Goal: Task Accomplishment & Management: Manage account settings

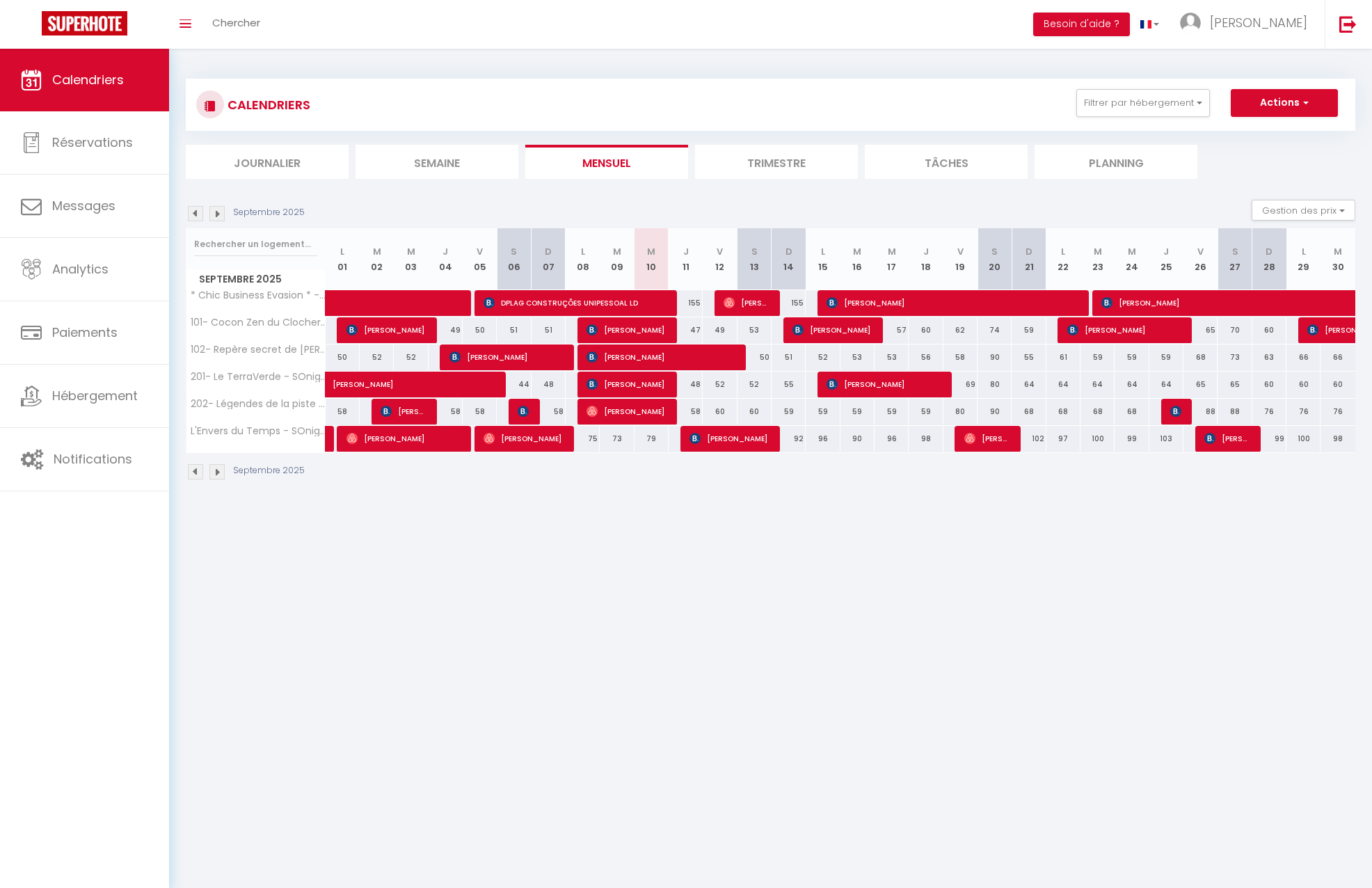
click at [197, 212] on img at bounding box center [195, 213] width 15 height 15
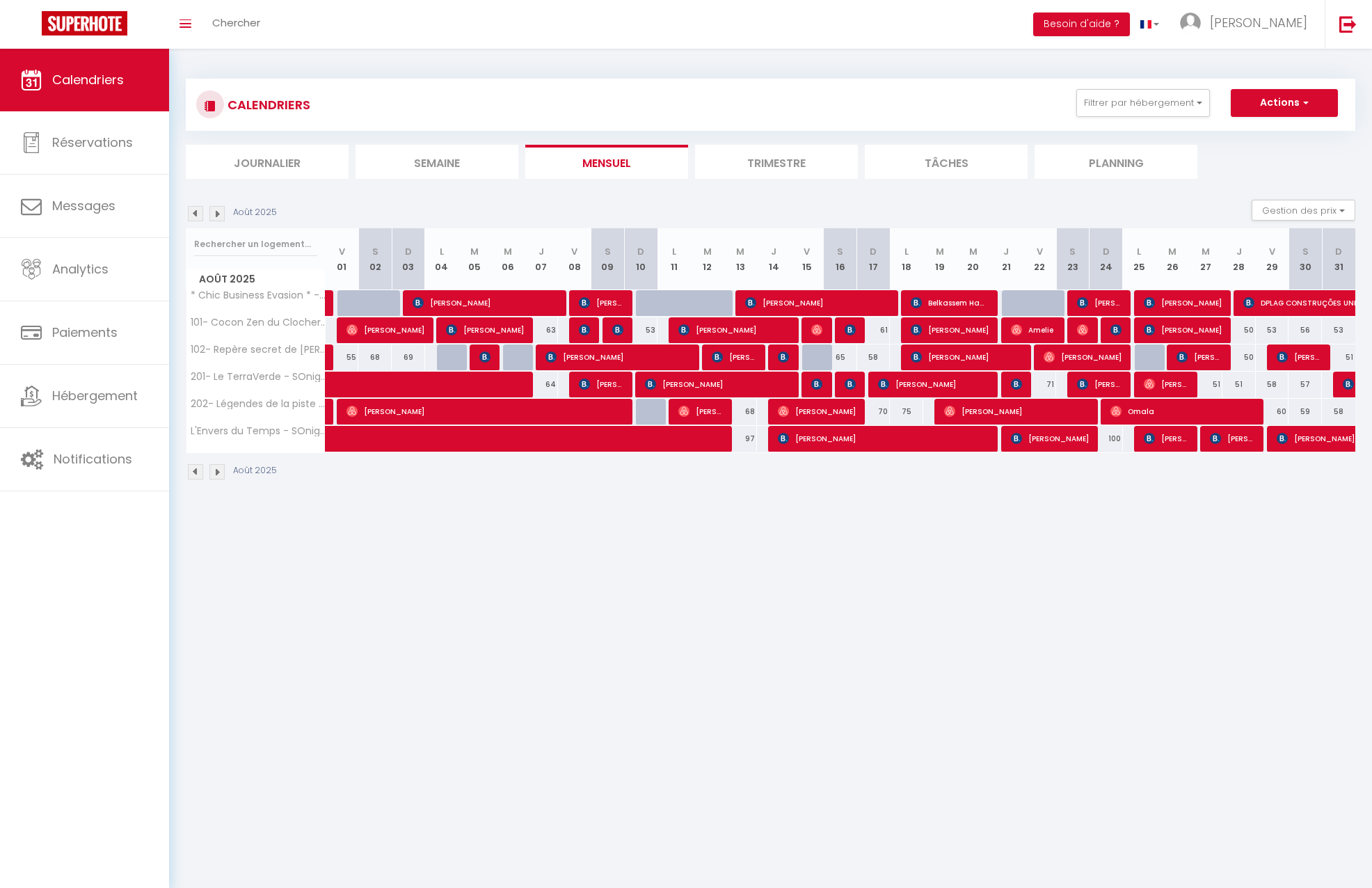
click at [197, 212] on img at bounding box center [195, 213] width 15 height 15
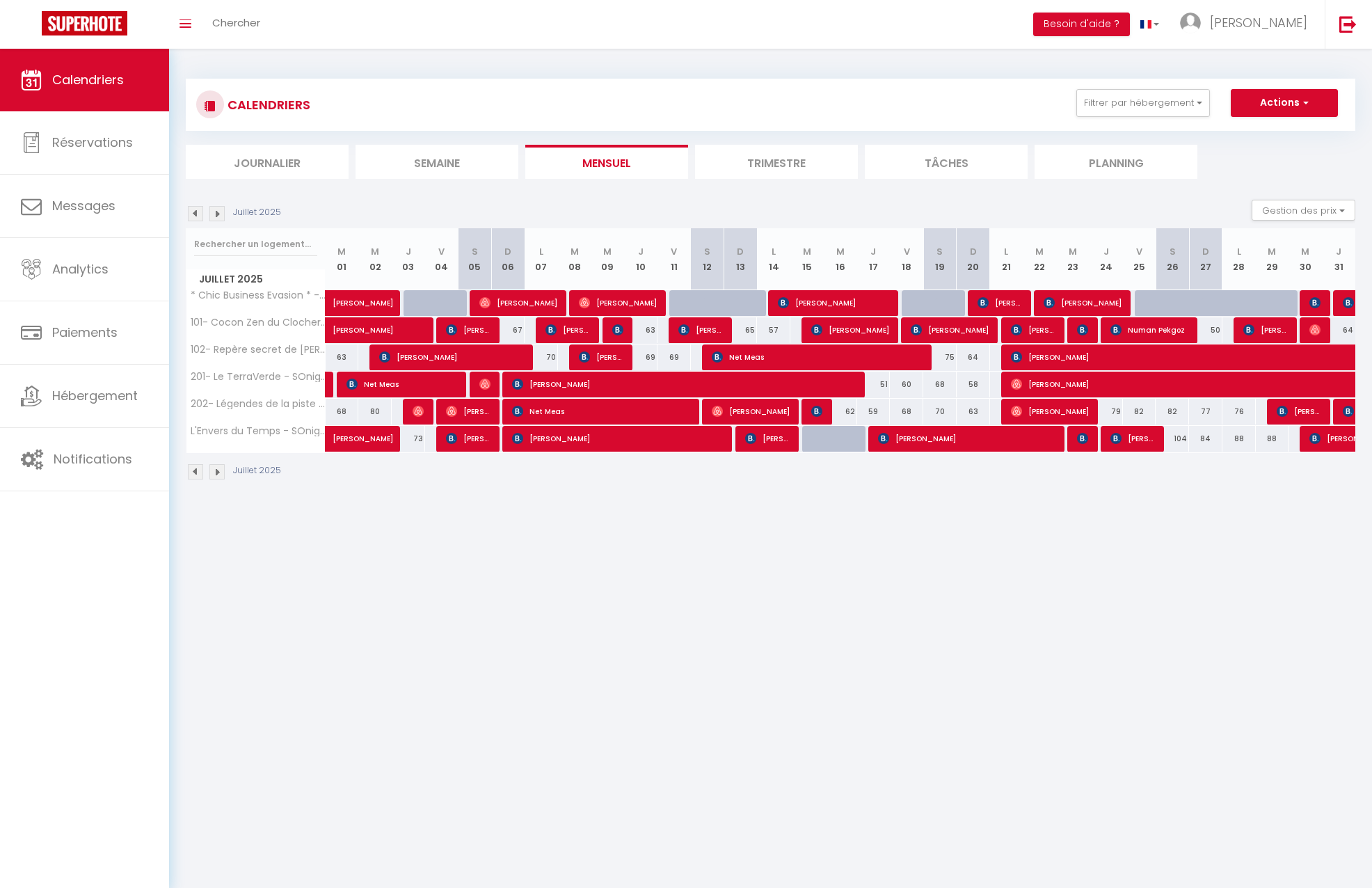
click at [197, 212] on img at bounding box center [195, 213] width 15 height 15
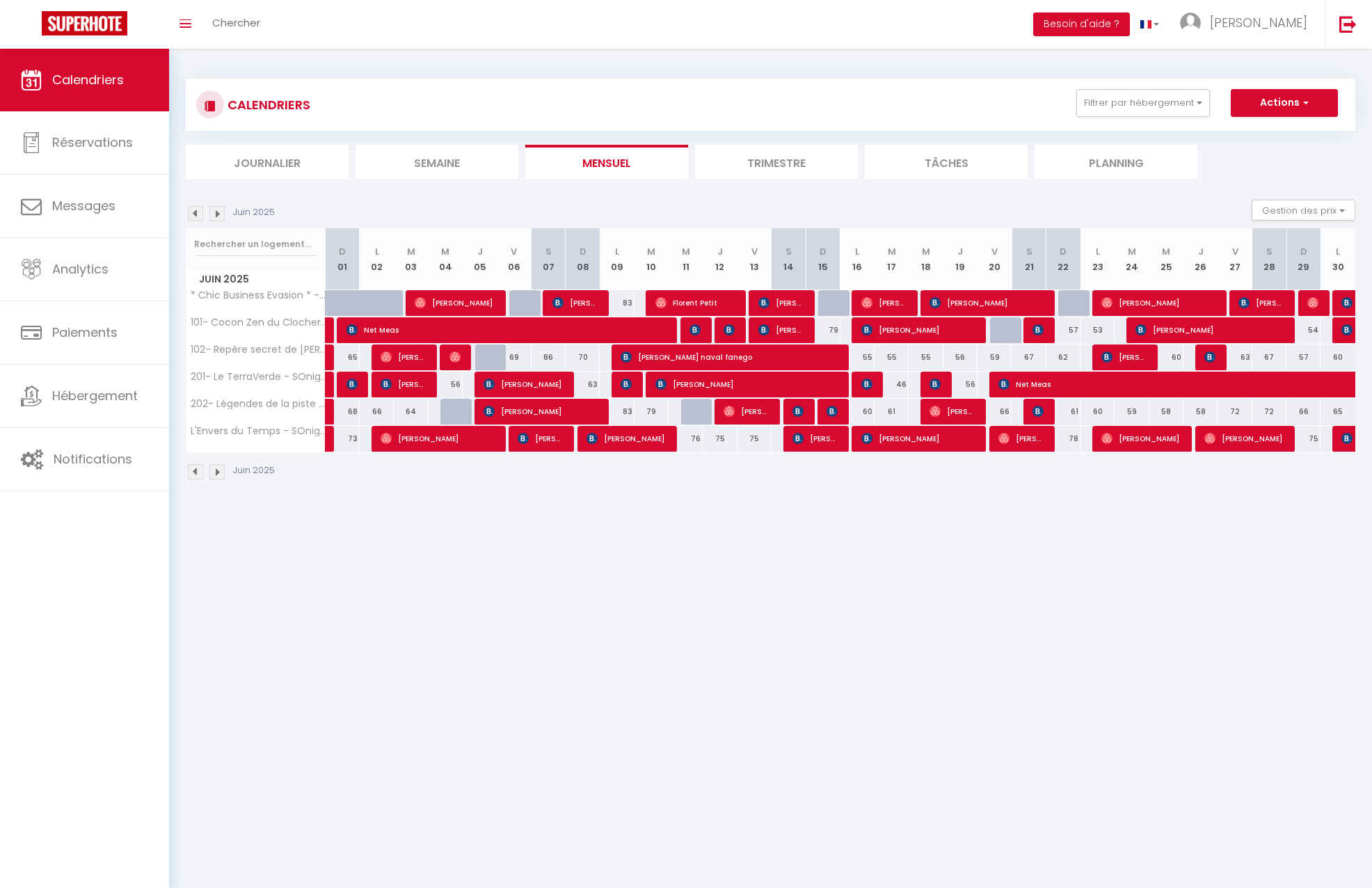
click at [197, 212] on img at bounding box center [195, 213] width 15 height 15
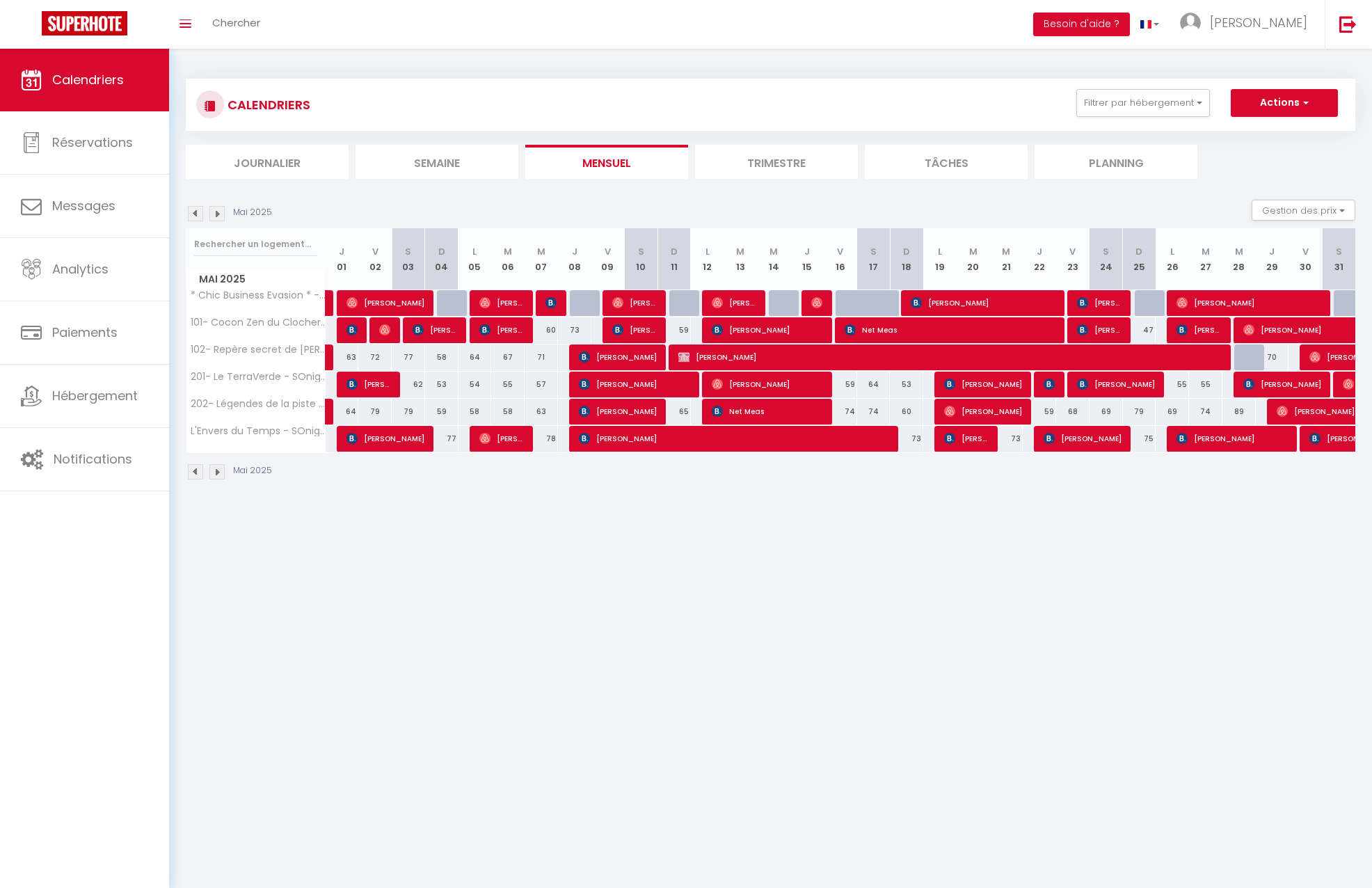
click at [197, 212] on img at bounding box center [195, 213] width 15 height 15
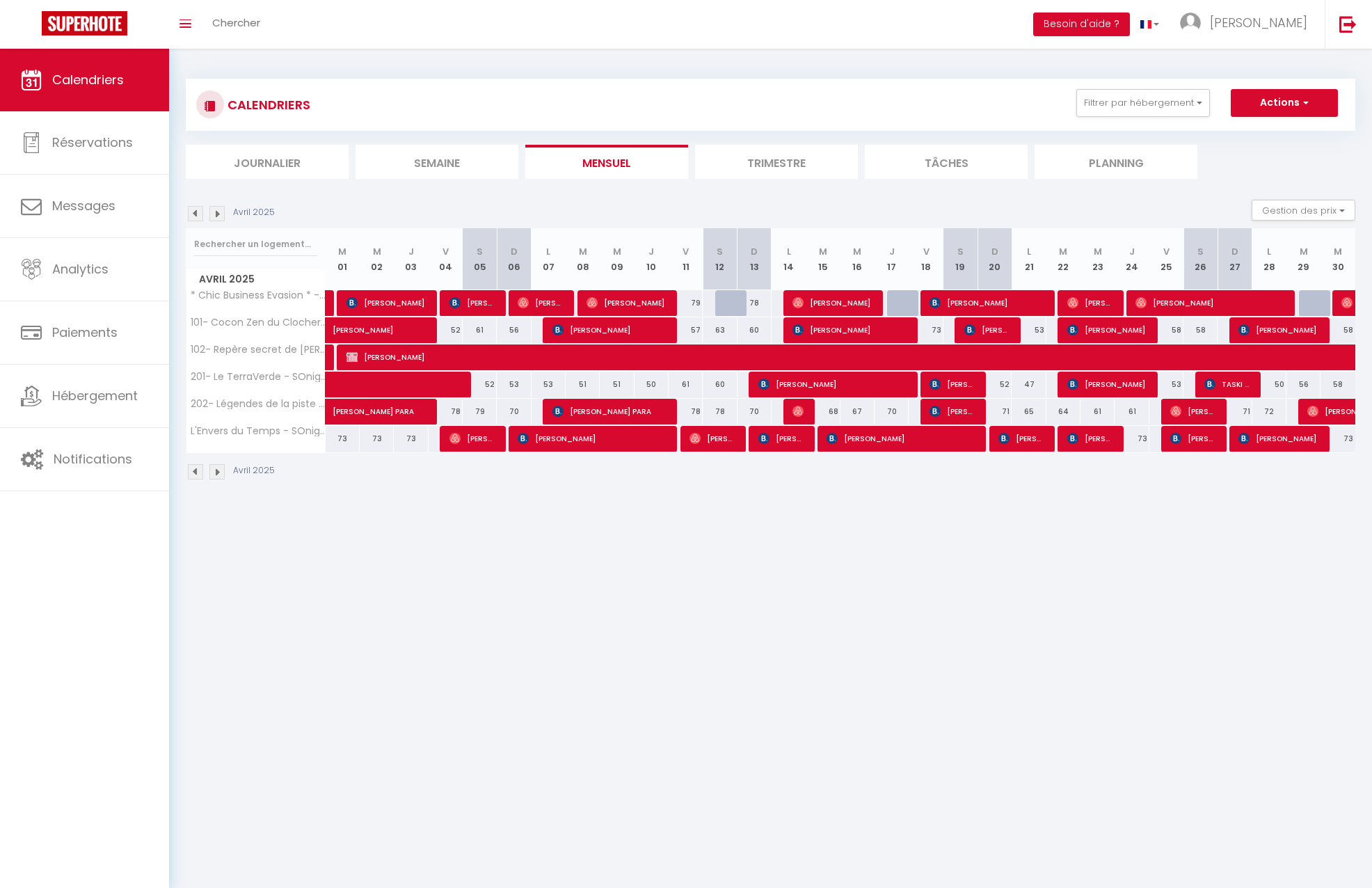
click at [816, 407] on div "68" at bounding box center [823, 410] width 34 height 25
select select
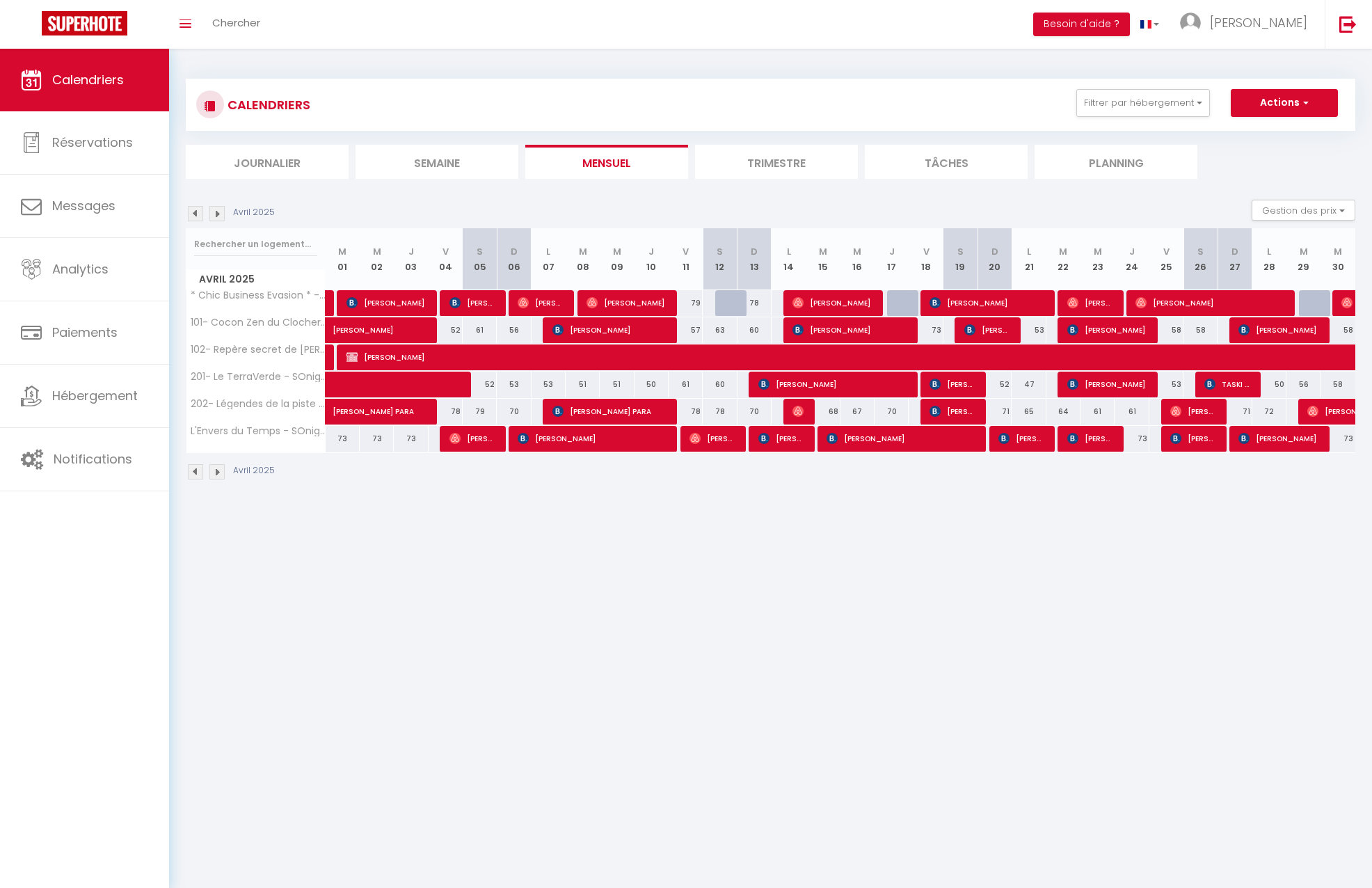
select select
type input "68"
type input "[DATE]"
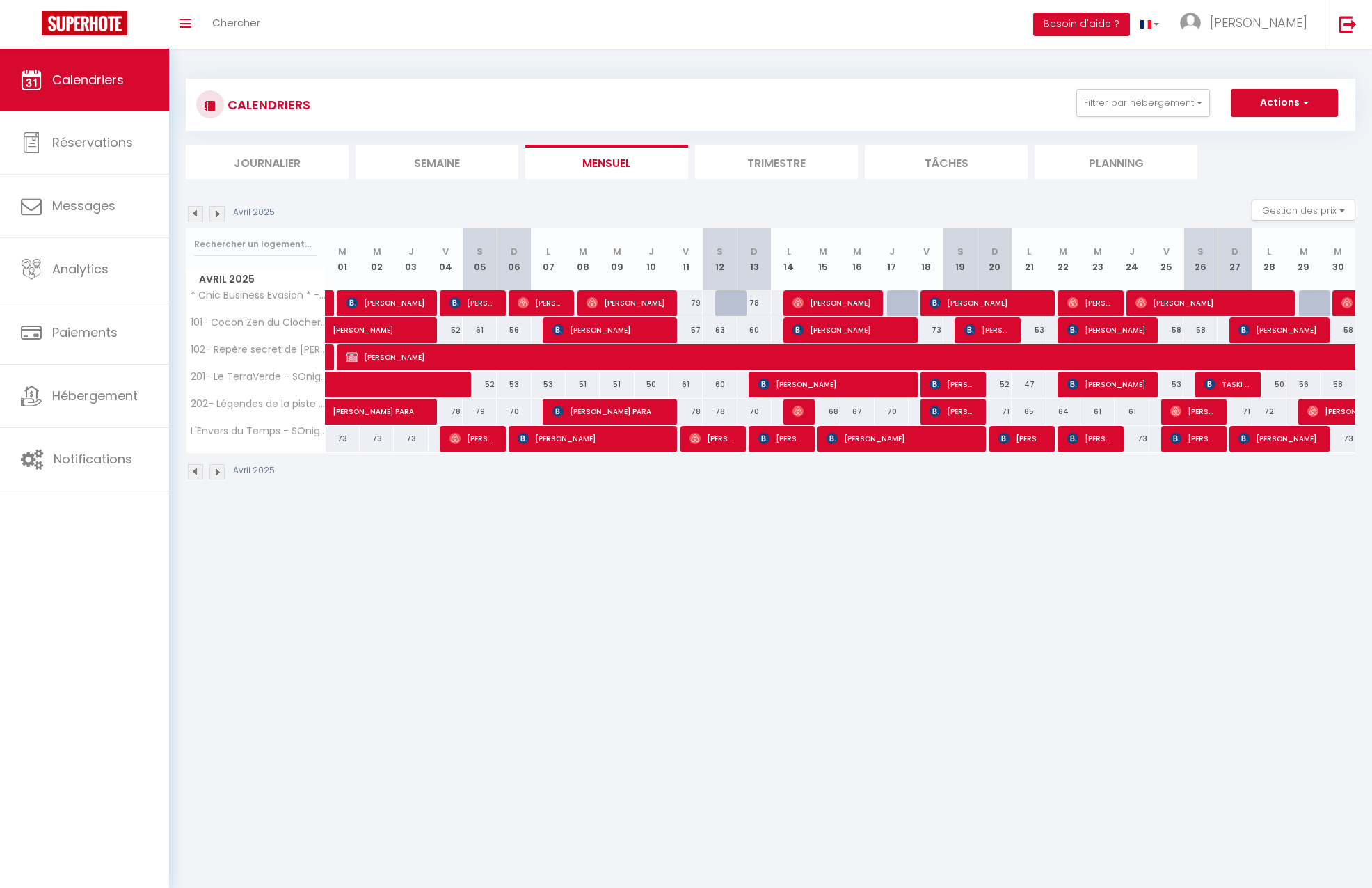
type input "[DATE]"
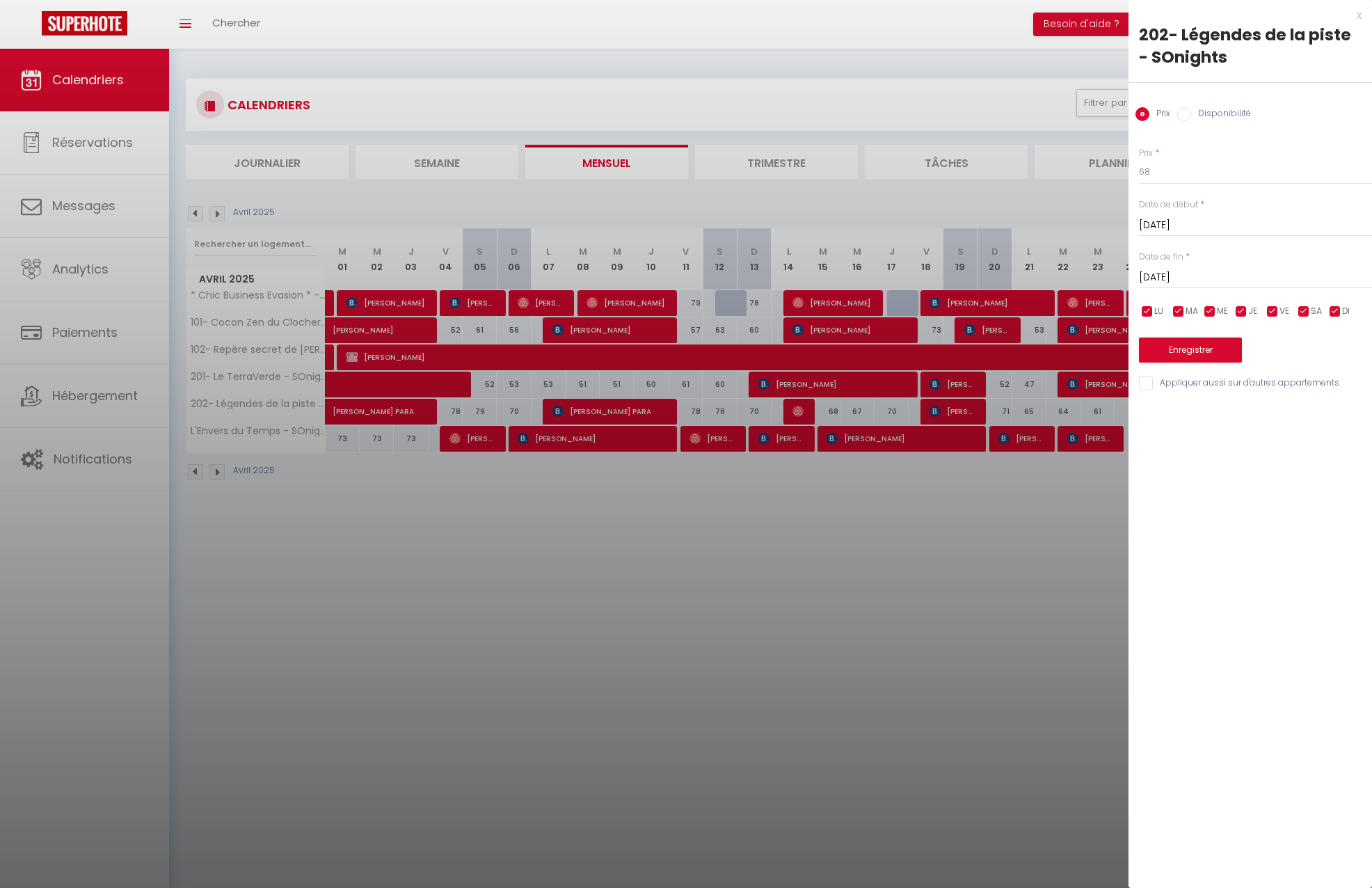
click at [800, 409] on div at bounding box center [686, 444] width 1372 height 888
select select
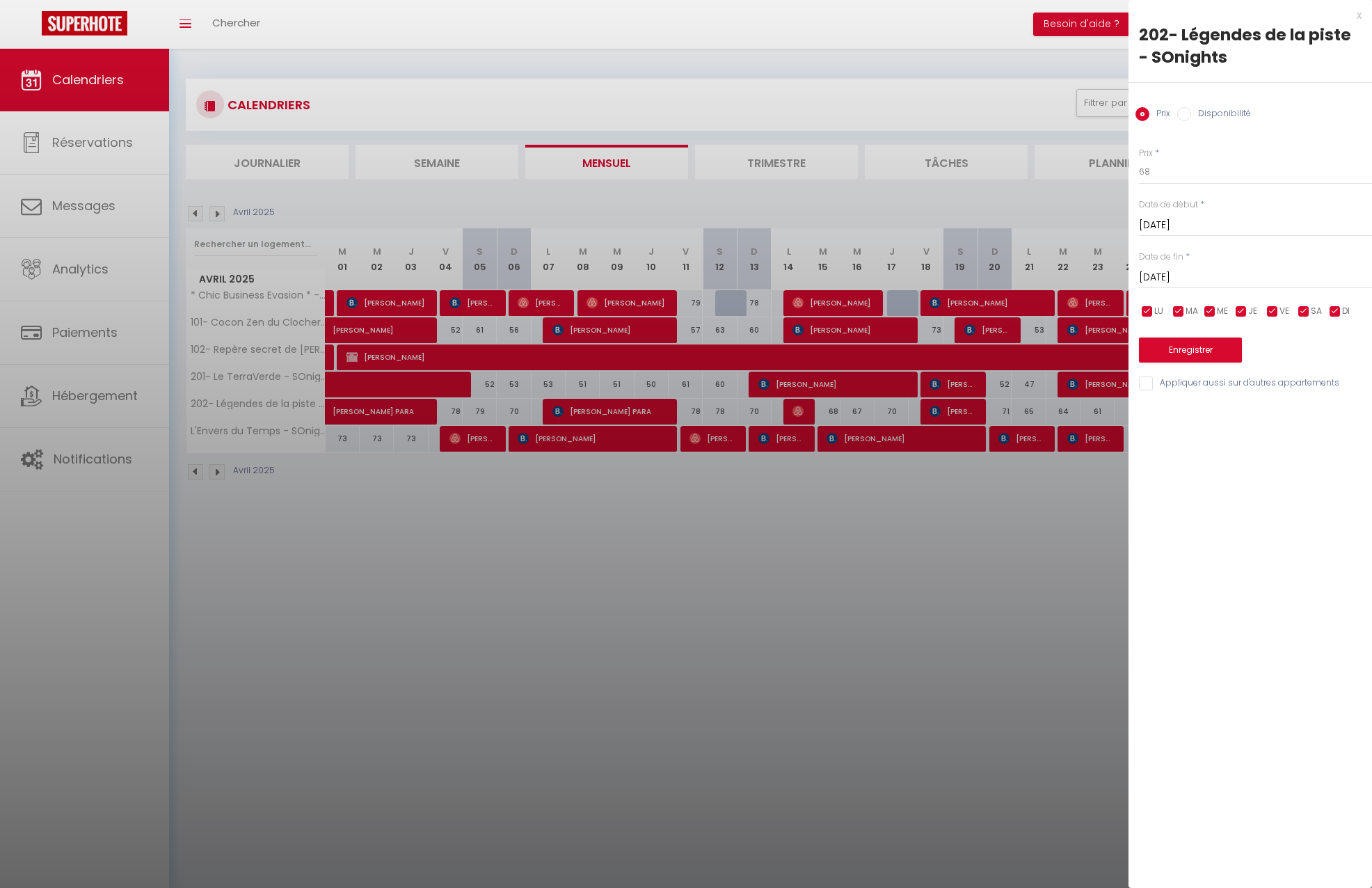
select select
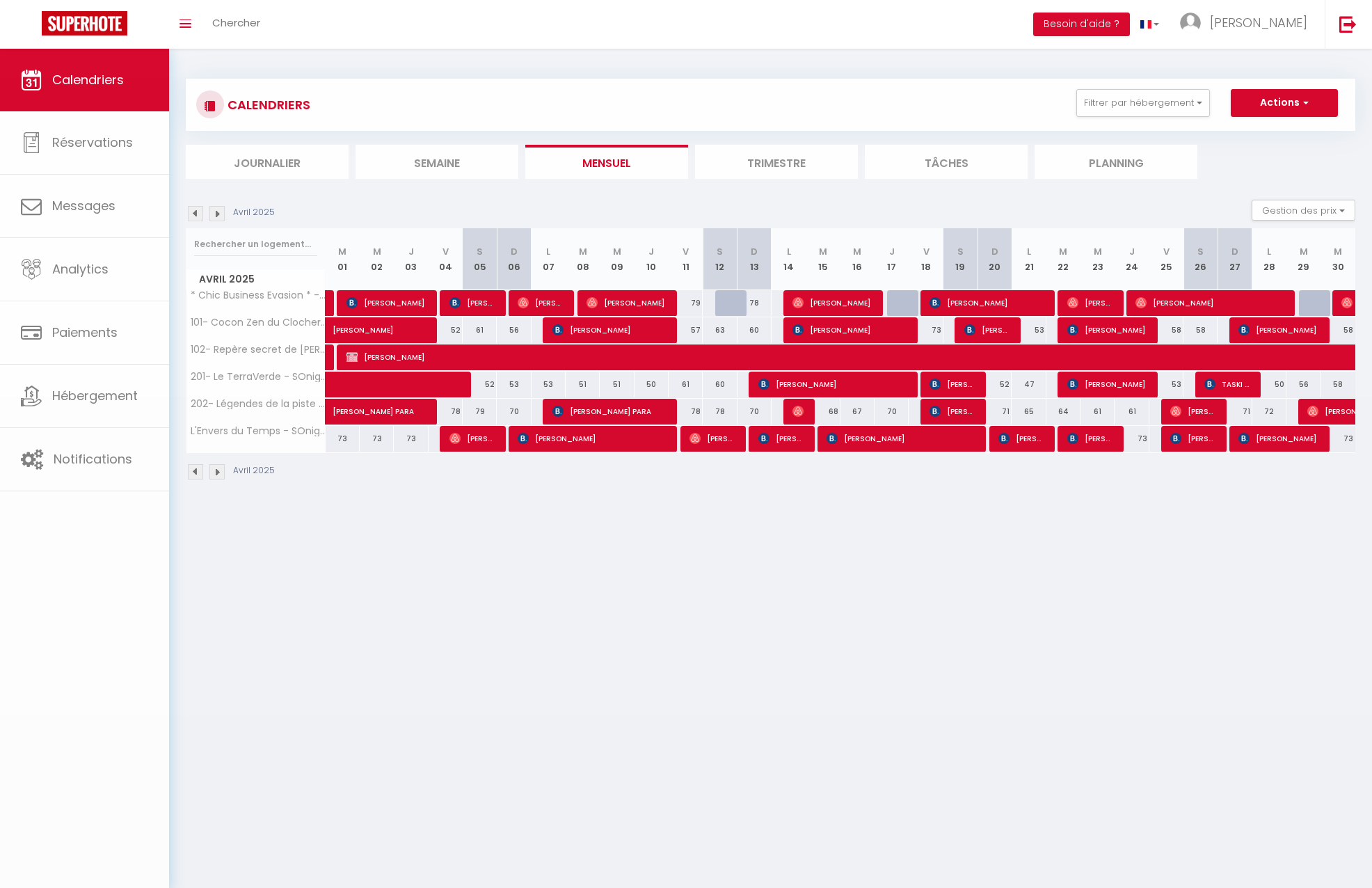
click at [800, 409] on img at bounding box center [798, 411] width 11 height 11
select select "OK"
select select "1"
select select "0"
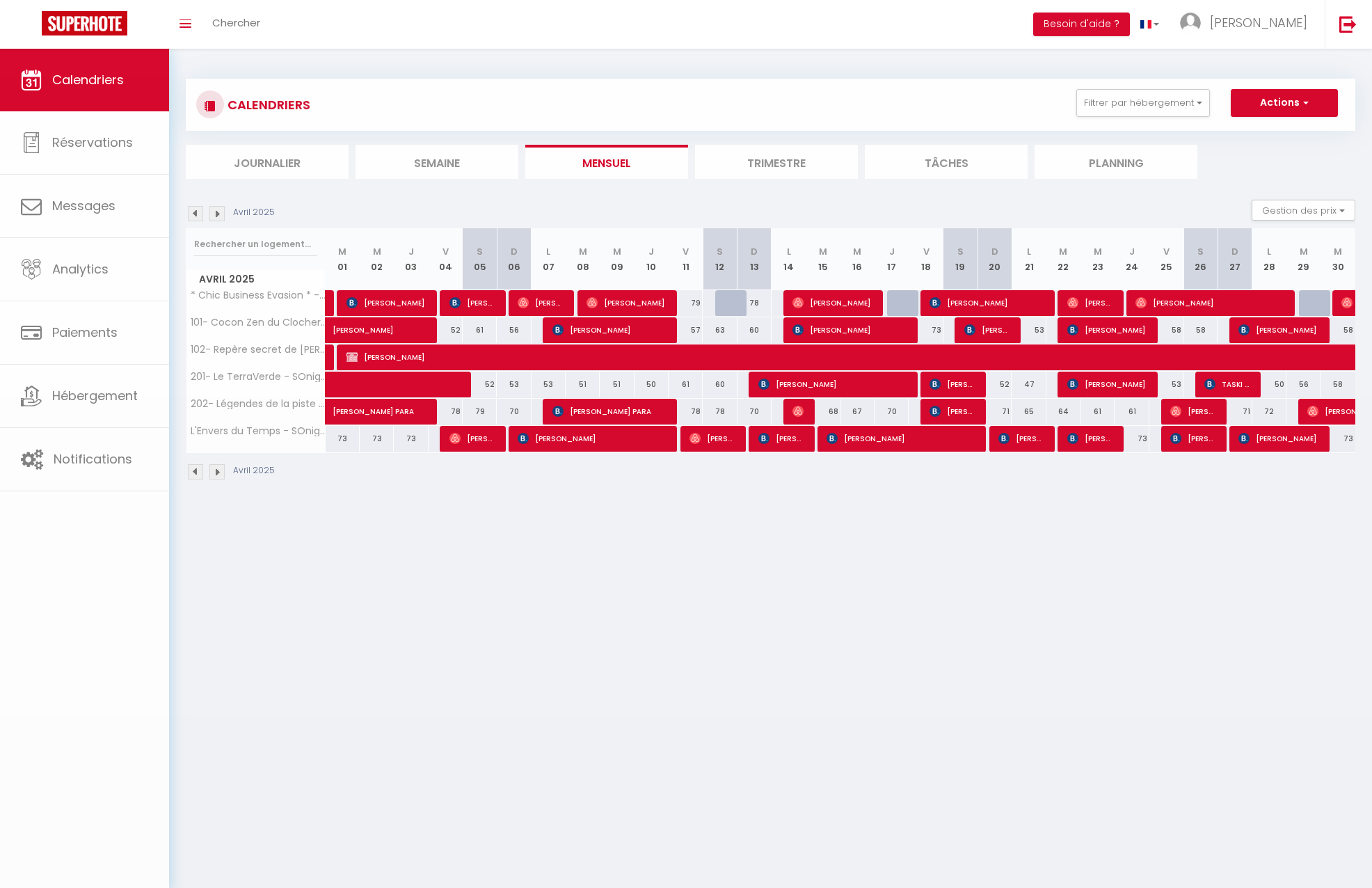
select select "1"
select select
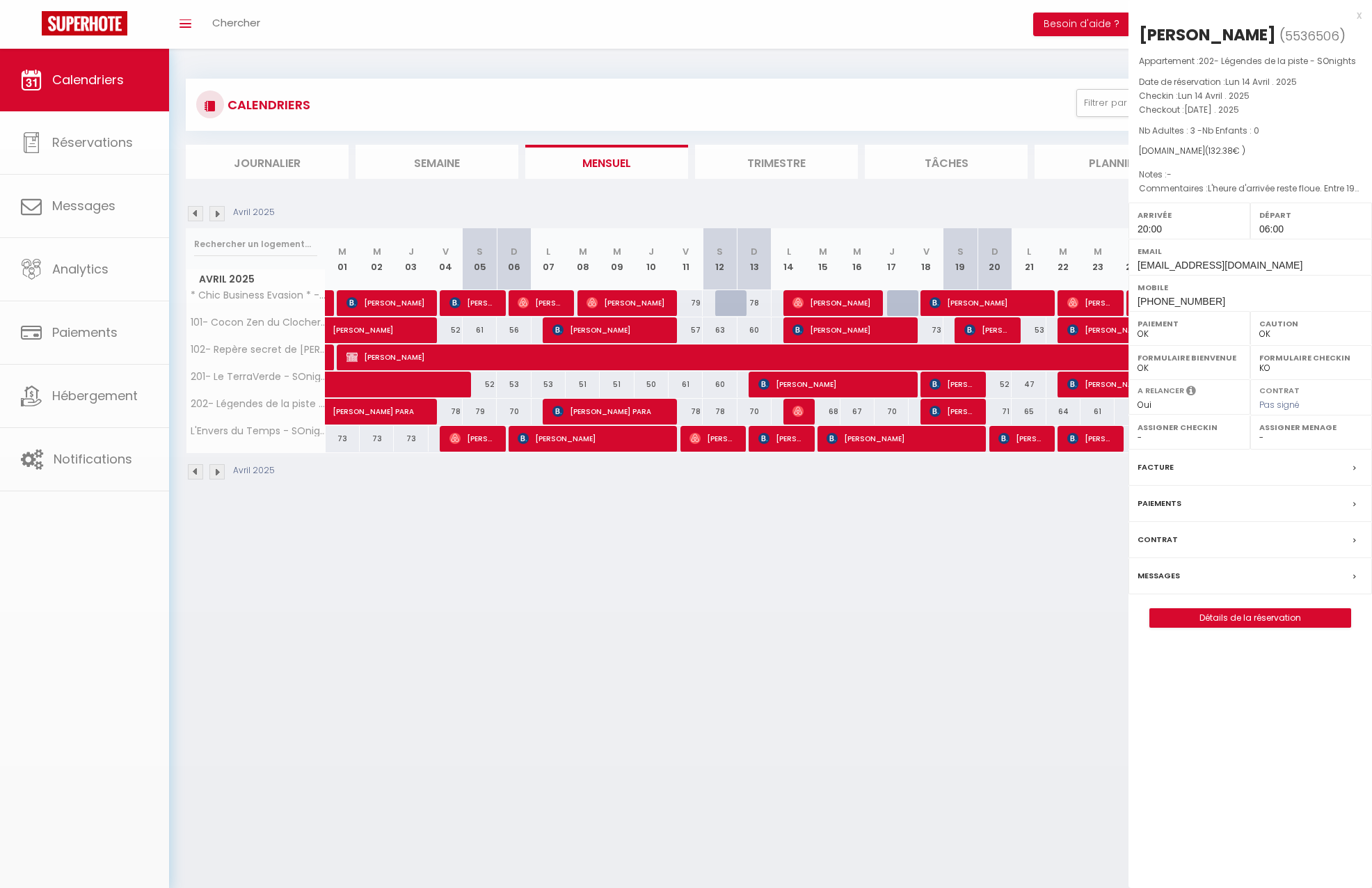
select select "24218"
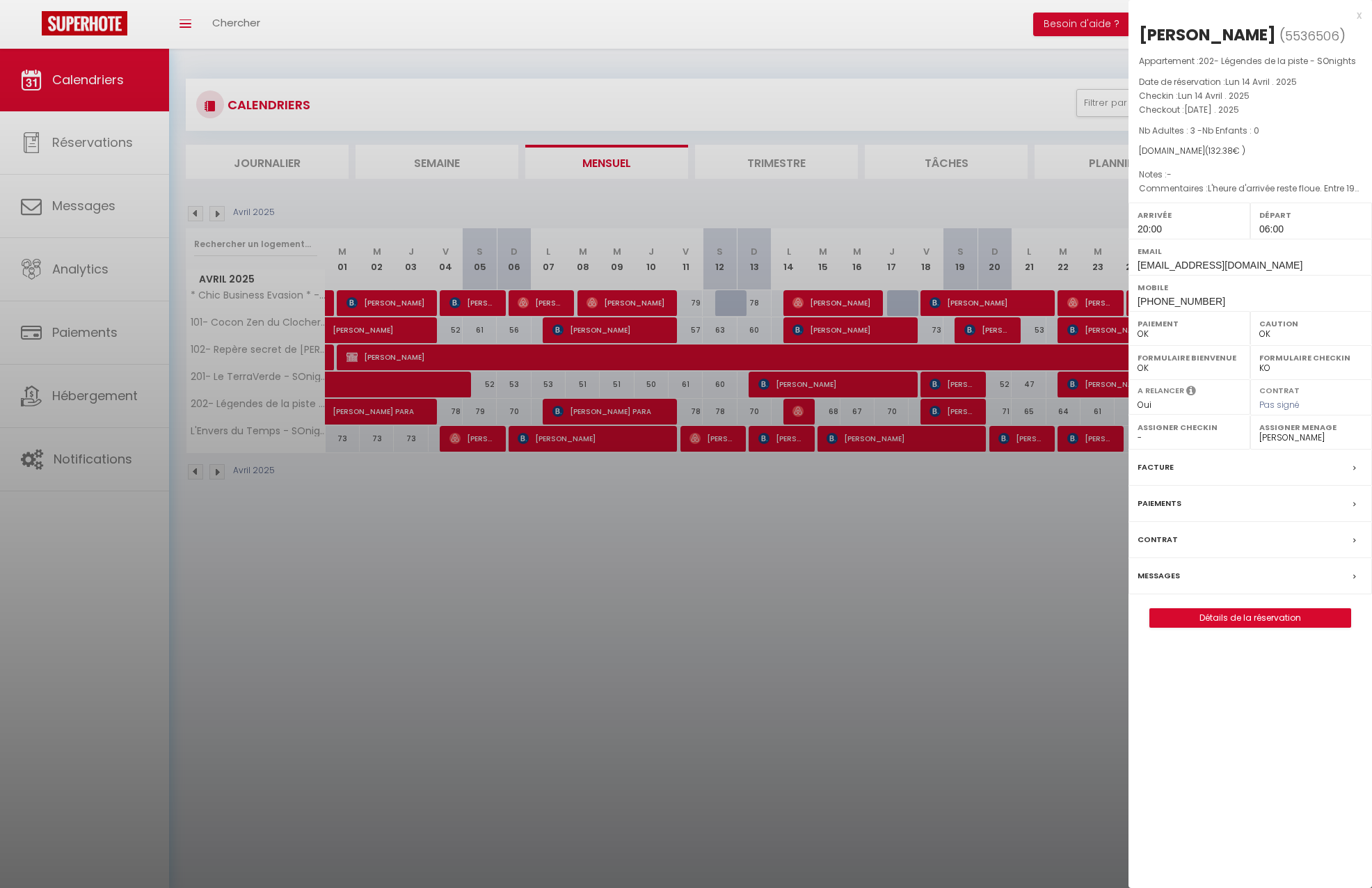
click at [189, 213] on div at bounding box center [686, 444] width 1372 height 888
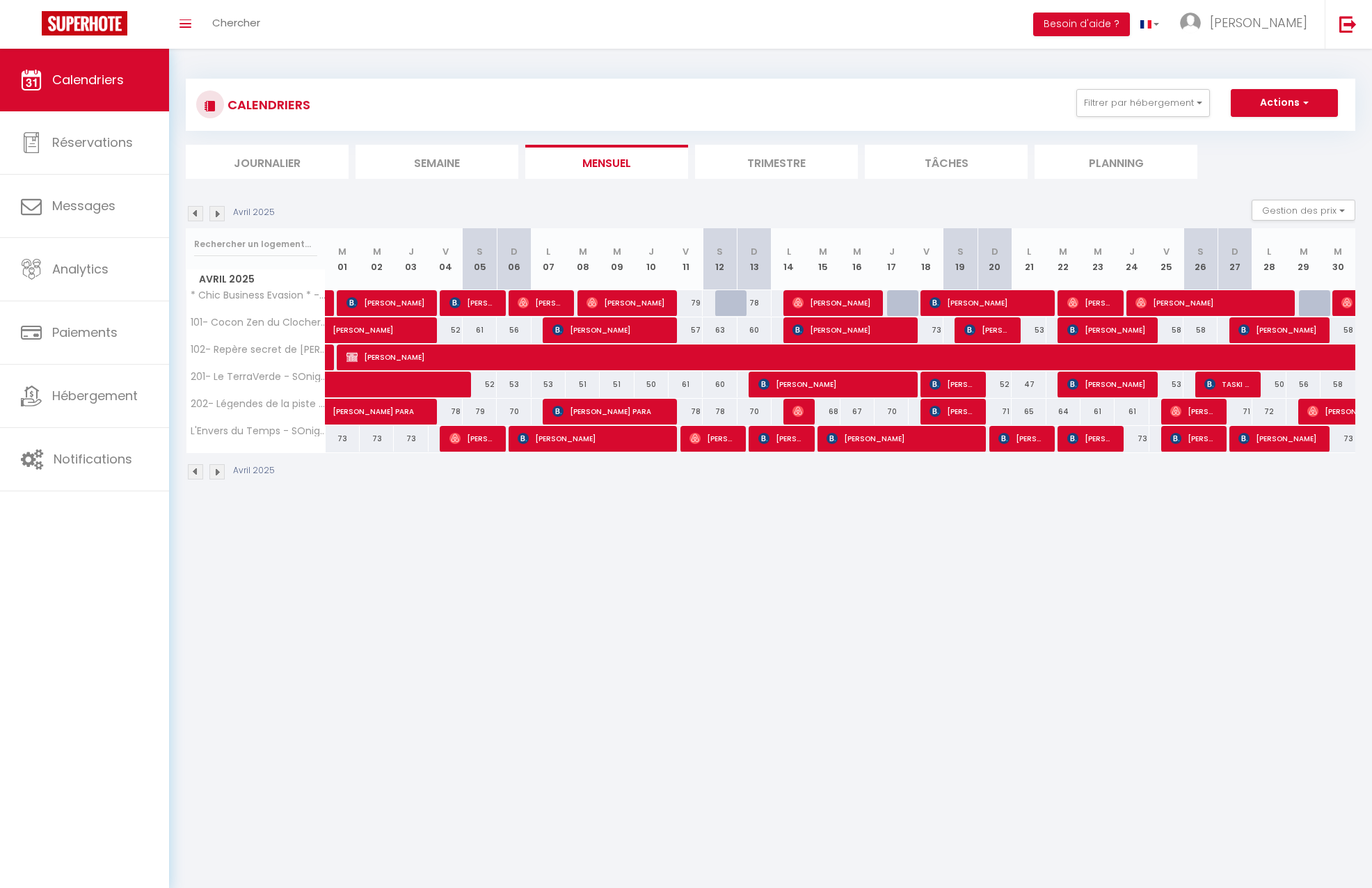
click at [192, 212] on img at bounding box center [195, 213] width 15 height 15
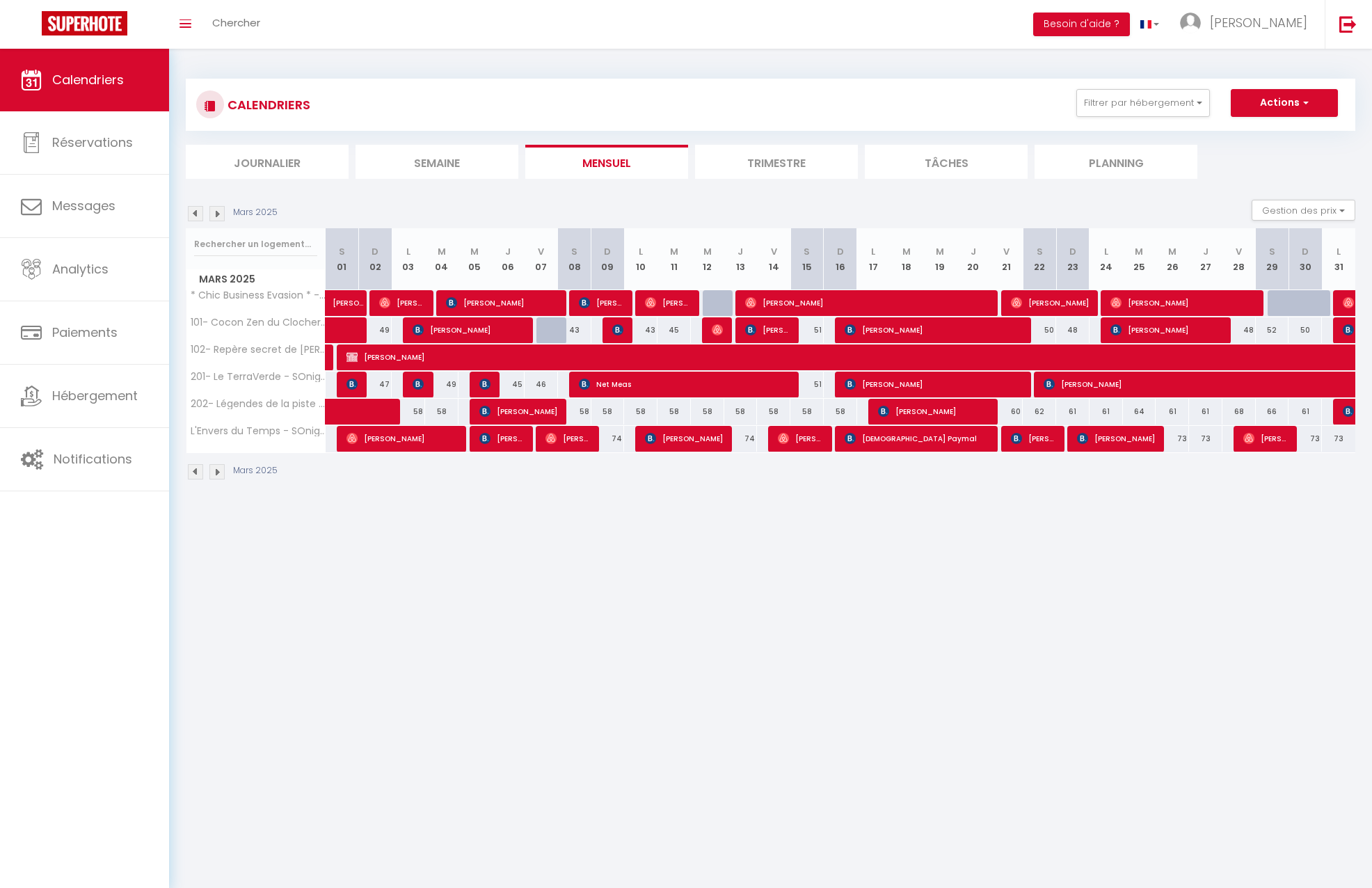
click at [192, 212] on img at bounding box center [195, 213] width 15 height 15
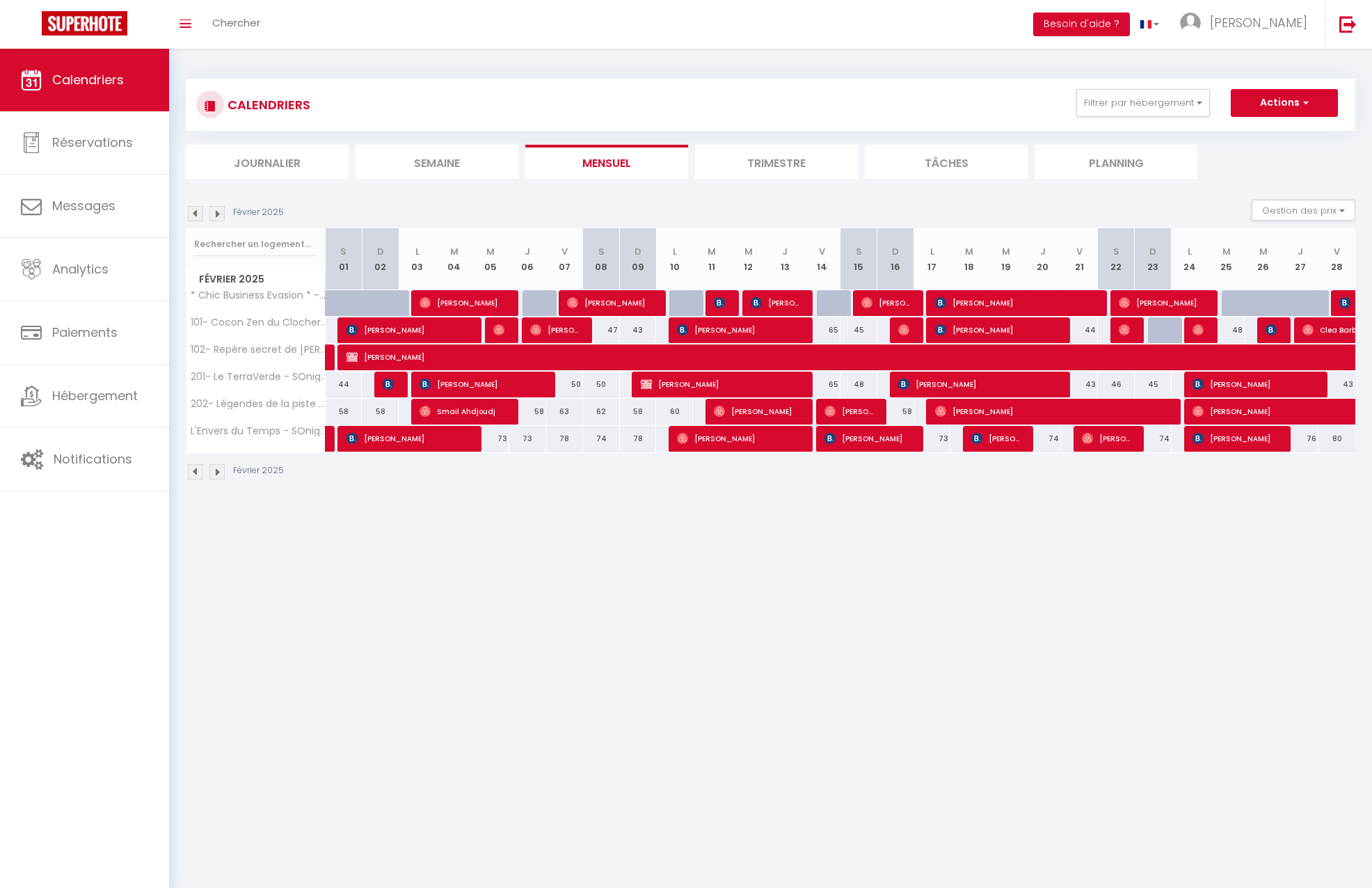
click at [192, 212] on img at bounding box center [195, 213] width 15 height 15
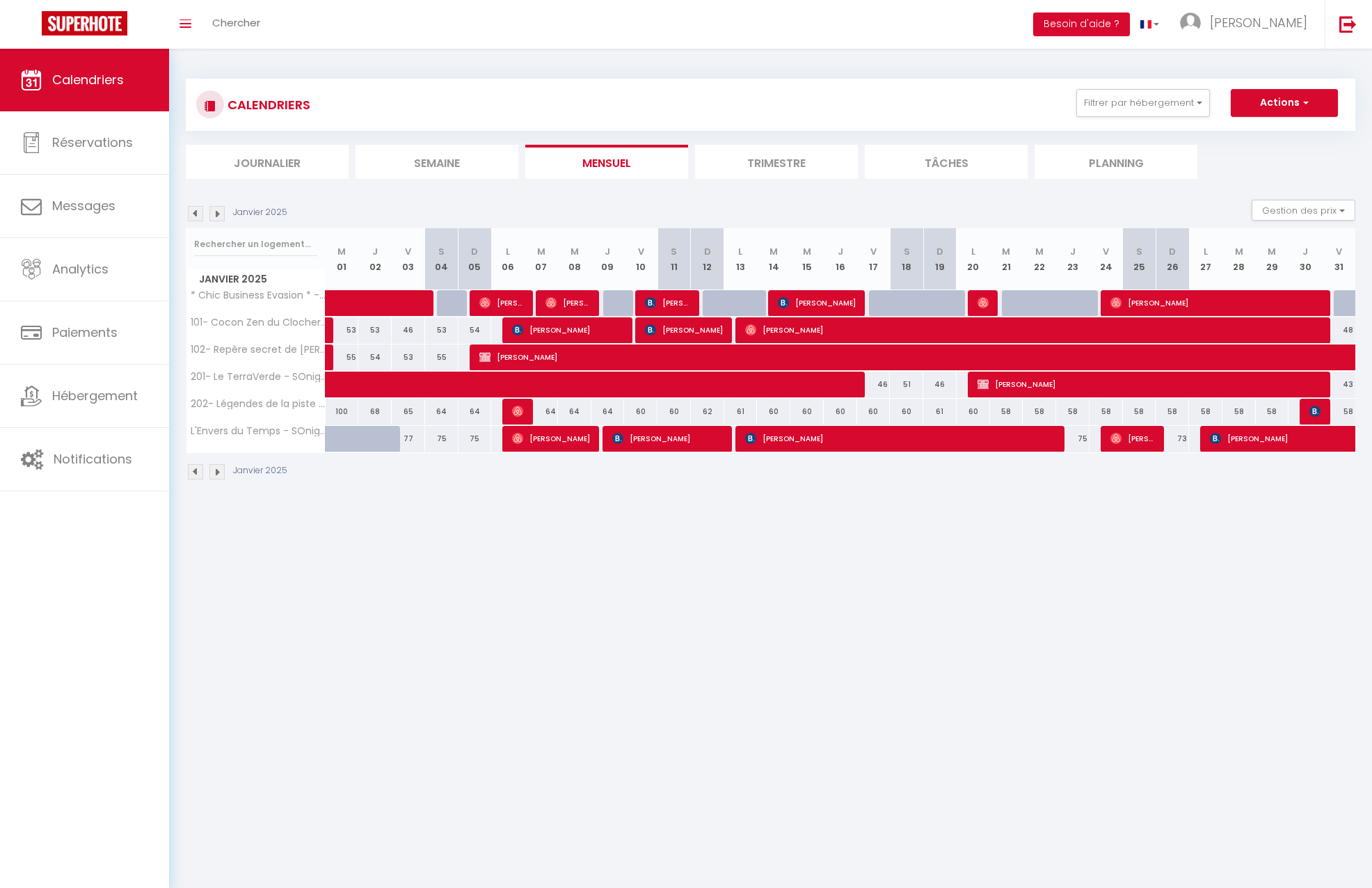
click at [519, 410] on img at bounding box center [518, 411] width 11 height 11
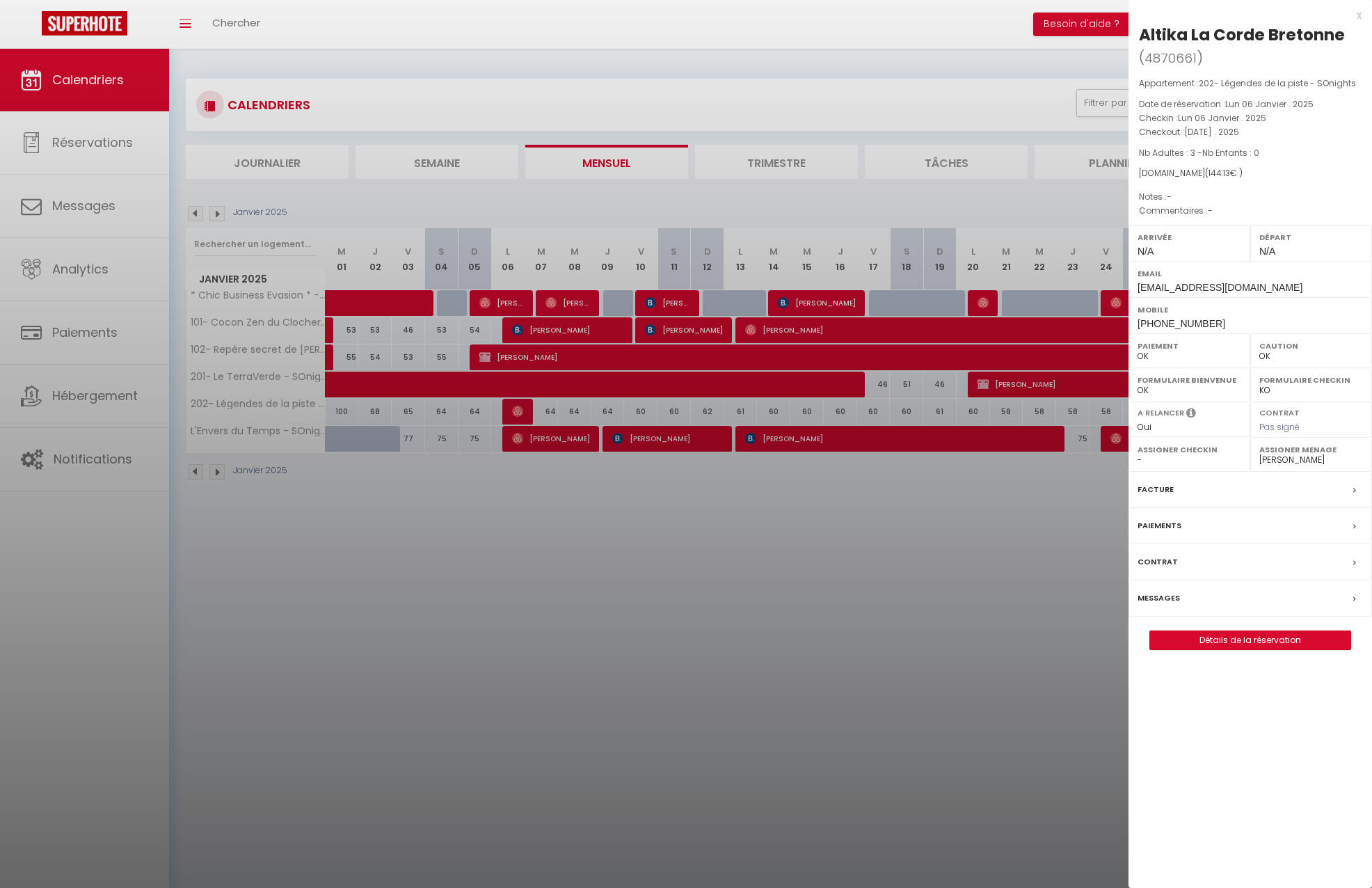
click at [511, 501] on div at bounding box center [686, 444] width 1372 height 888
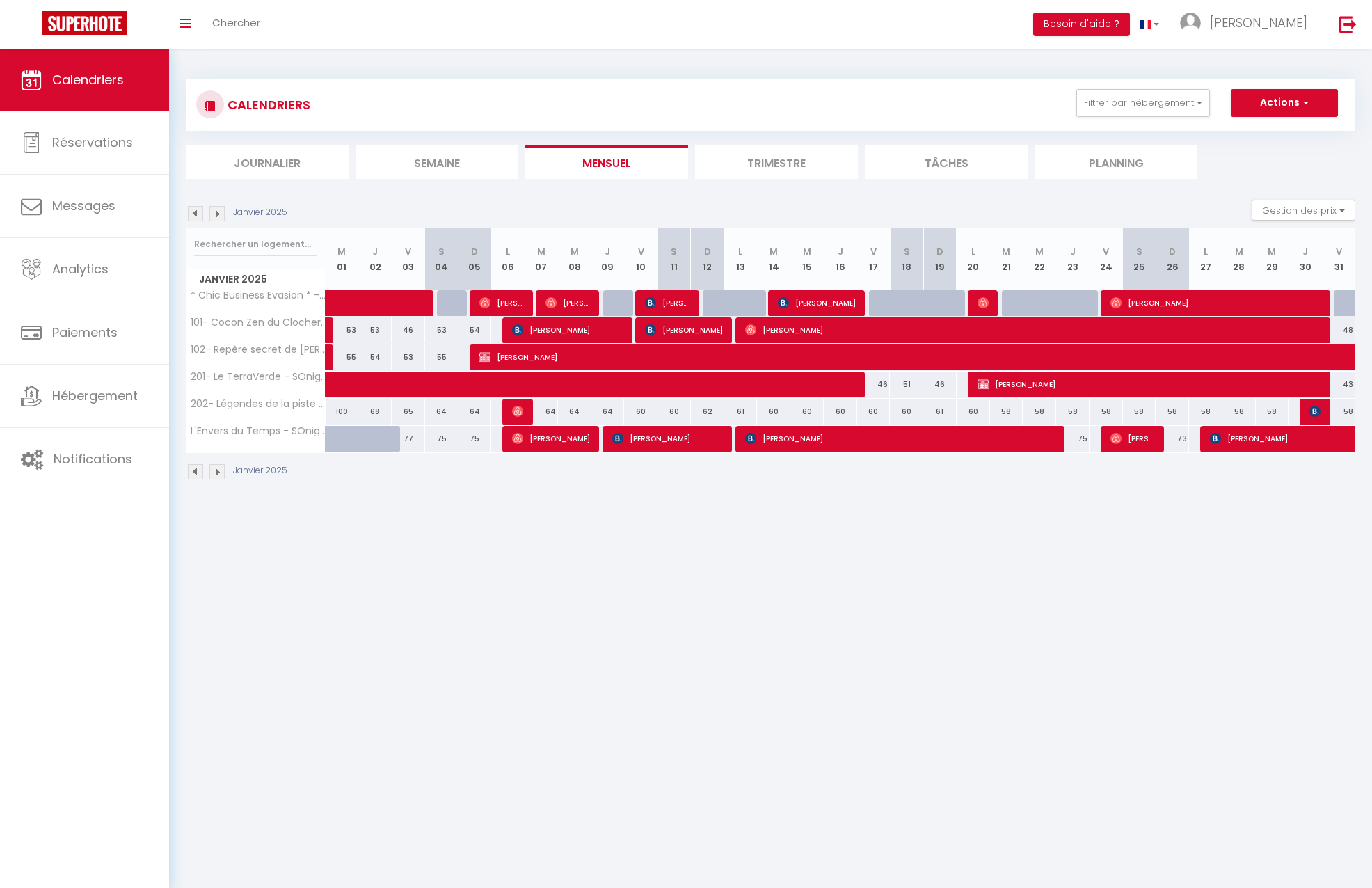
click at [515, 410] on img at bounding box center [518, 411] width 11 height 11
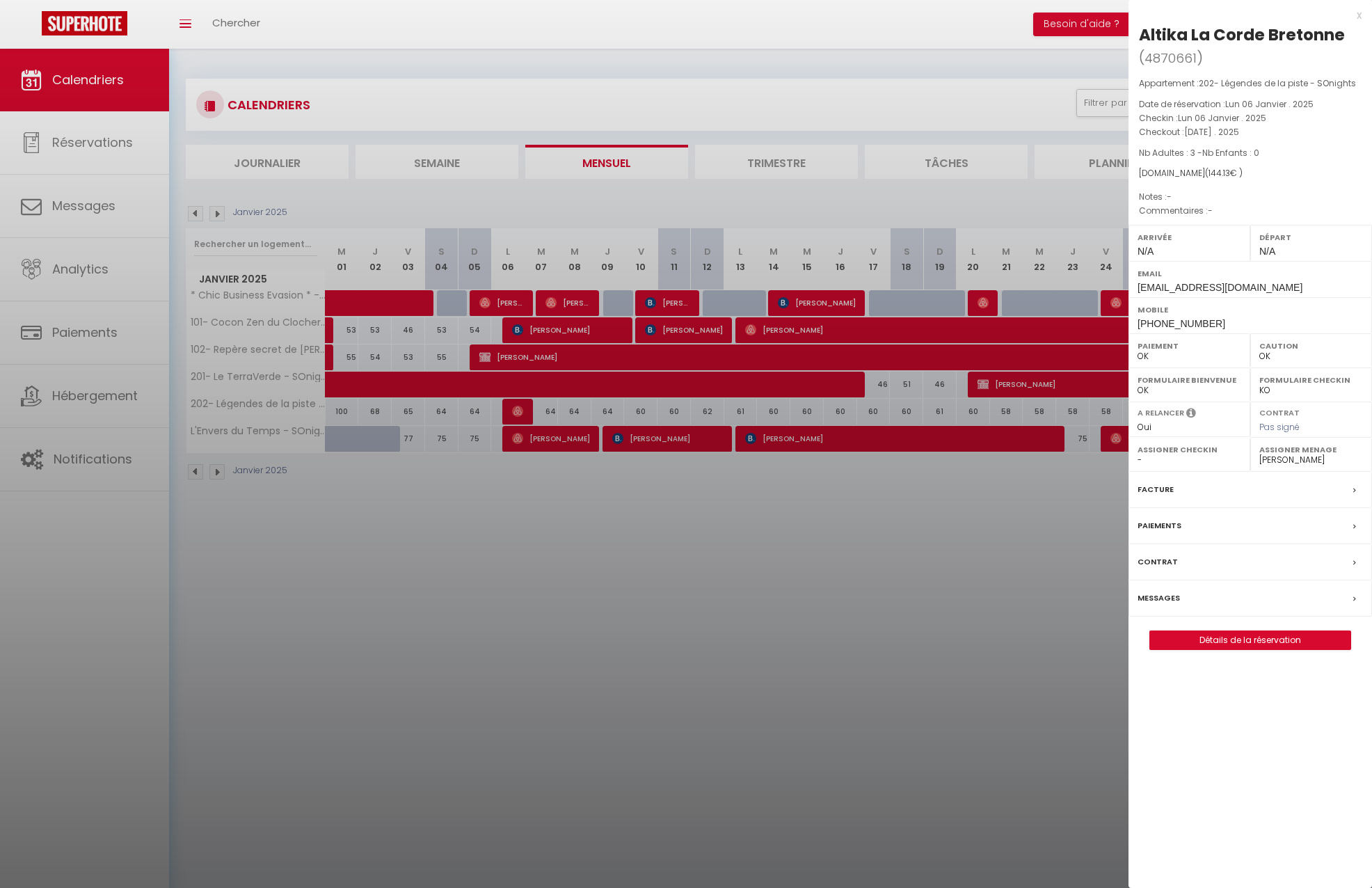
click at [1227, 633] on link "Détails de la réservation" at bounding box center [1250, 640] width 200 height 18
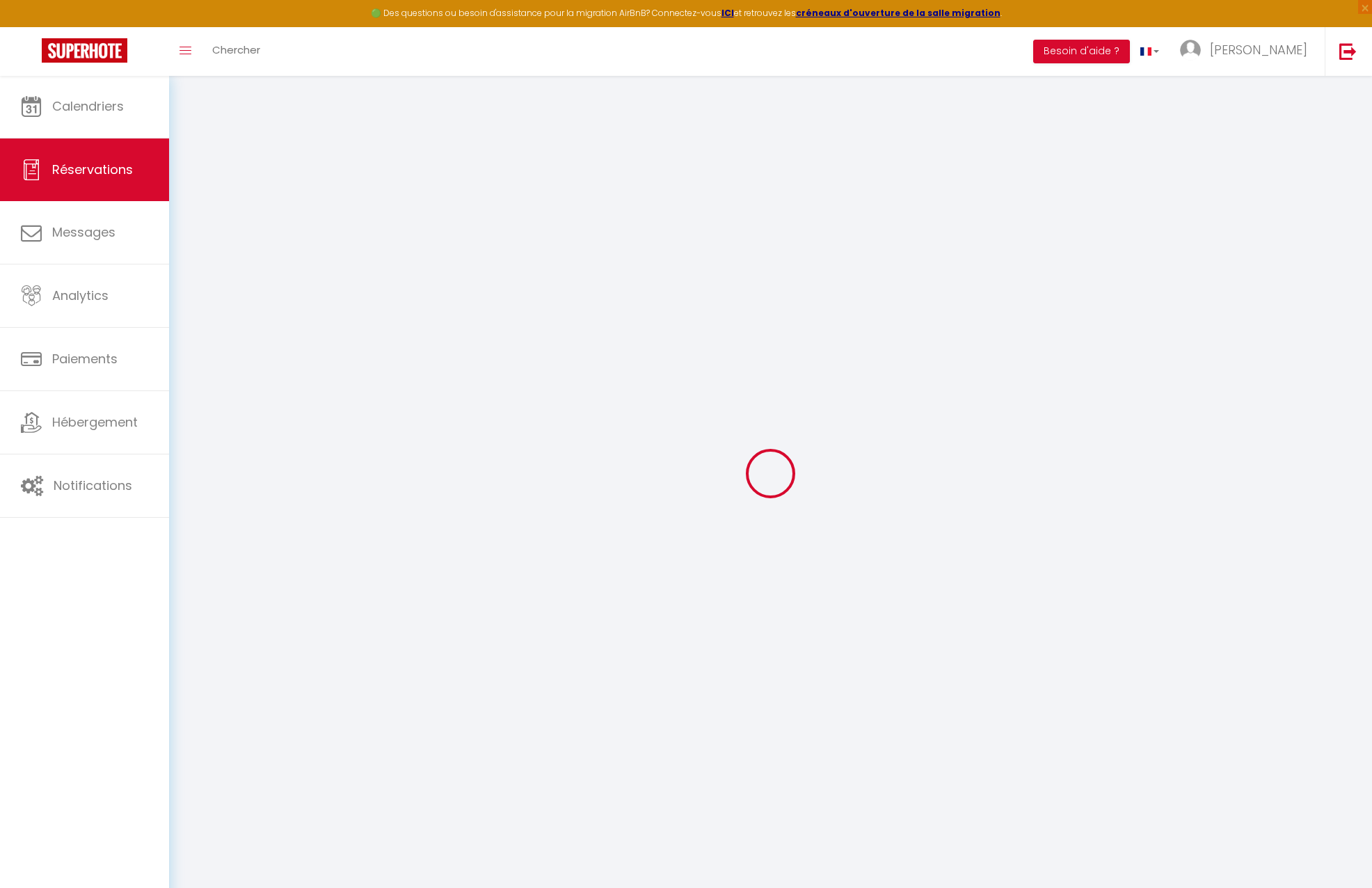
select select
checkbox input "false"
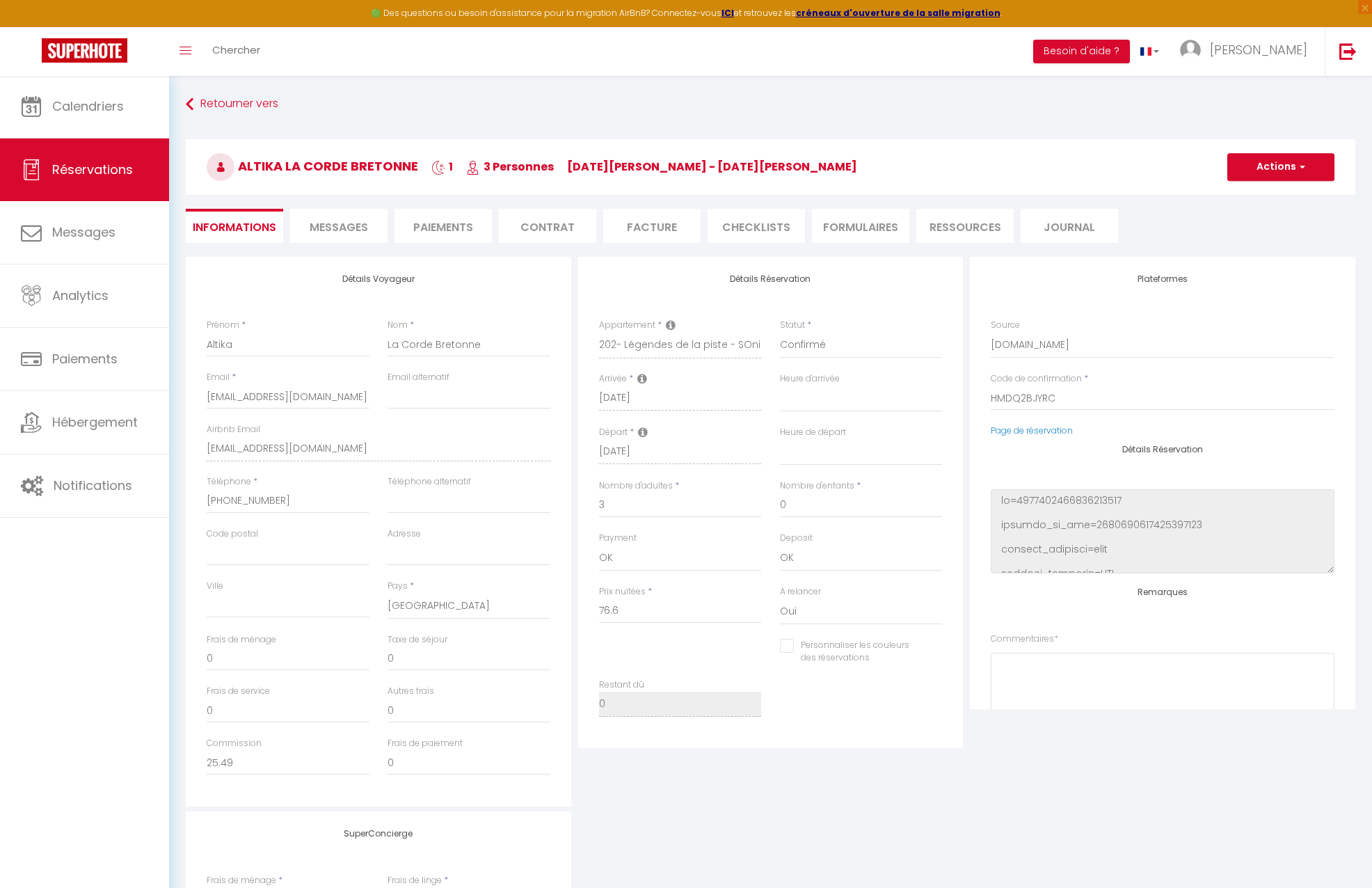
type input "65"
type input "2.53"
select select
checkbox input "false"
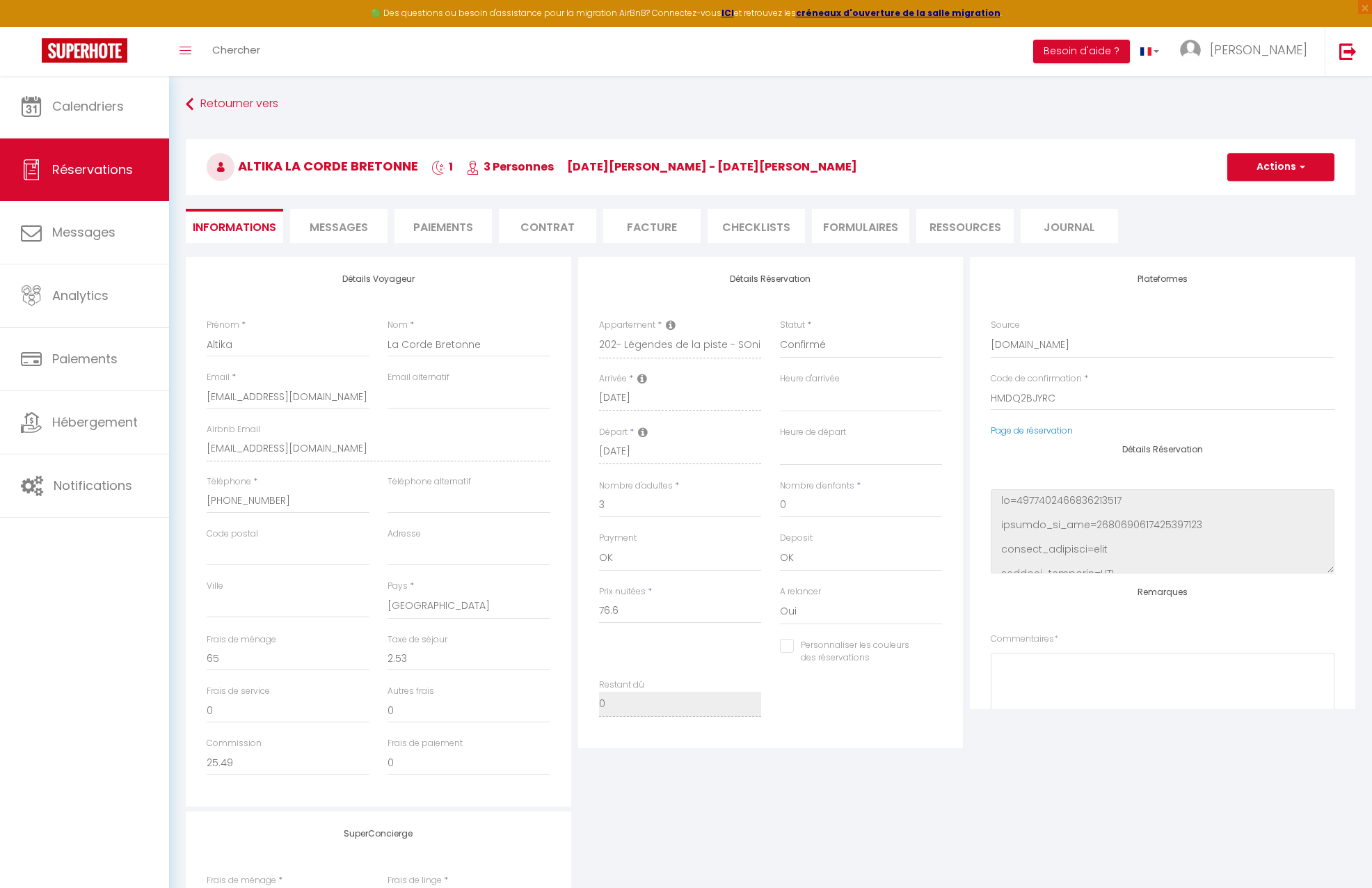
select select
click at [307, 215] on li "Messages" at bounding box center [338, 226] width 97 height 34
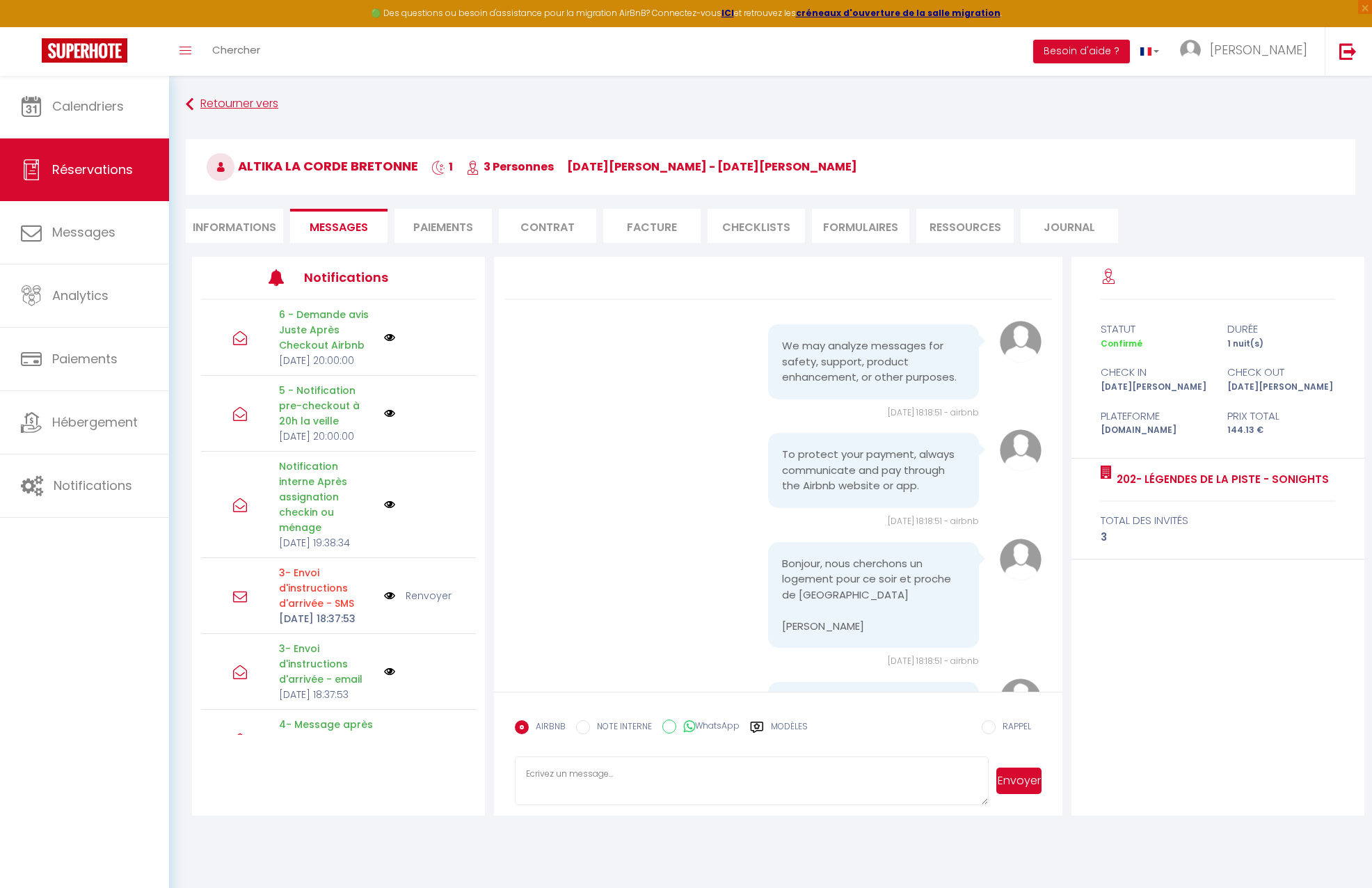
click at [210, 105] on link "Retourner vers" at bounding box center [770, 104] width 1169 height 25
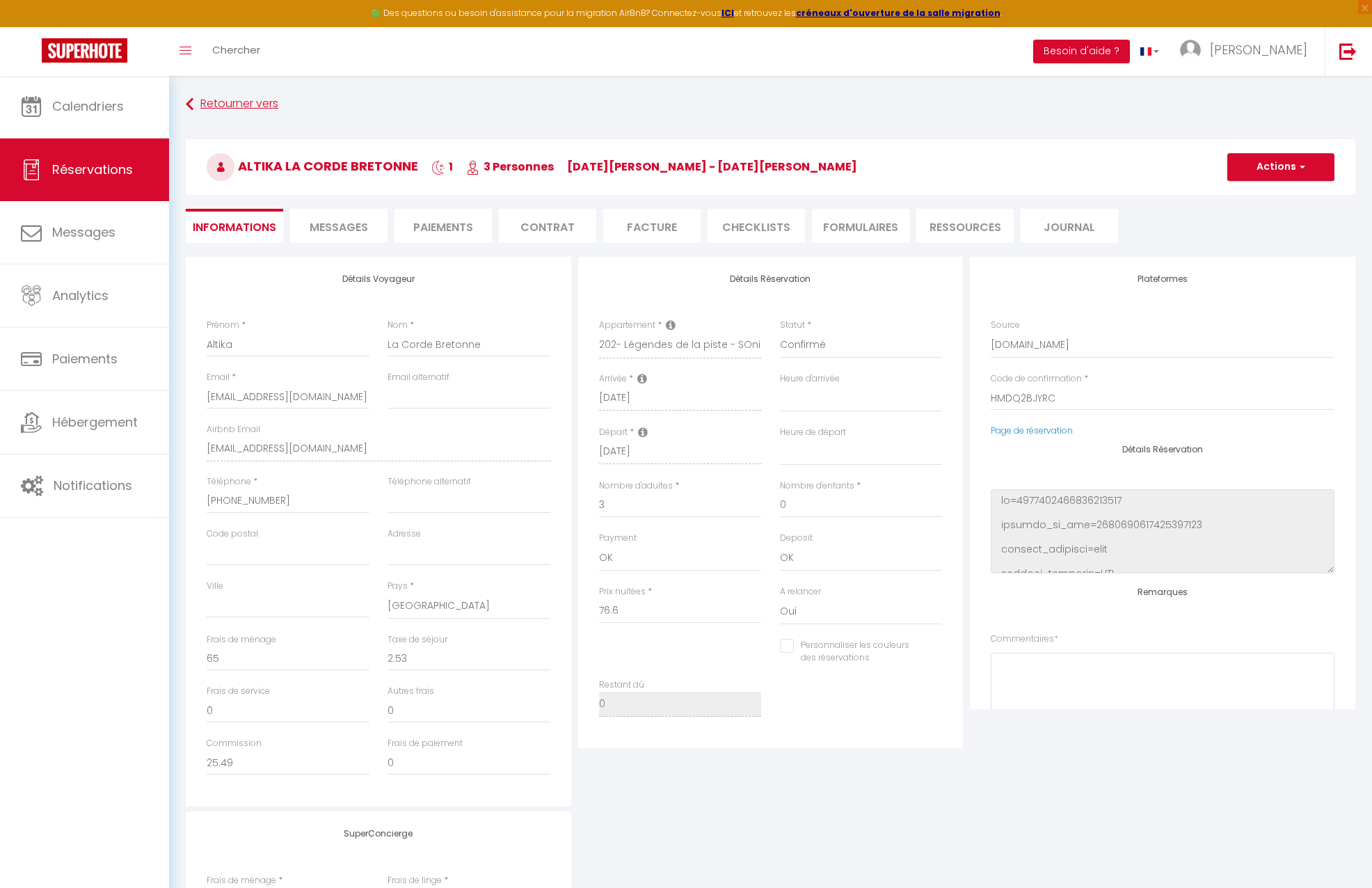
select select
click at [200, 104] on link "Retourner vers" at bounding box center [770, 104] width 1169 height 25
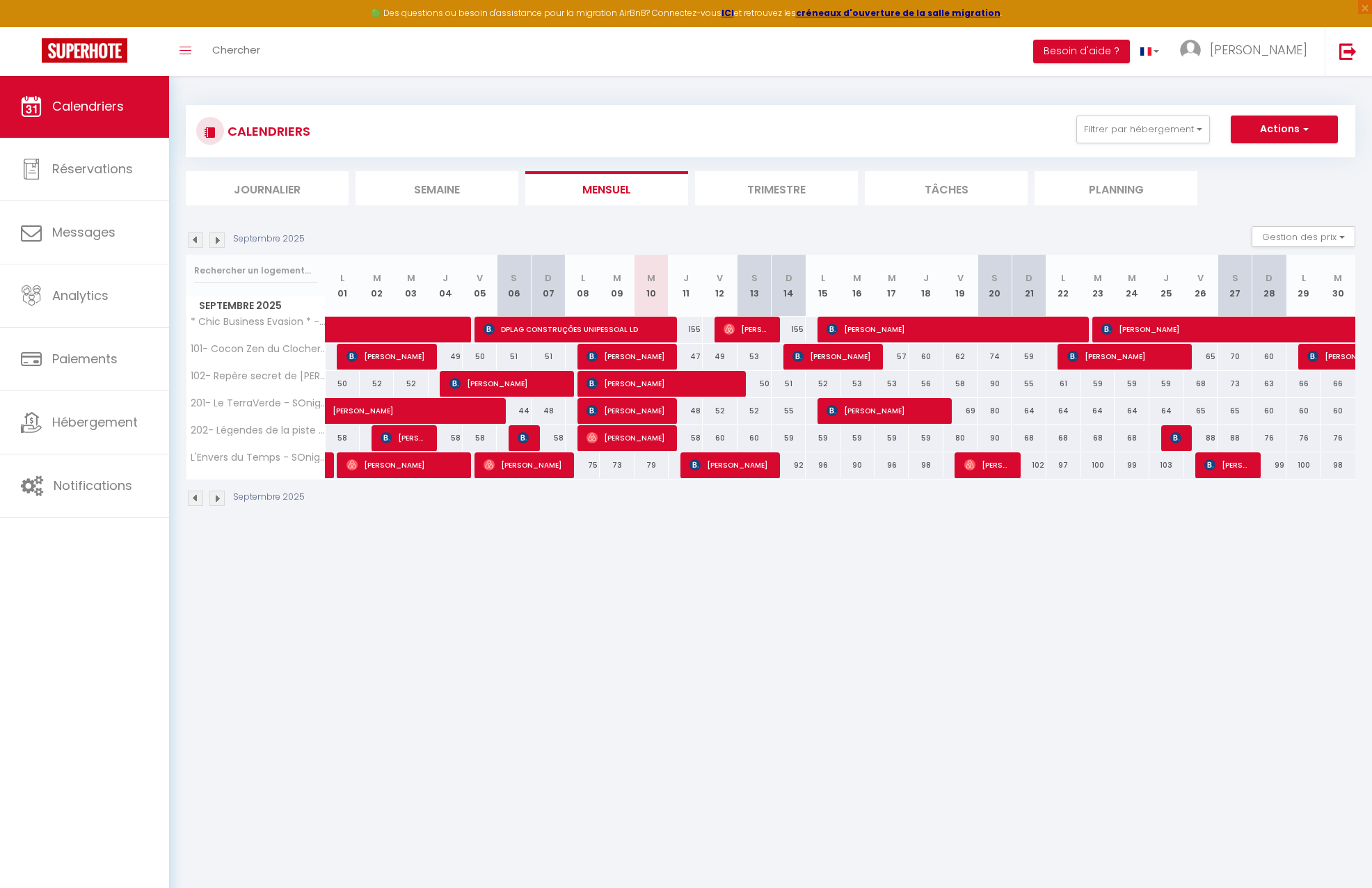
click at [192, 239] on img at bounding box center [195, 240] width 15 height 15
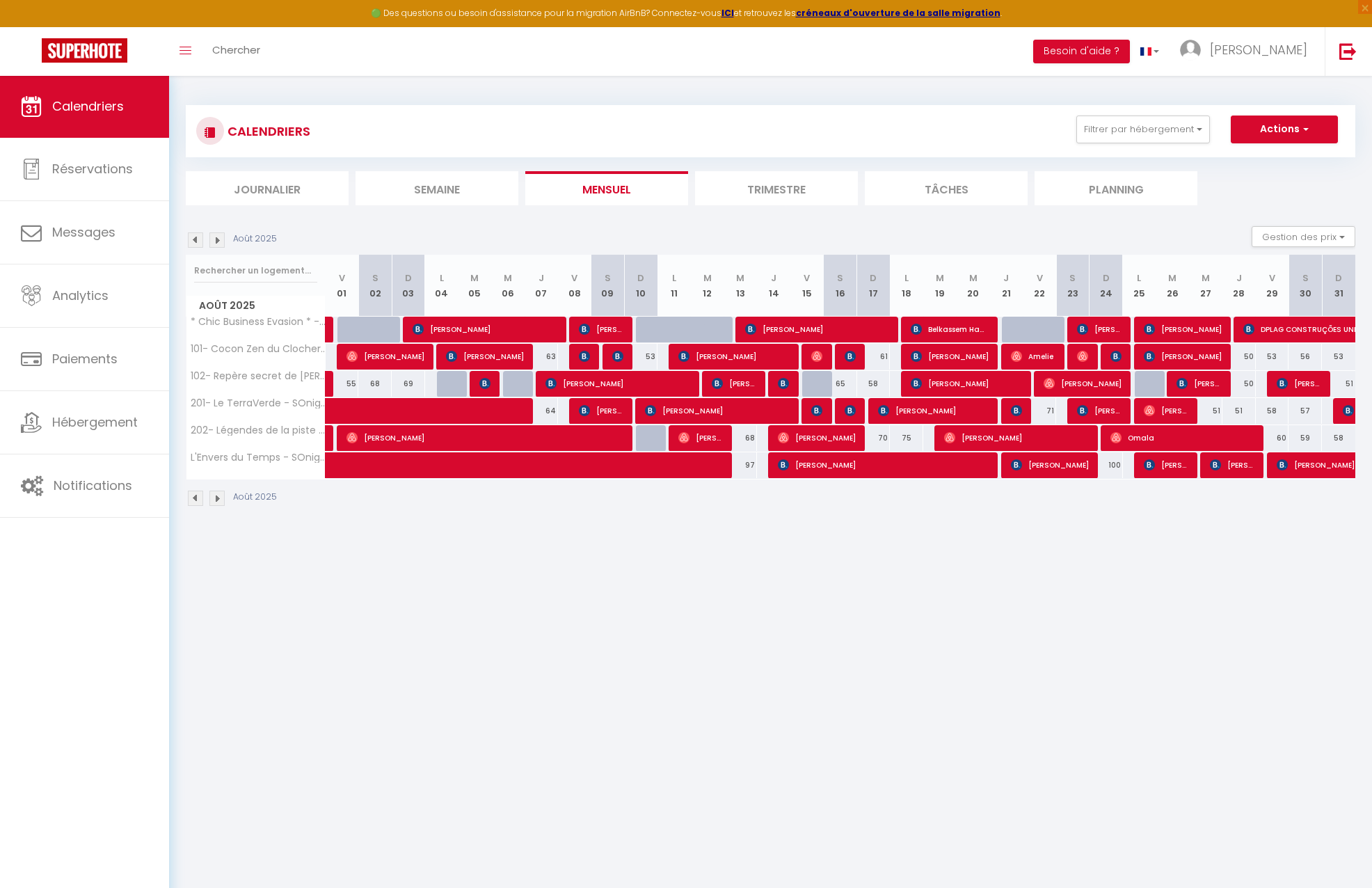
click at [192, 239] on img at bounding box center [195, 240] width 15 height 15
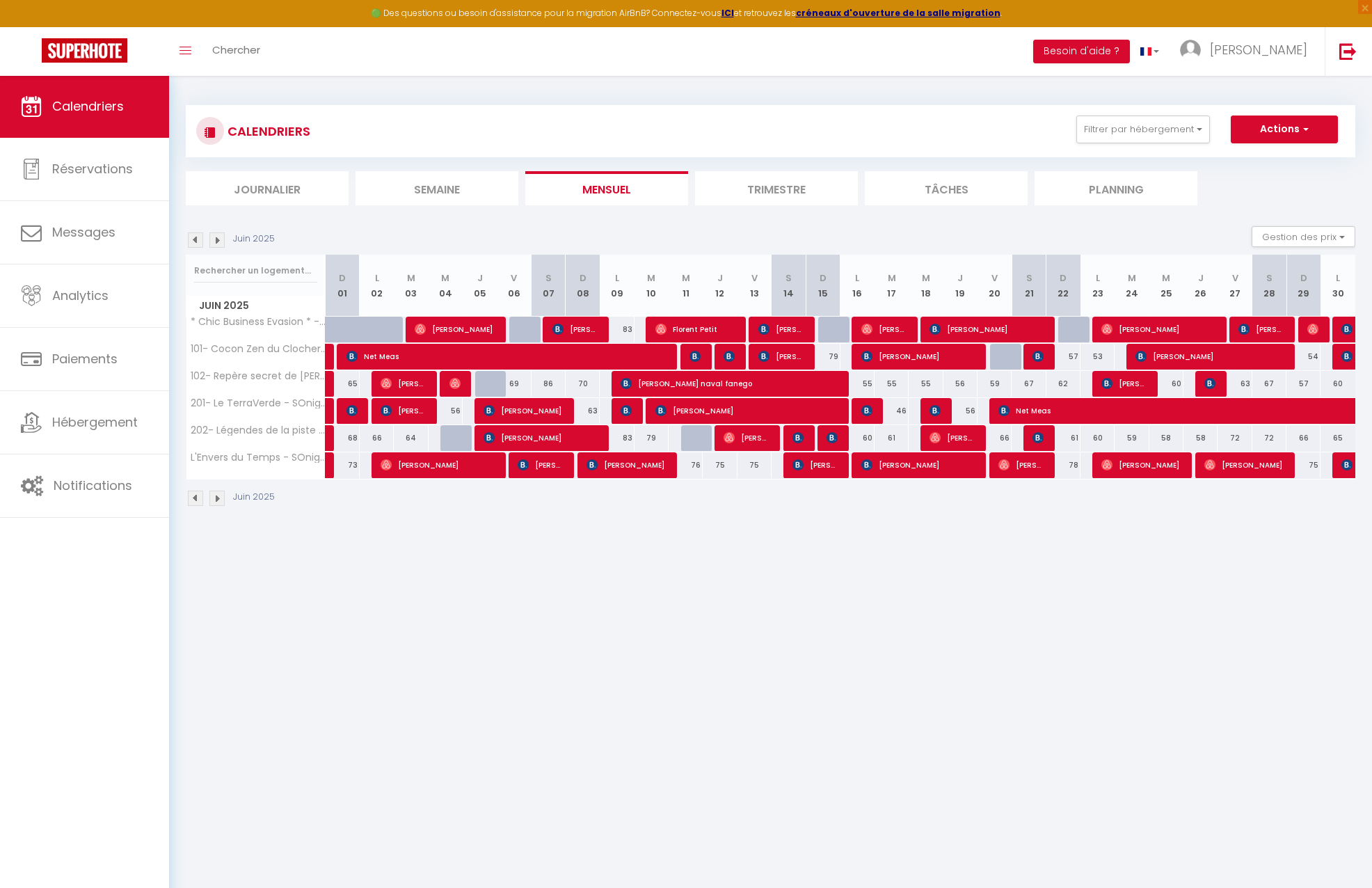
click at [192, 238] on img at bounding box center [195, 240] width 15 height 15
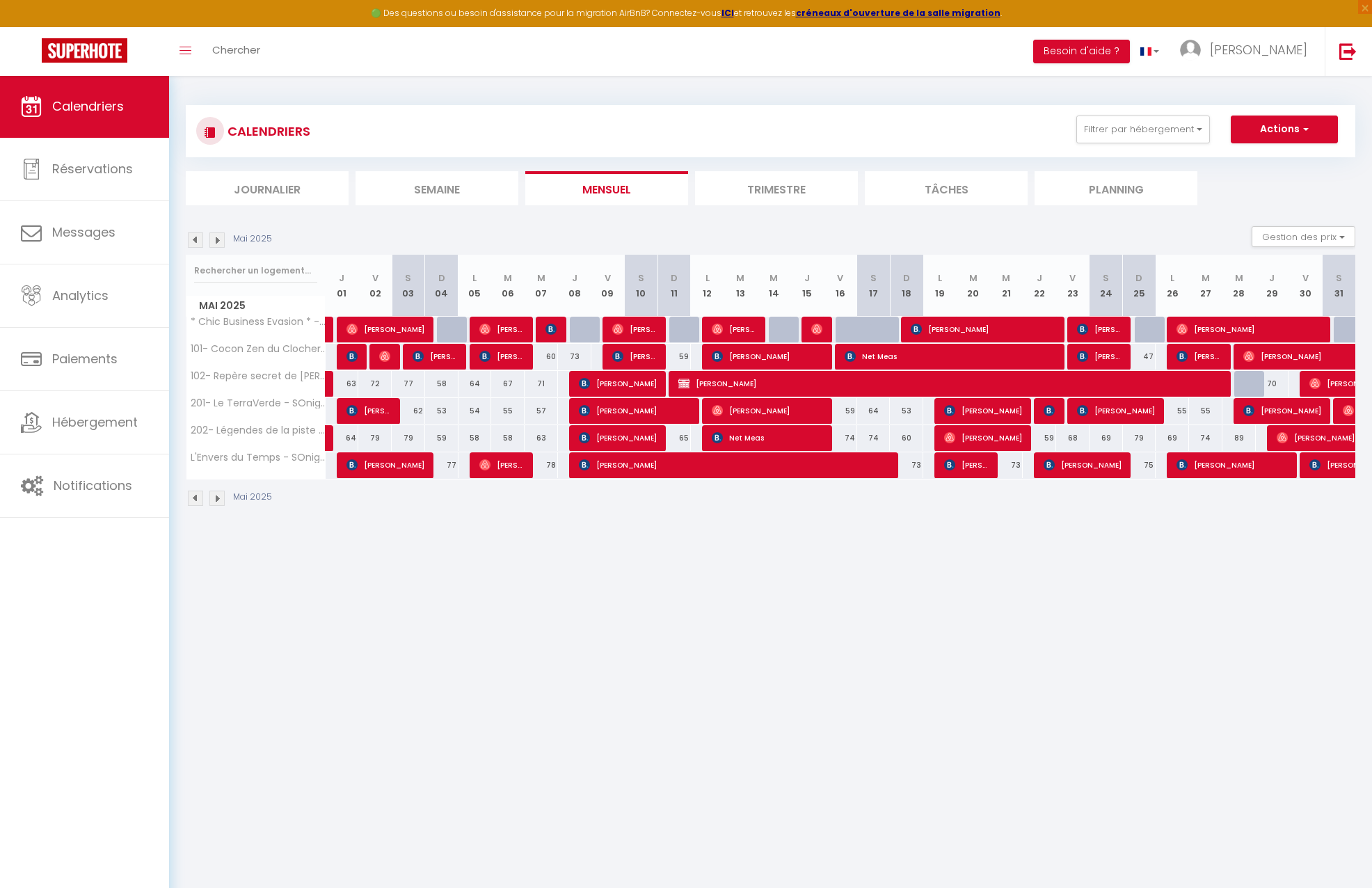
click at [192, 238] on img at bounding box center [195, 240] width 15 height 15
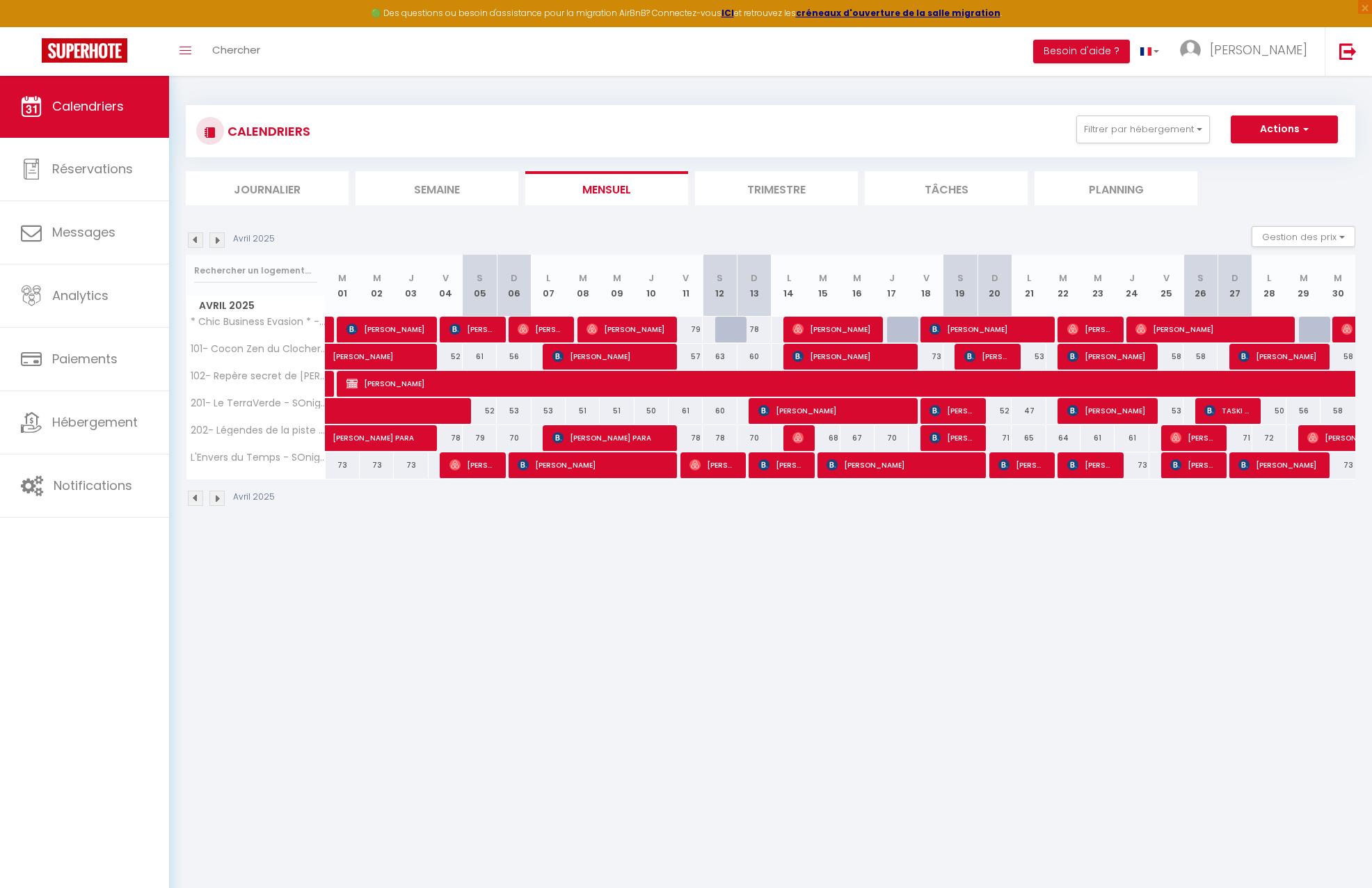
click at [192, 238] on img at bounding box center [195, 240] width 15 height 15
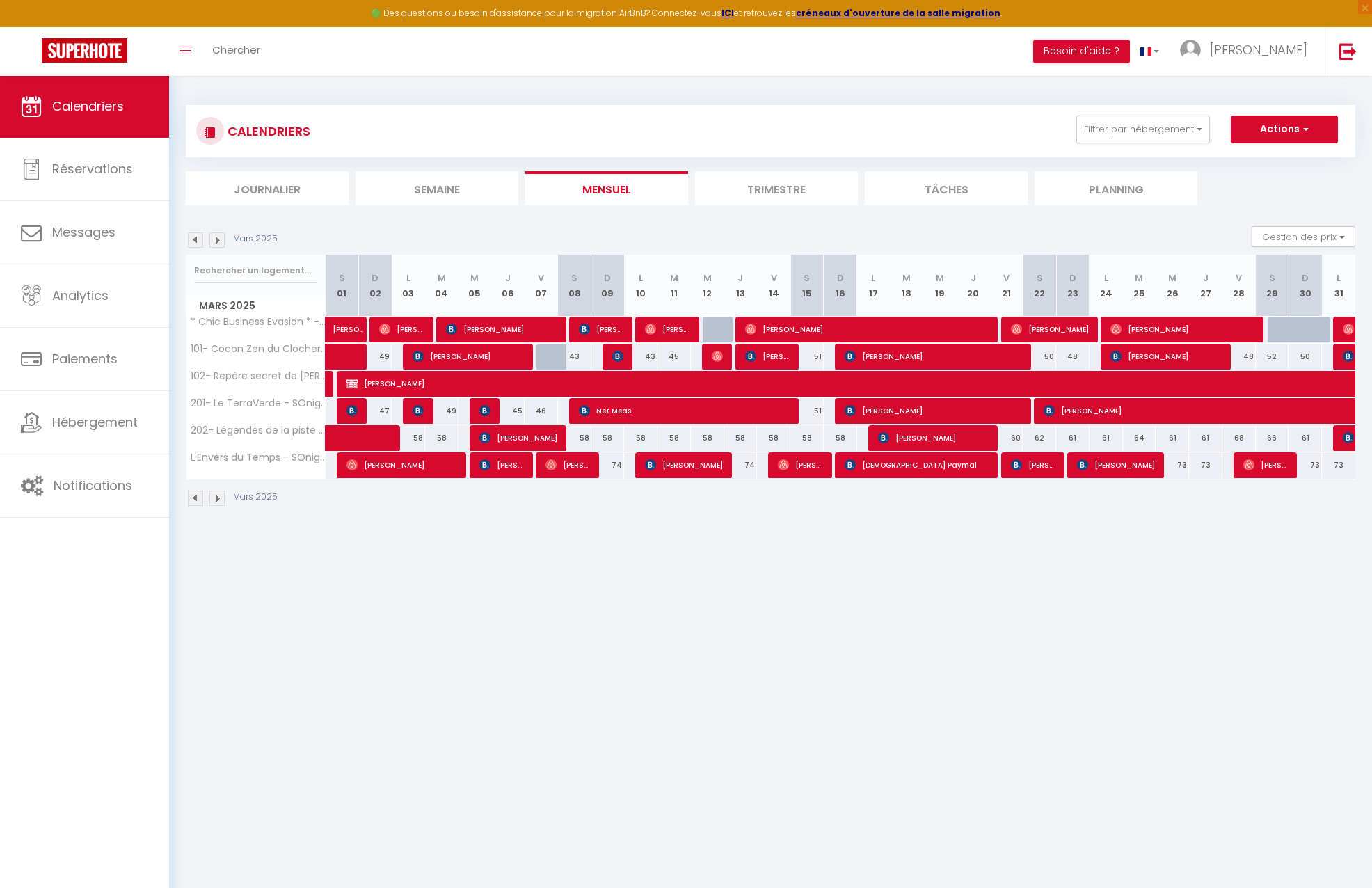
click at [192, 238] on img at bounding box center [195, 240] width 15 height 15
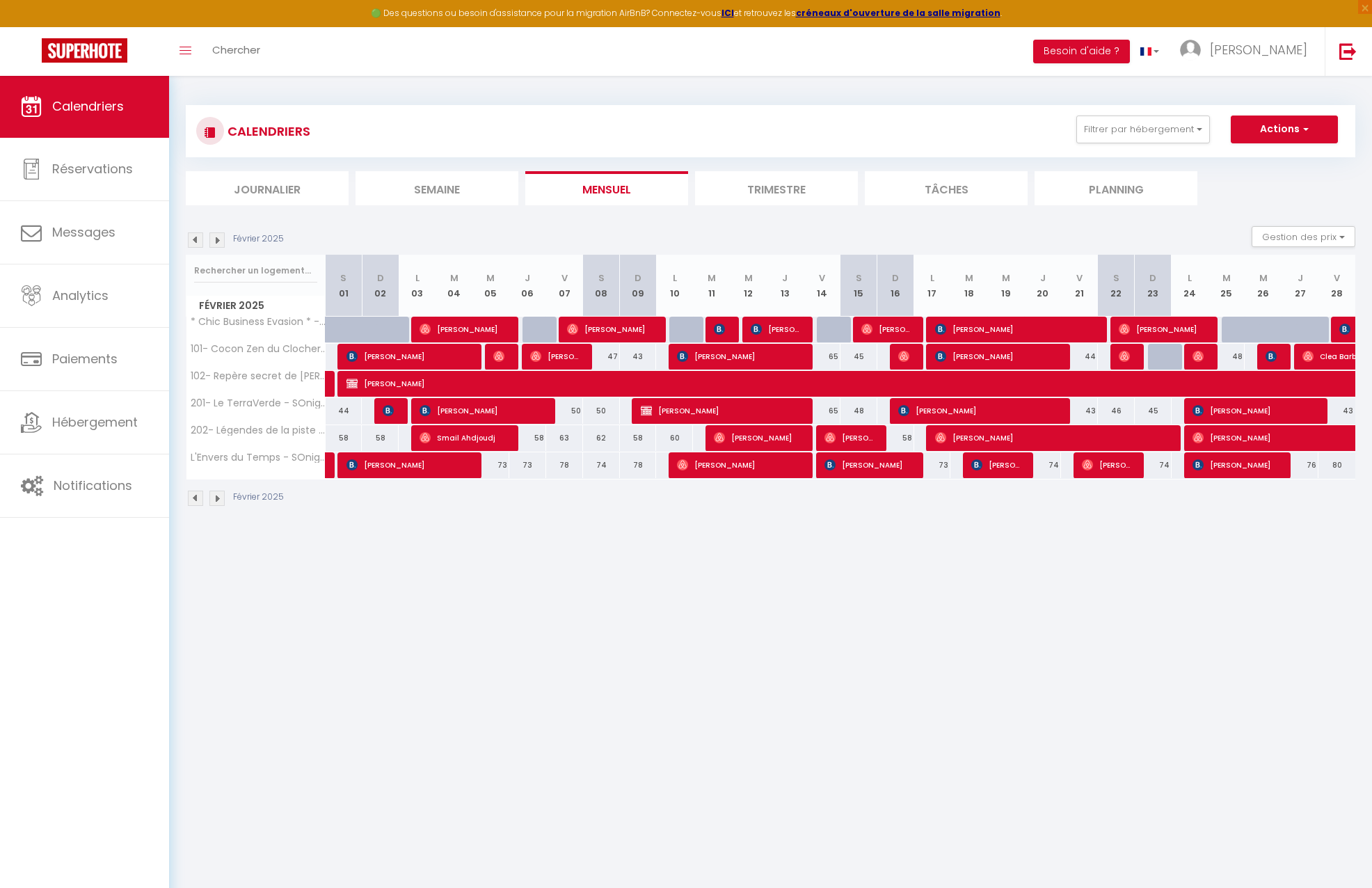
click at [192, 238] on img at bounding box center [195, 240] width 15 height 15
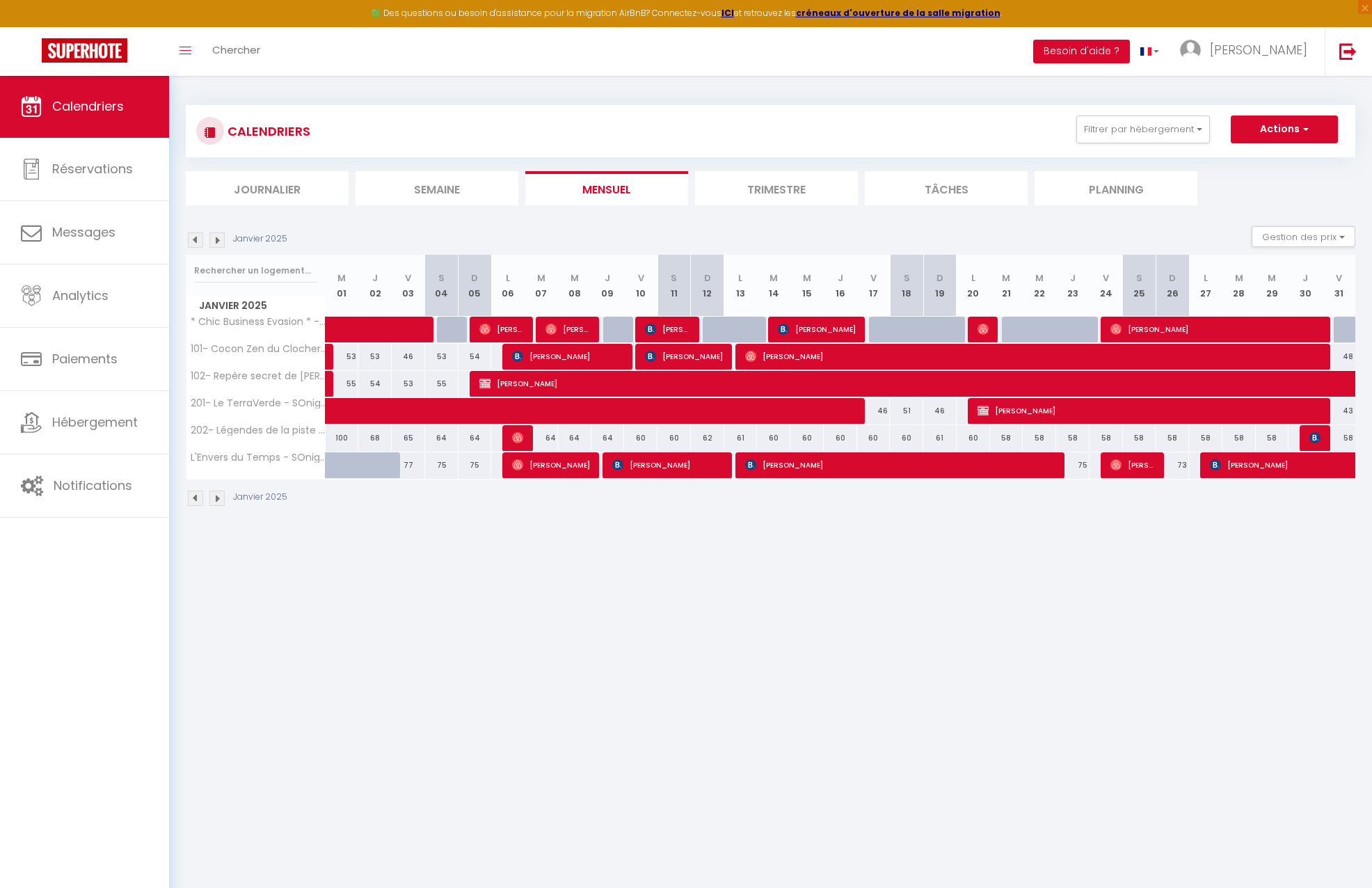
click at [192, 238] on img at bounding box center [195, 240] width 15 height 15
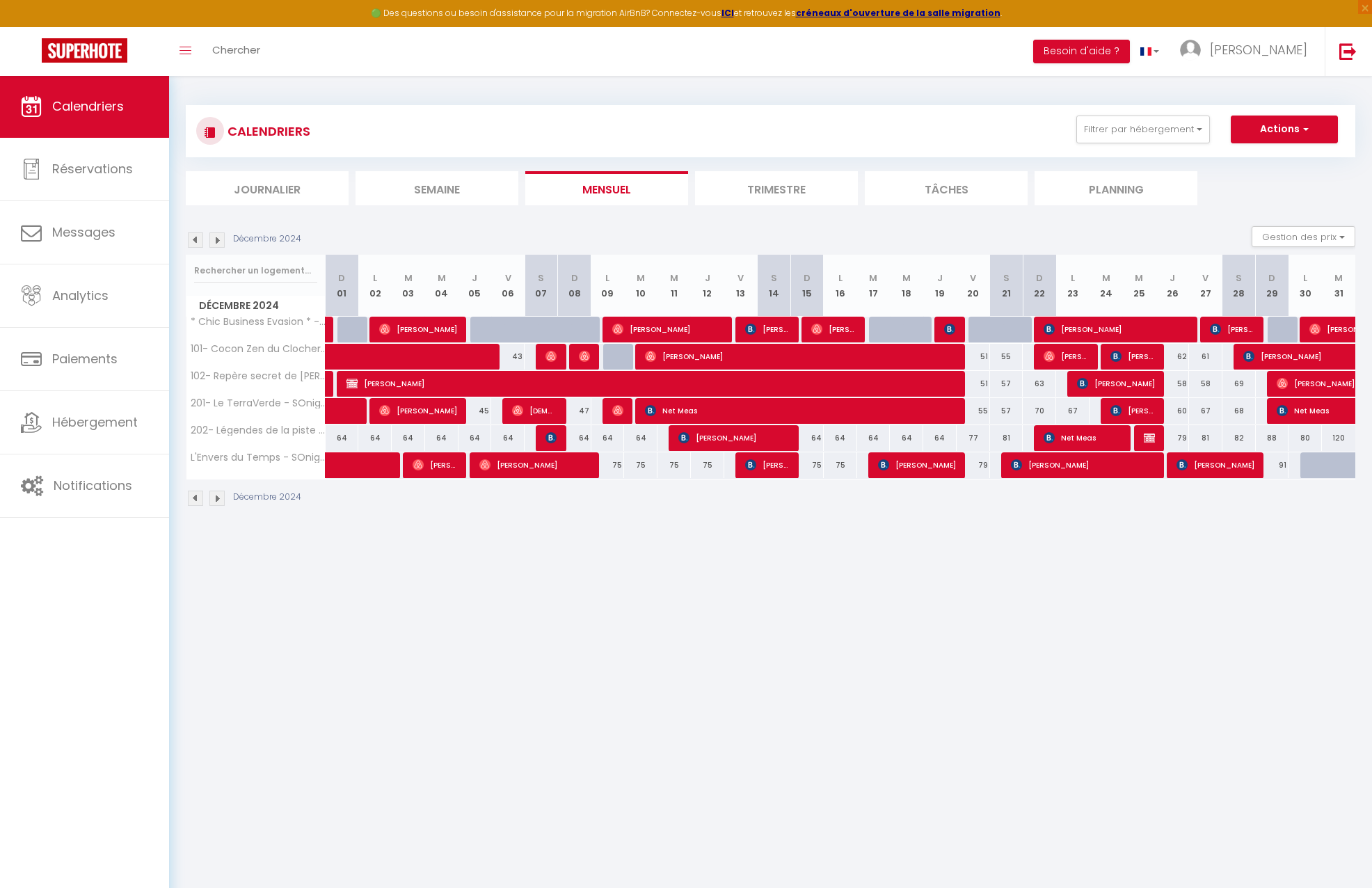
click at [192, 239] on img at bounding box center [195, 240] width 15 height 15
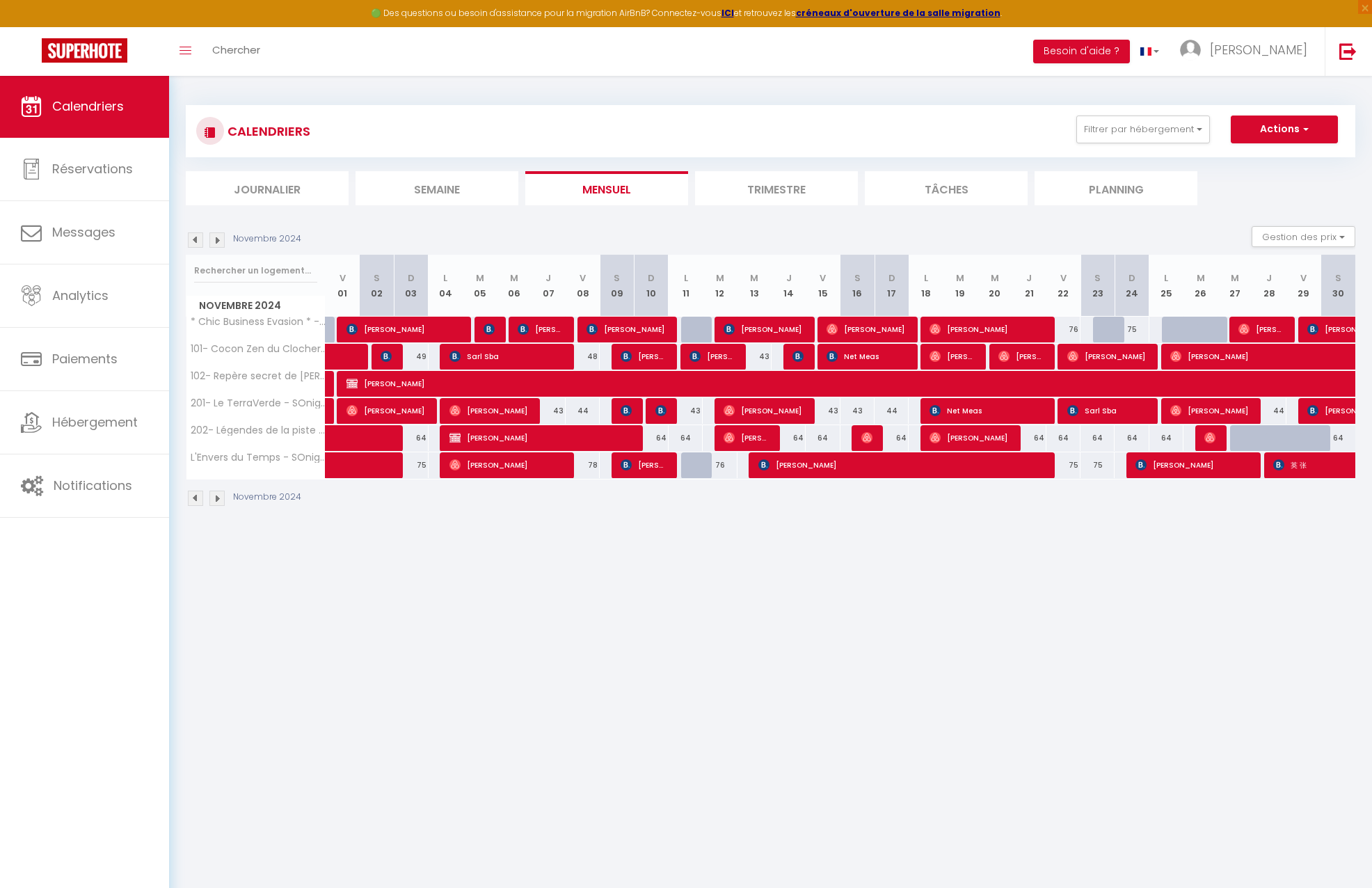
click at [1212, 438] on img at bounding box center [1210, 438] width 11 height 11
select select "OK"
select select "0"
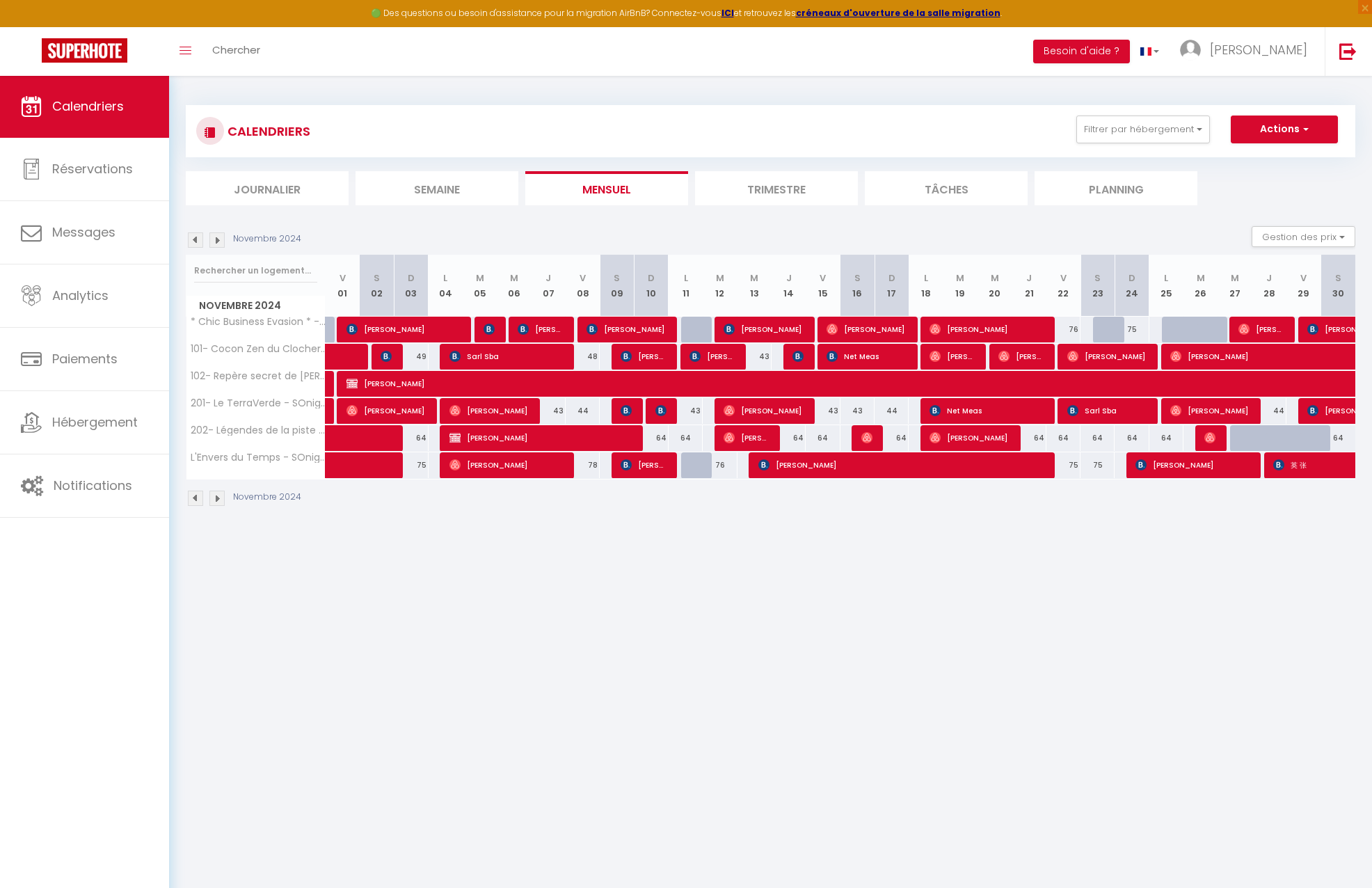
select select "1"
select select
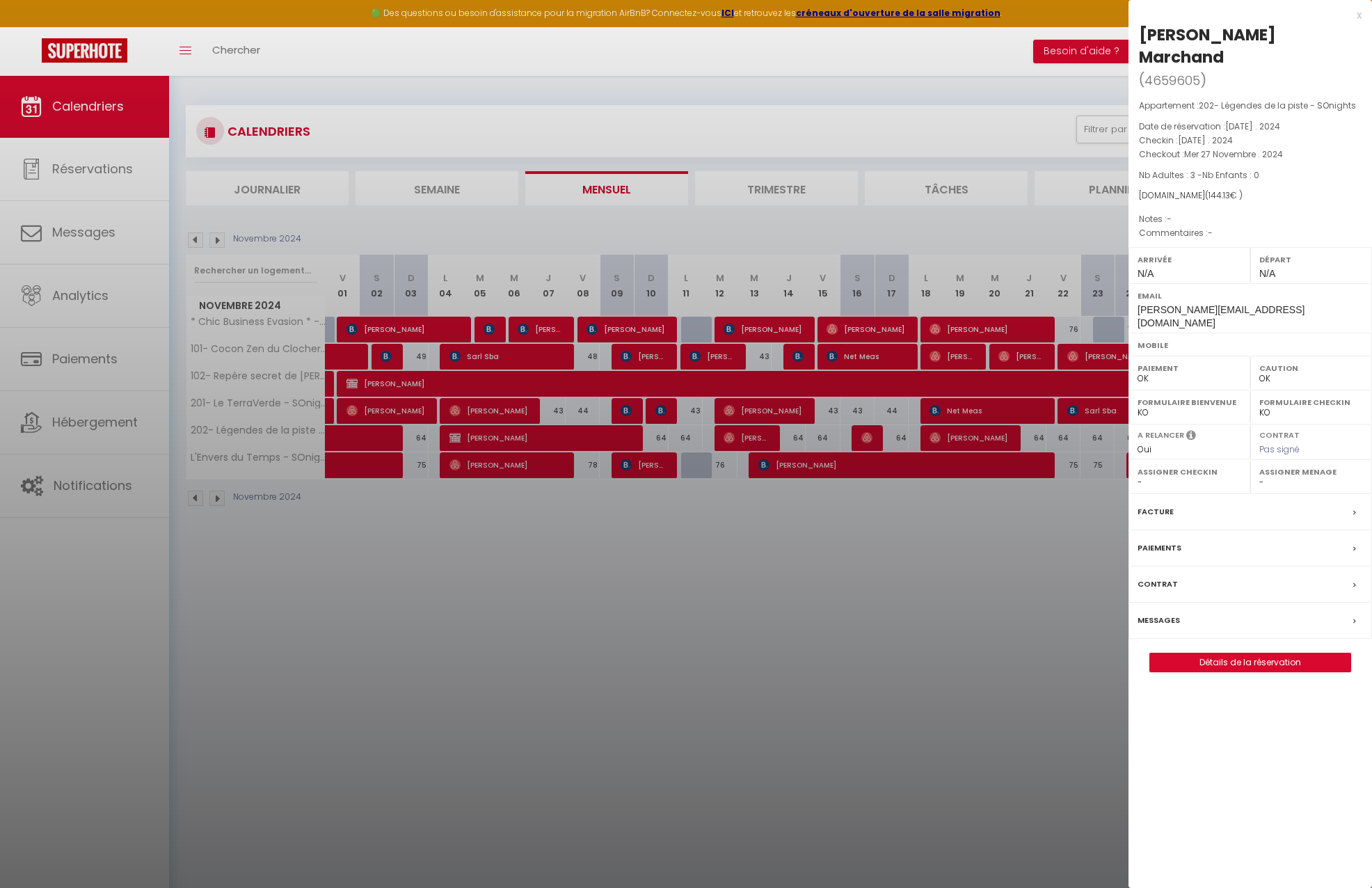
click at [1230, 653] on link "Détails de la réservation" at bounding box center [1250, 662] width 200 height 18
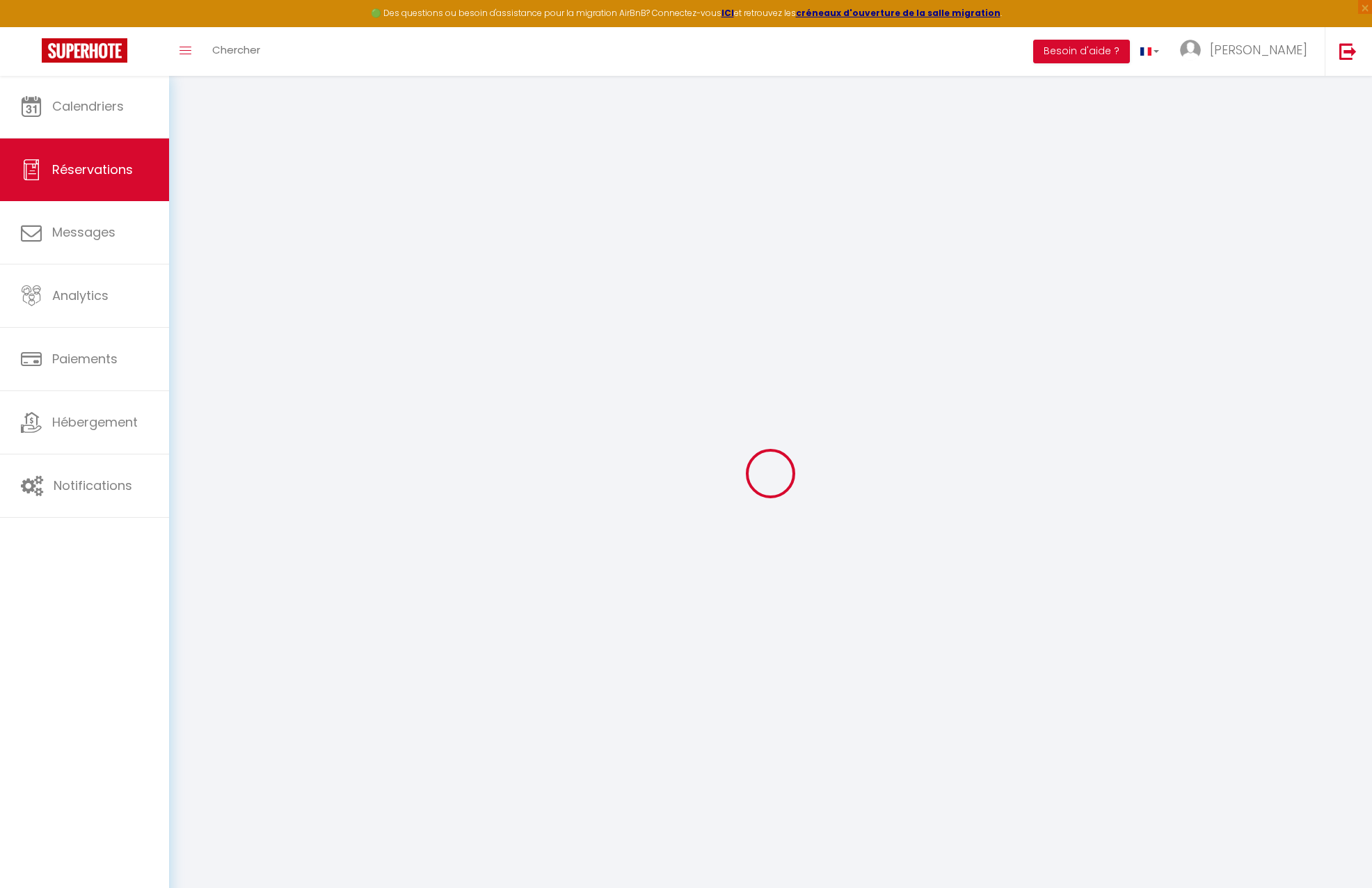
select select
checkbox input "false"
select select
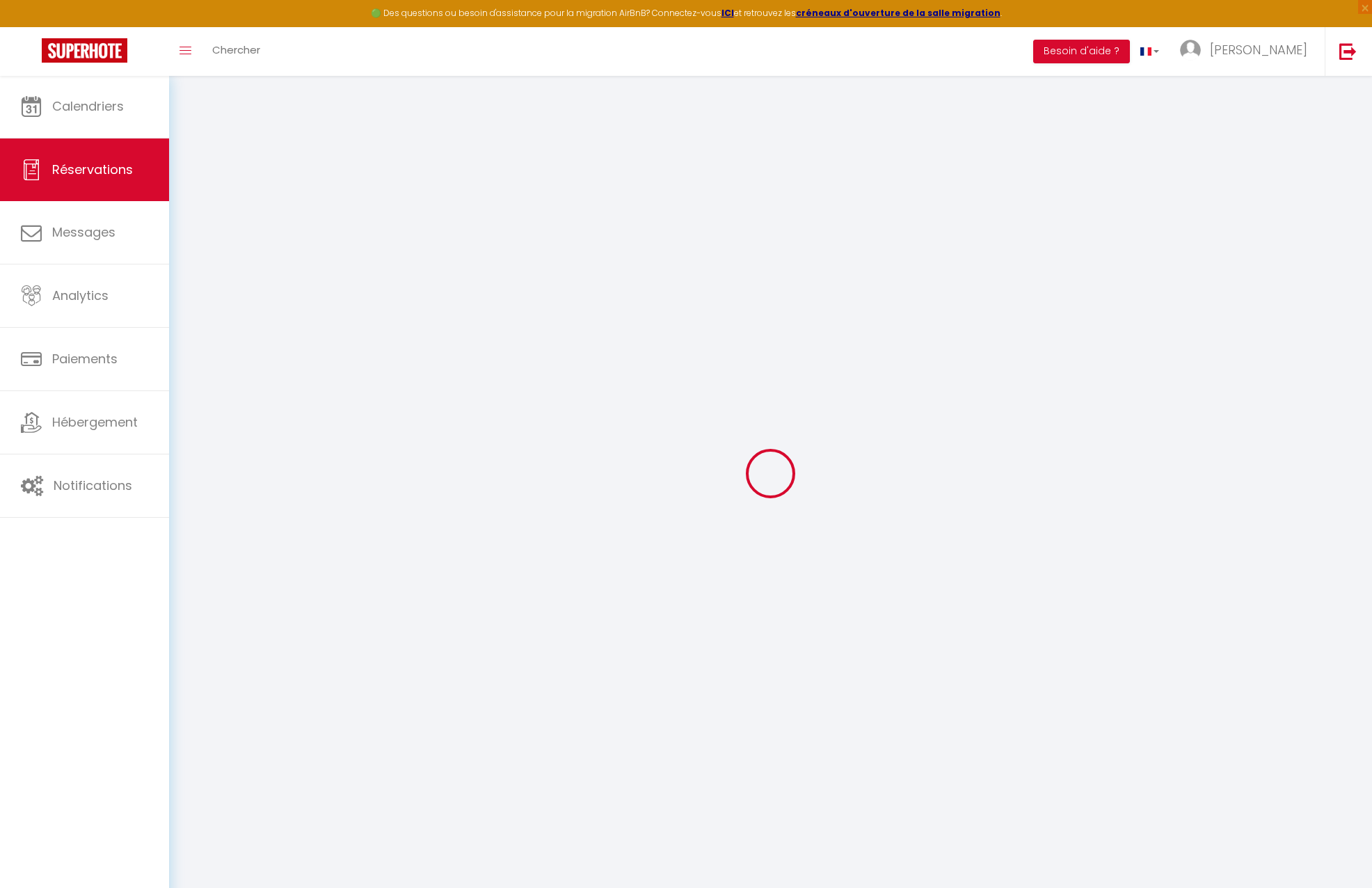
select select
checkbox input "false"
select select
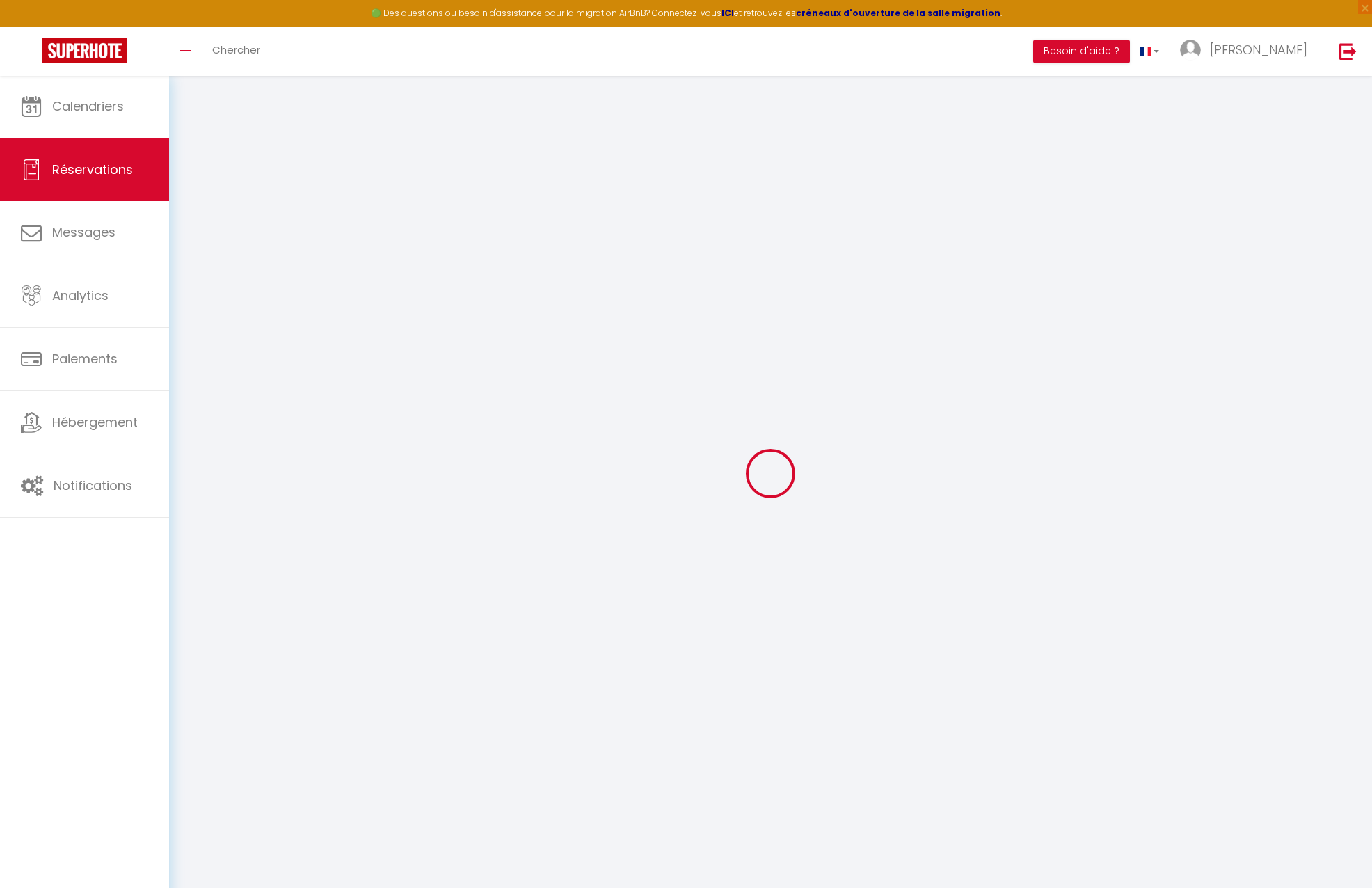
select select
checkbox input "false"
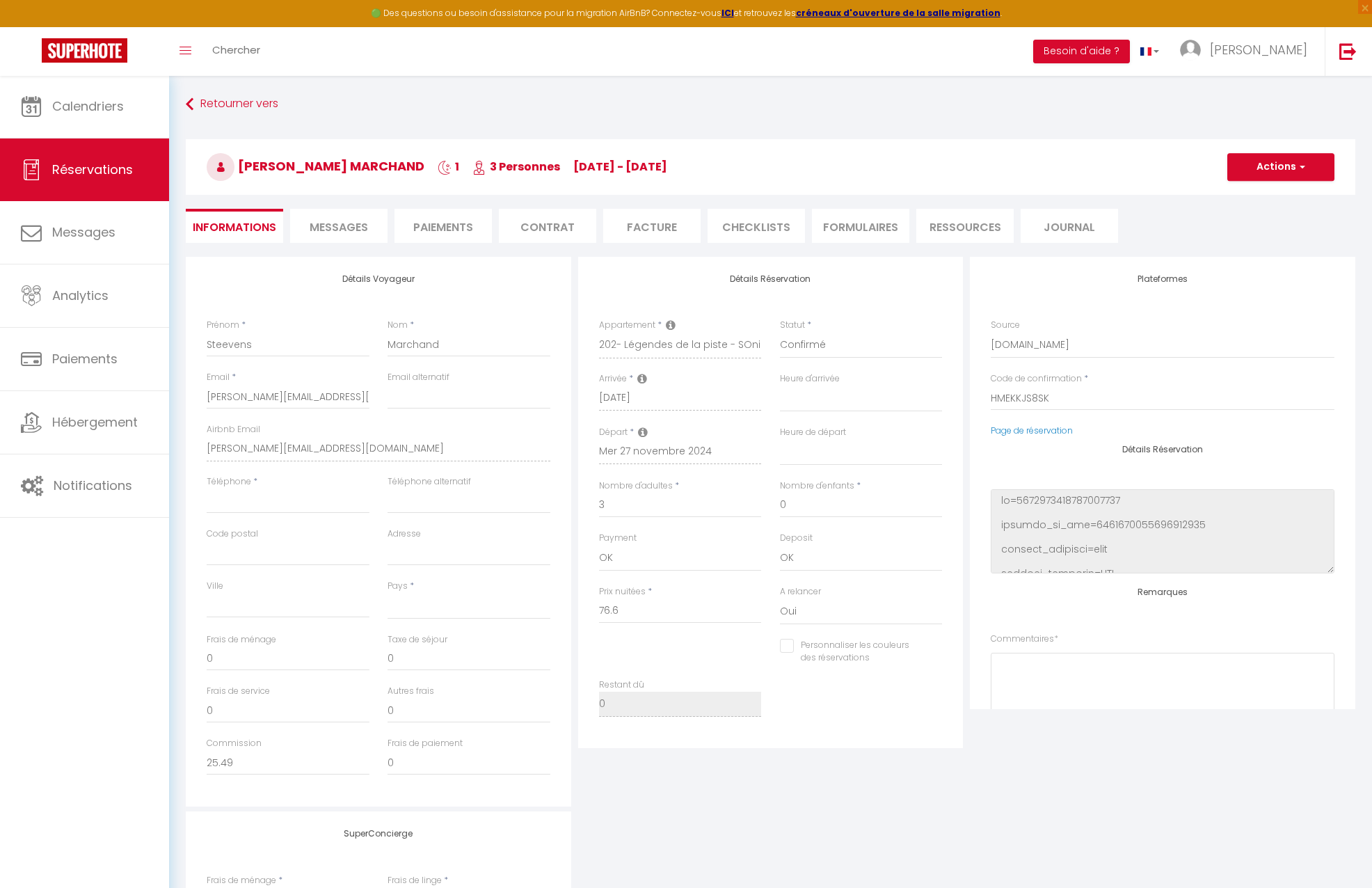
select select
type input "65"
type input "2.53"
select select
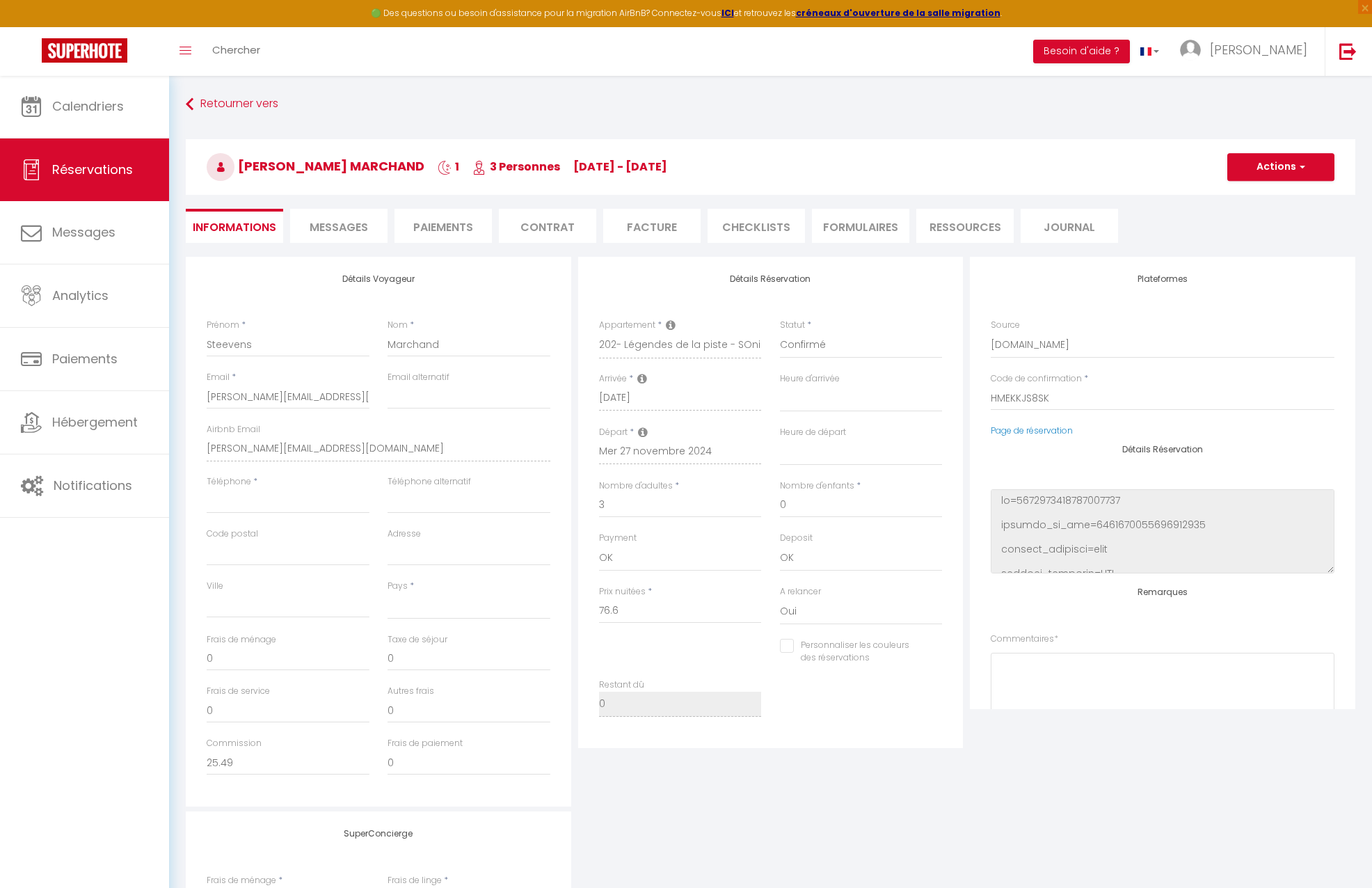
checkbox input "false"
select select
checkbox input "false"
select select
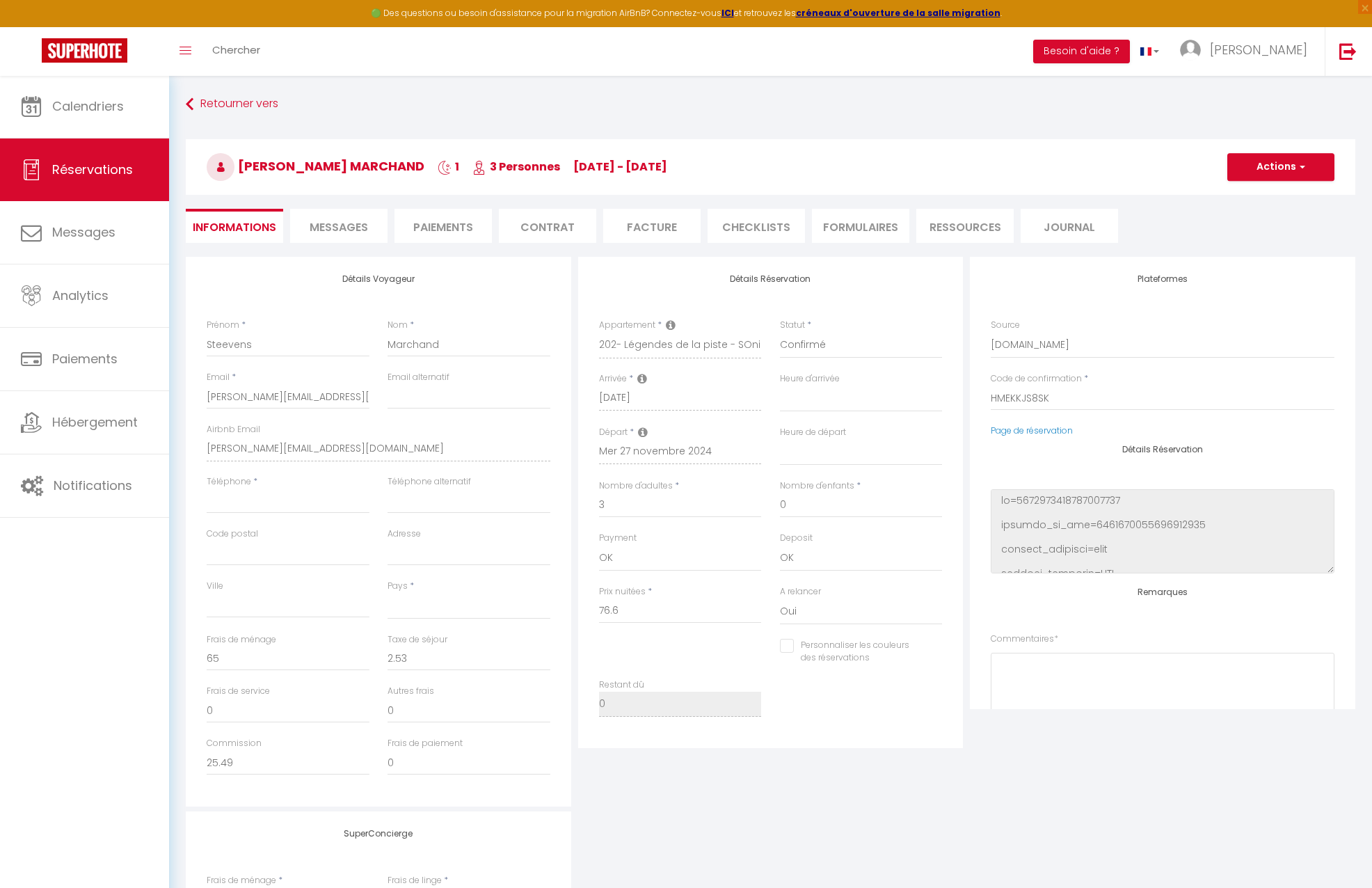
click at [338, 233] on span "Messages" at bounding box center [339, 226] width 59 height 16
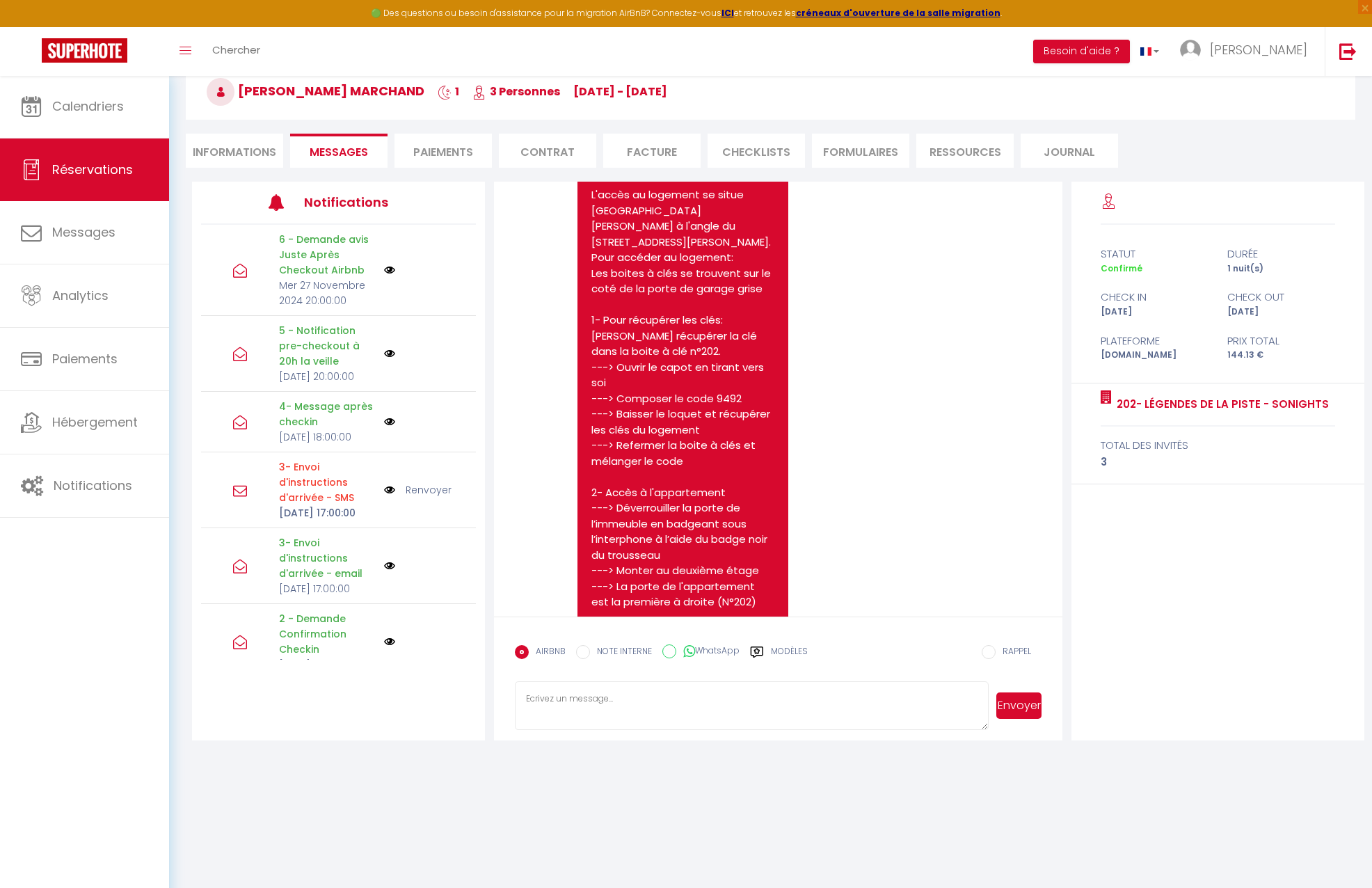
scroll to position [1025, 0]
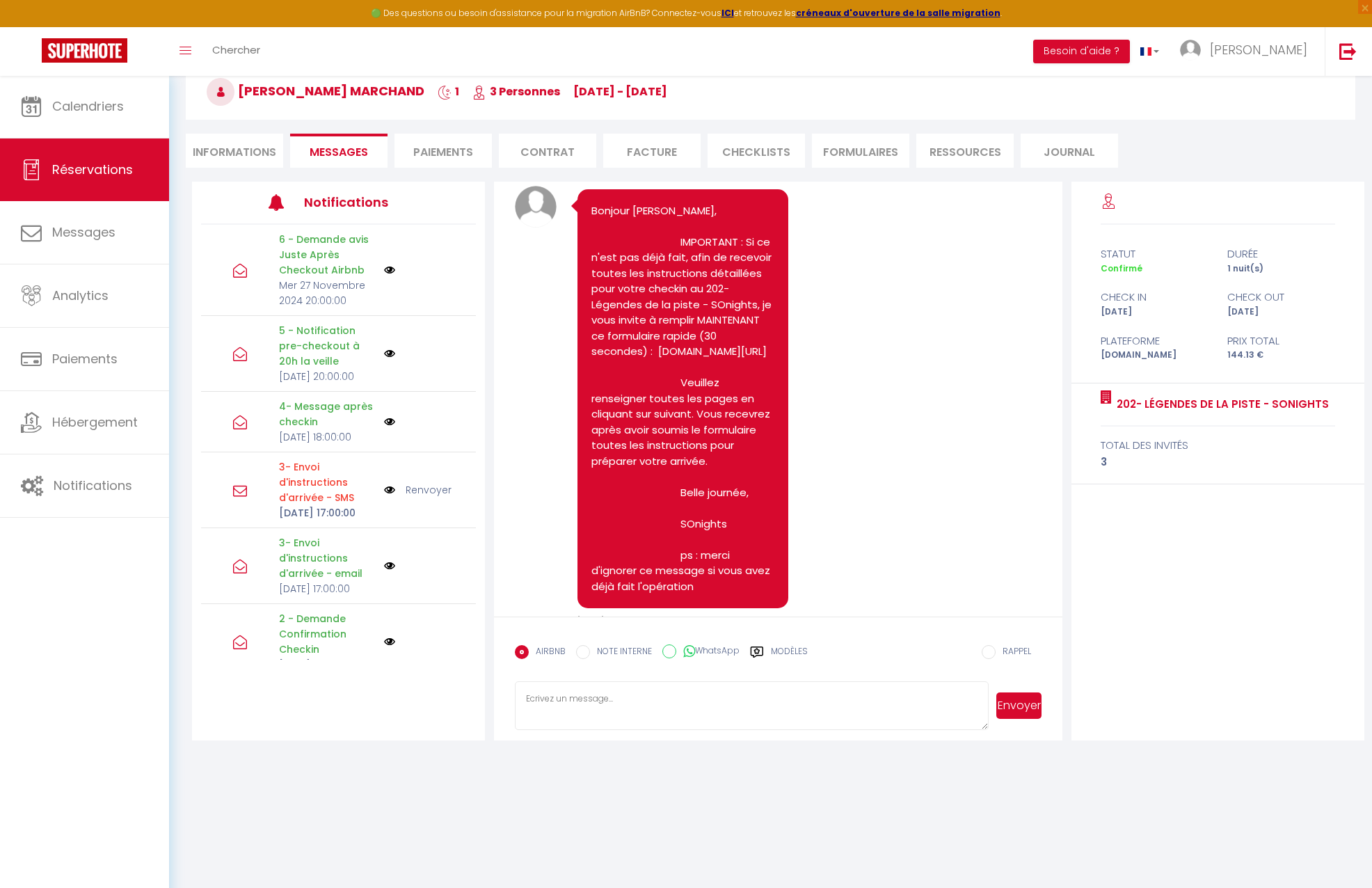
click at [210, 147] on li "Informations" at bounding box center [234, 151] width 97 height 34
select select
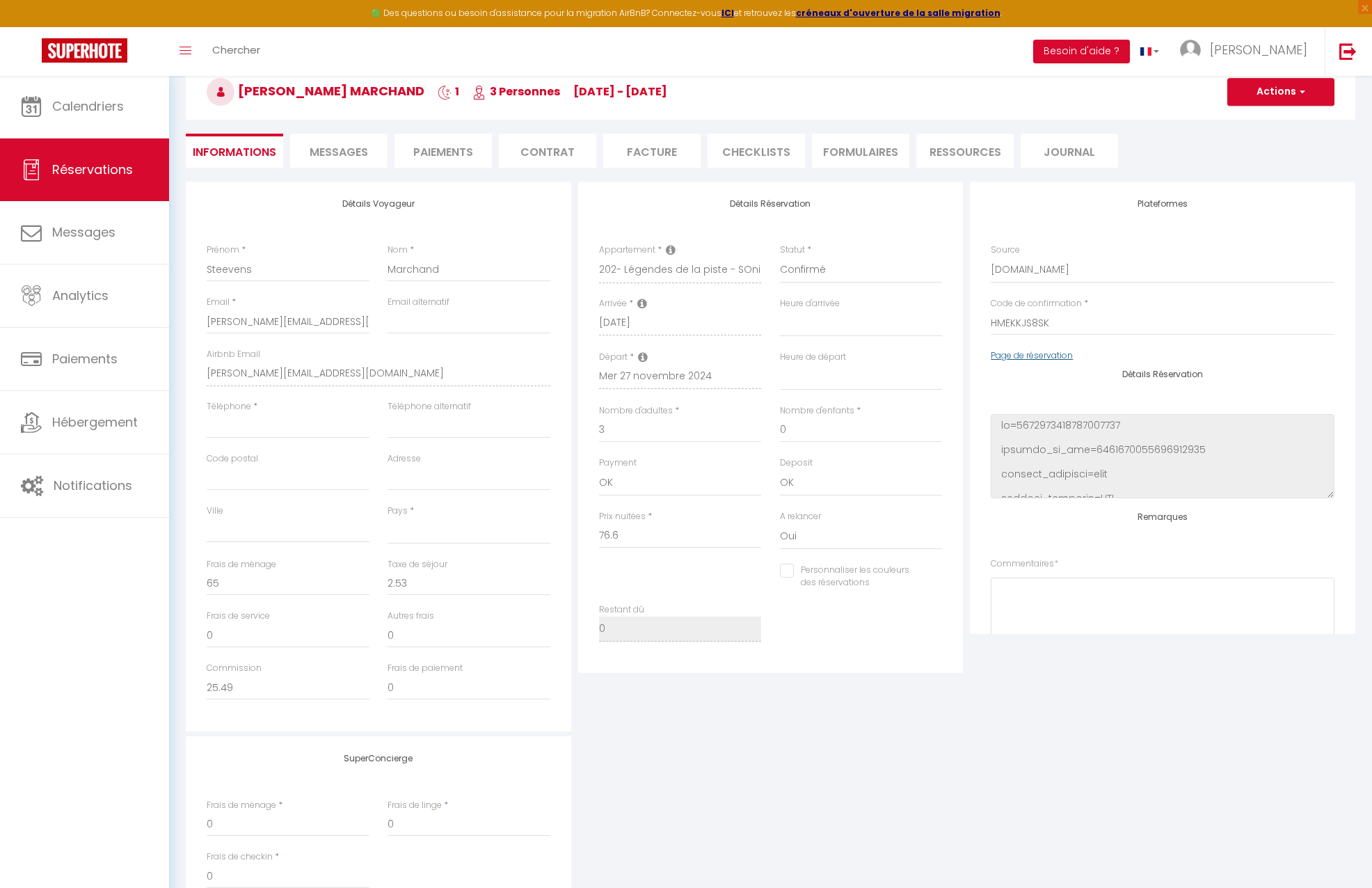
click at [1058, 356] on link "Page de réservation" at bounding box center [1031, 355] width 82 height 12
select select
checkbox input "false"
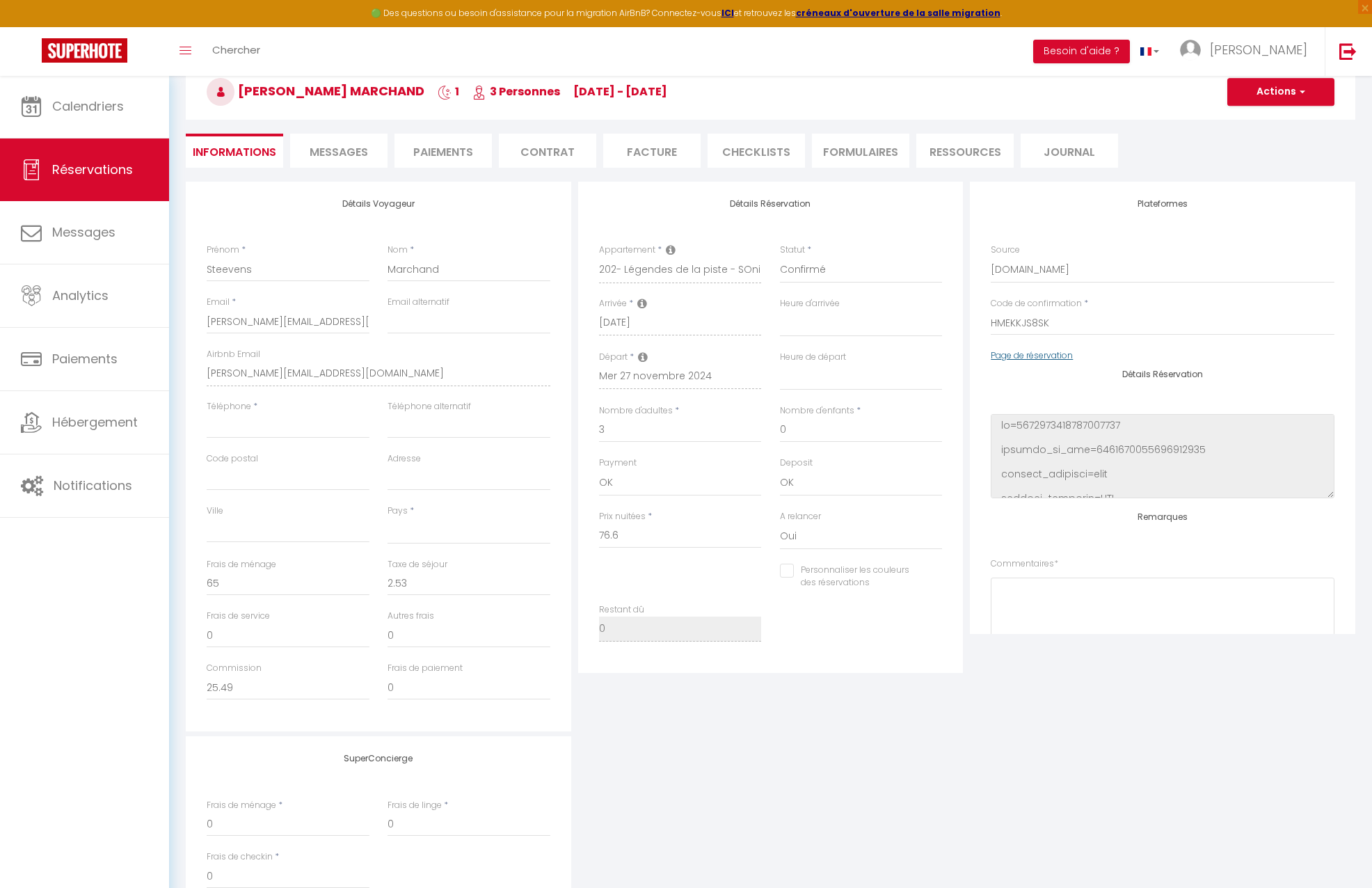
select select
checkbox input "false"
select select
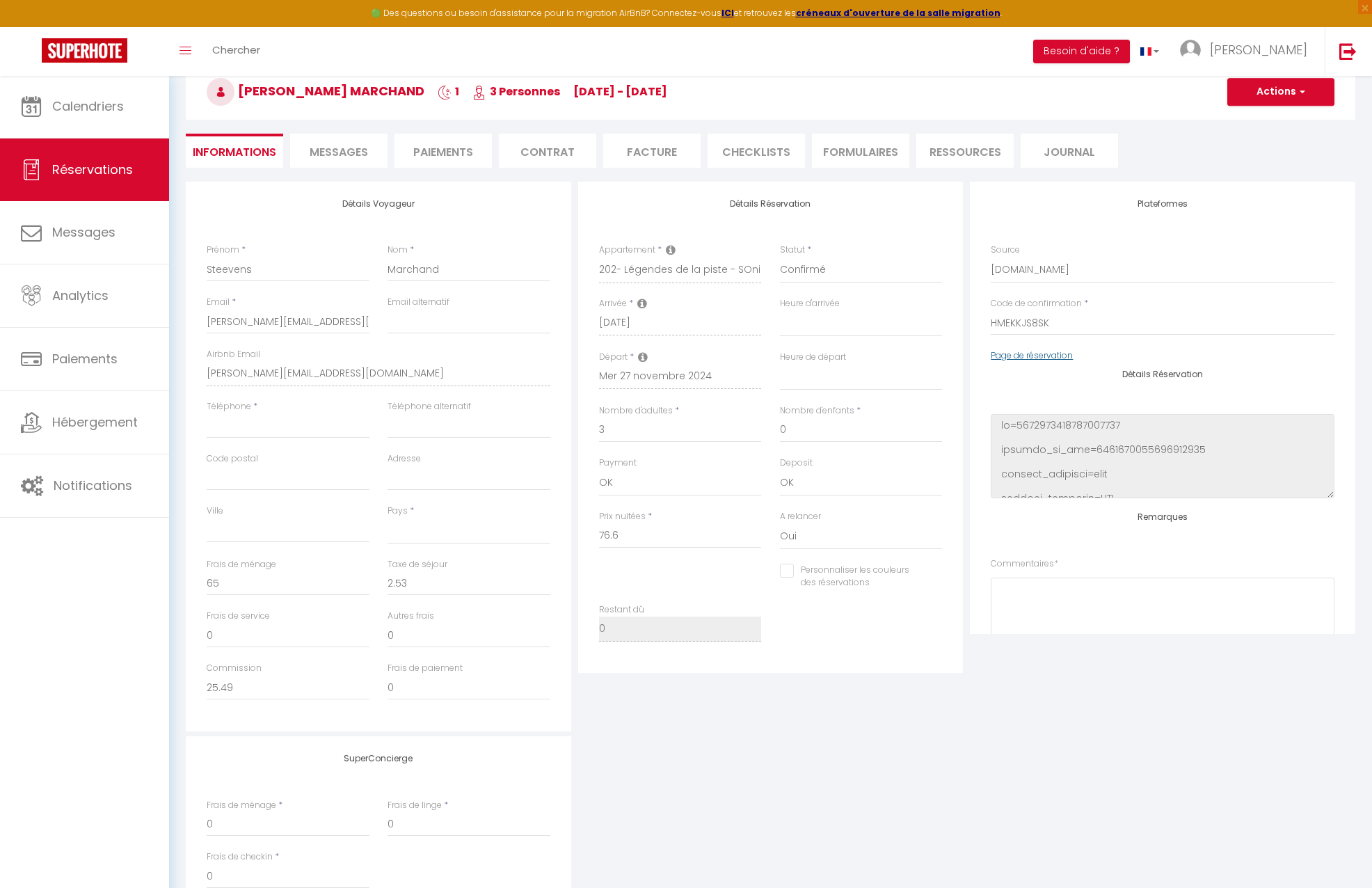
select select
checkbox input "false"
select select
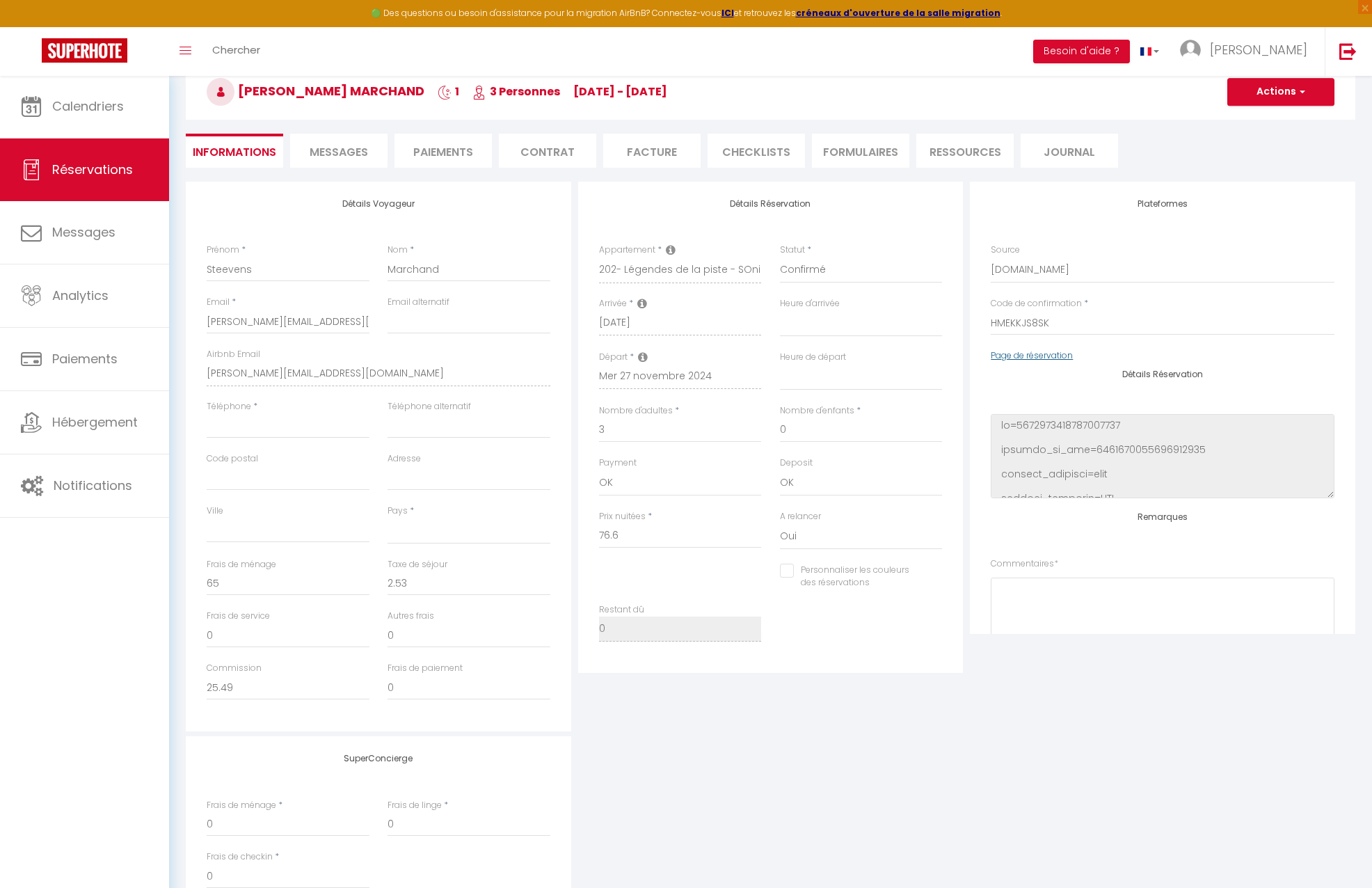
select select
checkbox input "false"
select select
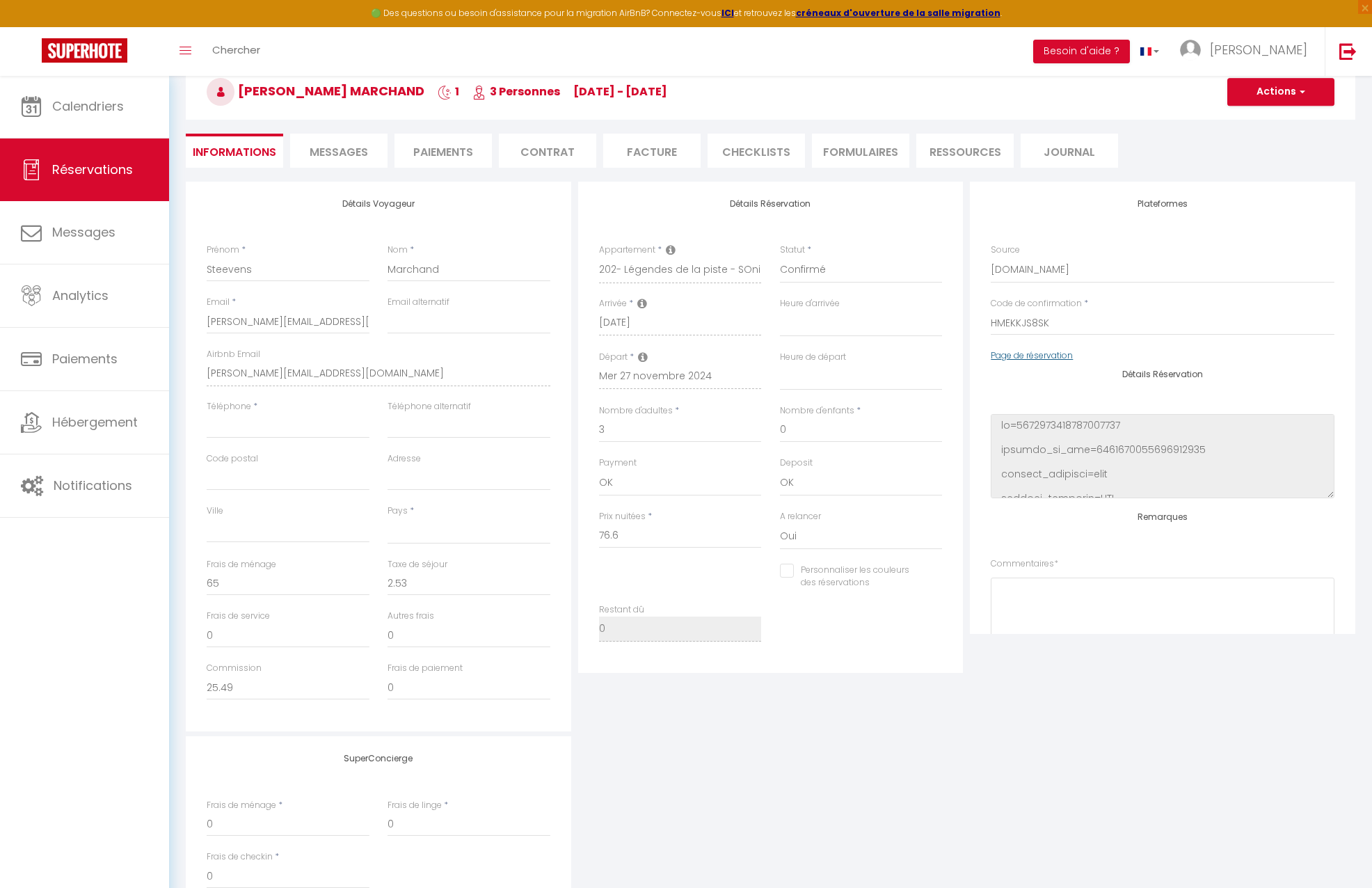
checkbox input "false"
select select
checkbox input "false"
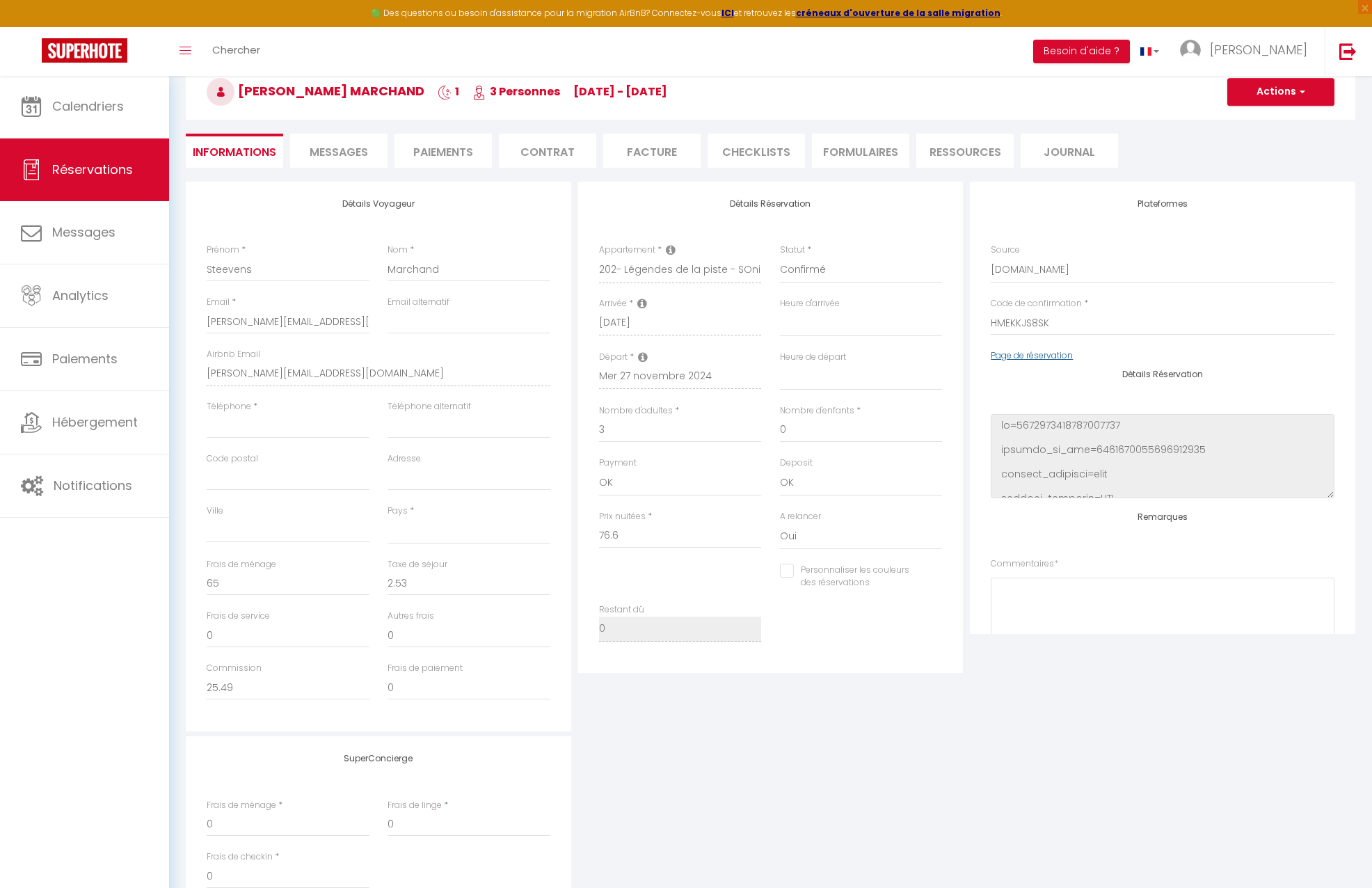
select select
checkbox input "false"
select select
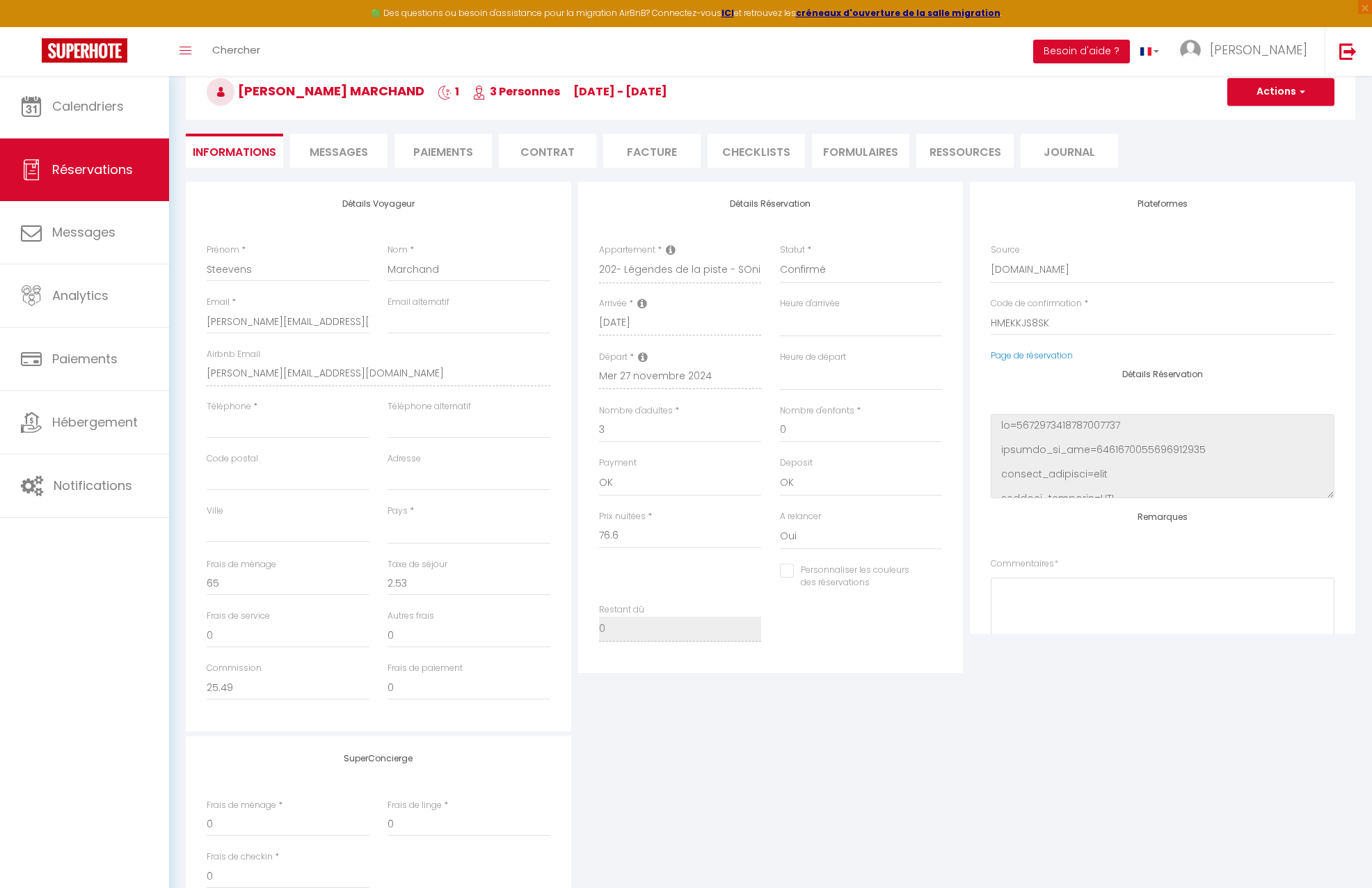
select select
checkbox input "false"
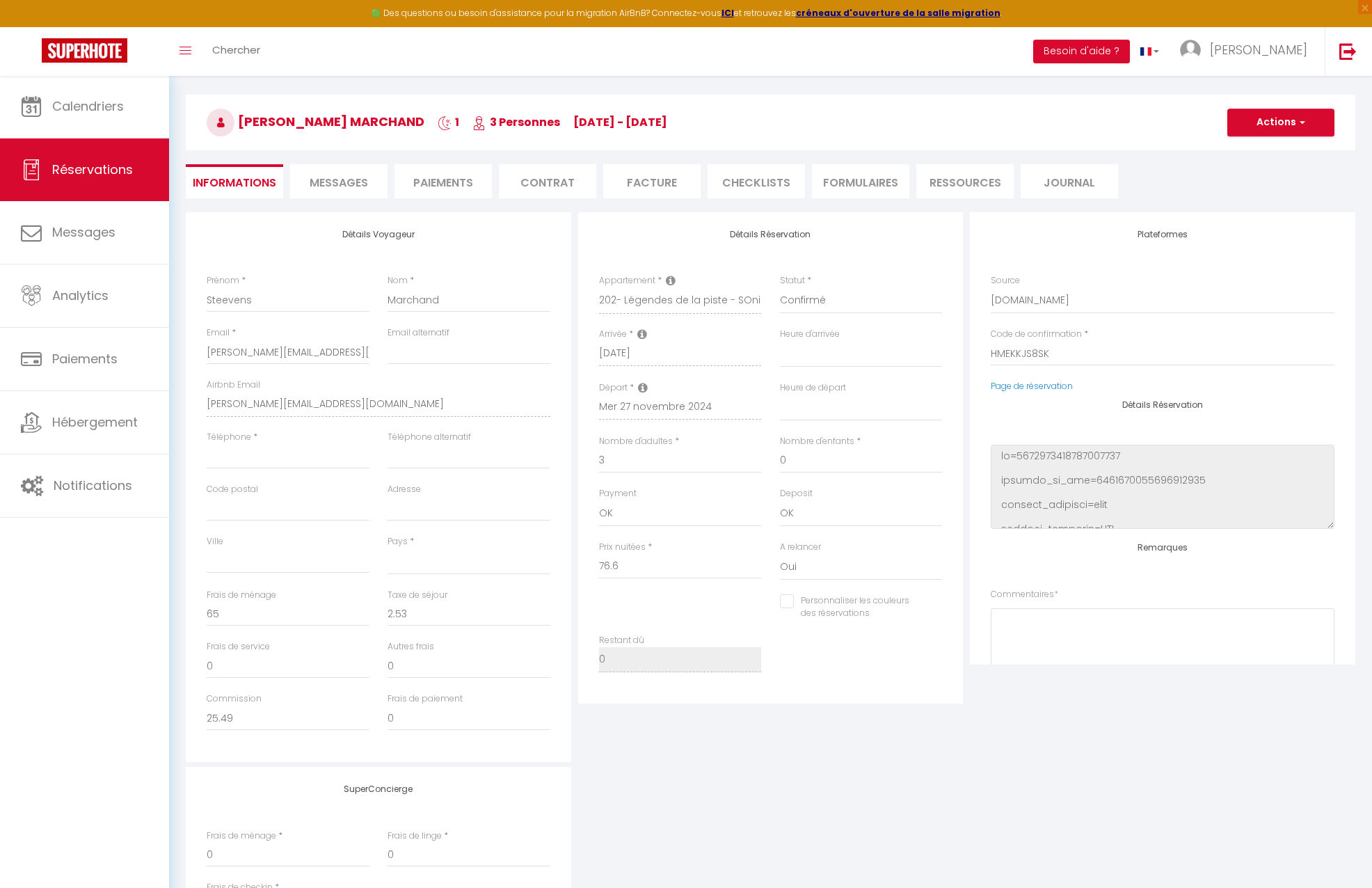
scroll to position [59, 0]
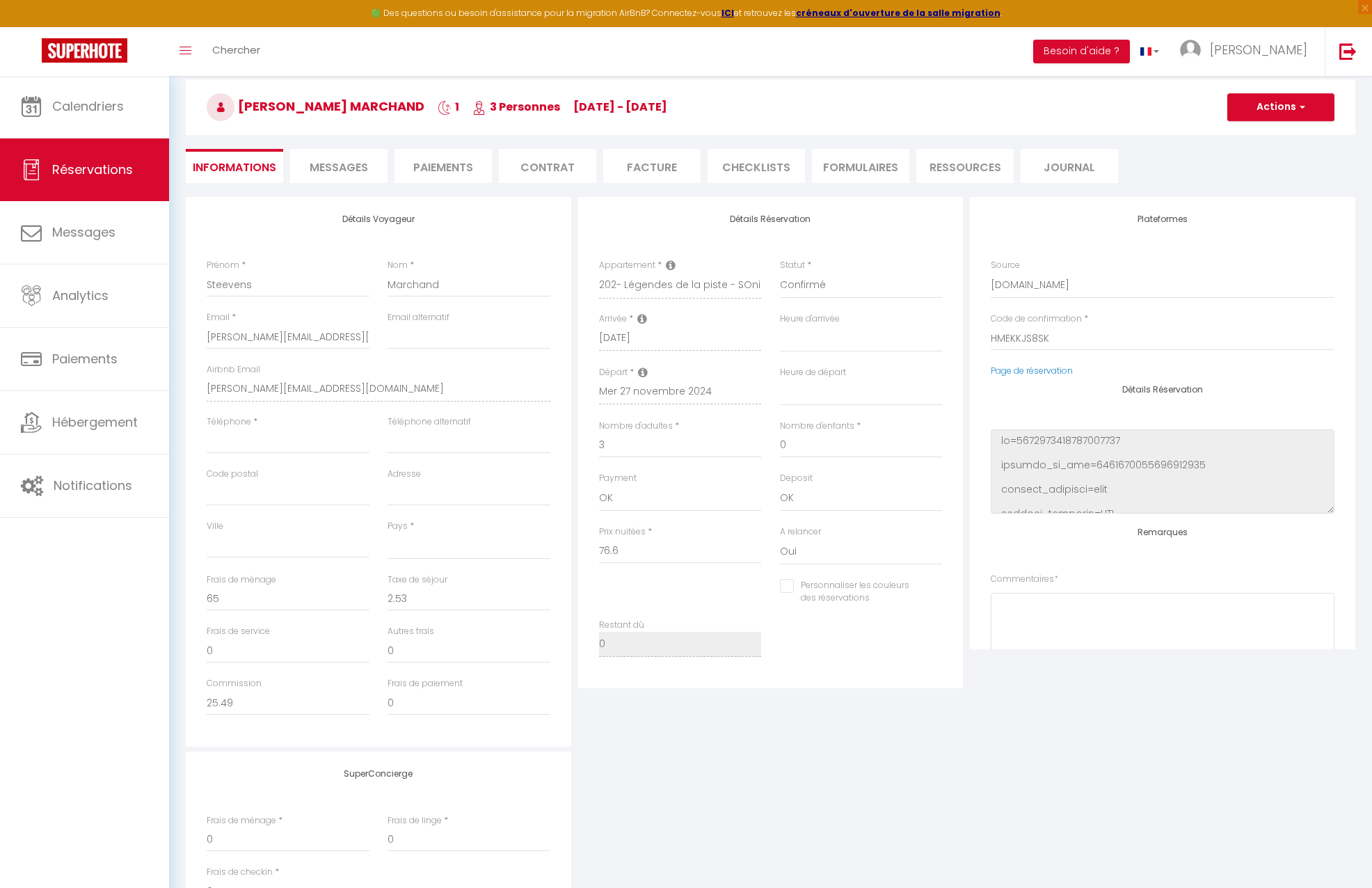
click at [768, 165] on li "CHECKLISTS" at bounding box center [756, 166] width 97 height 34
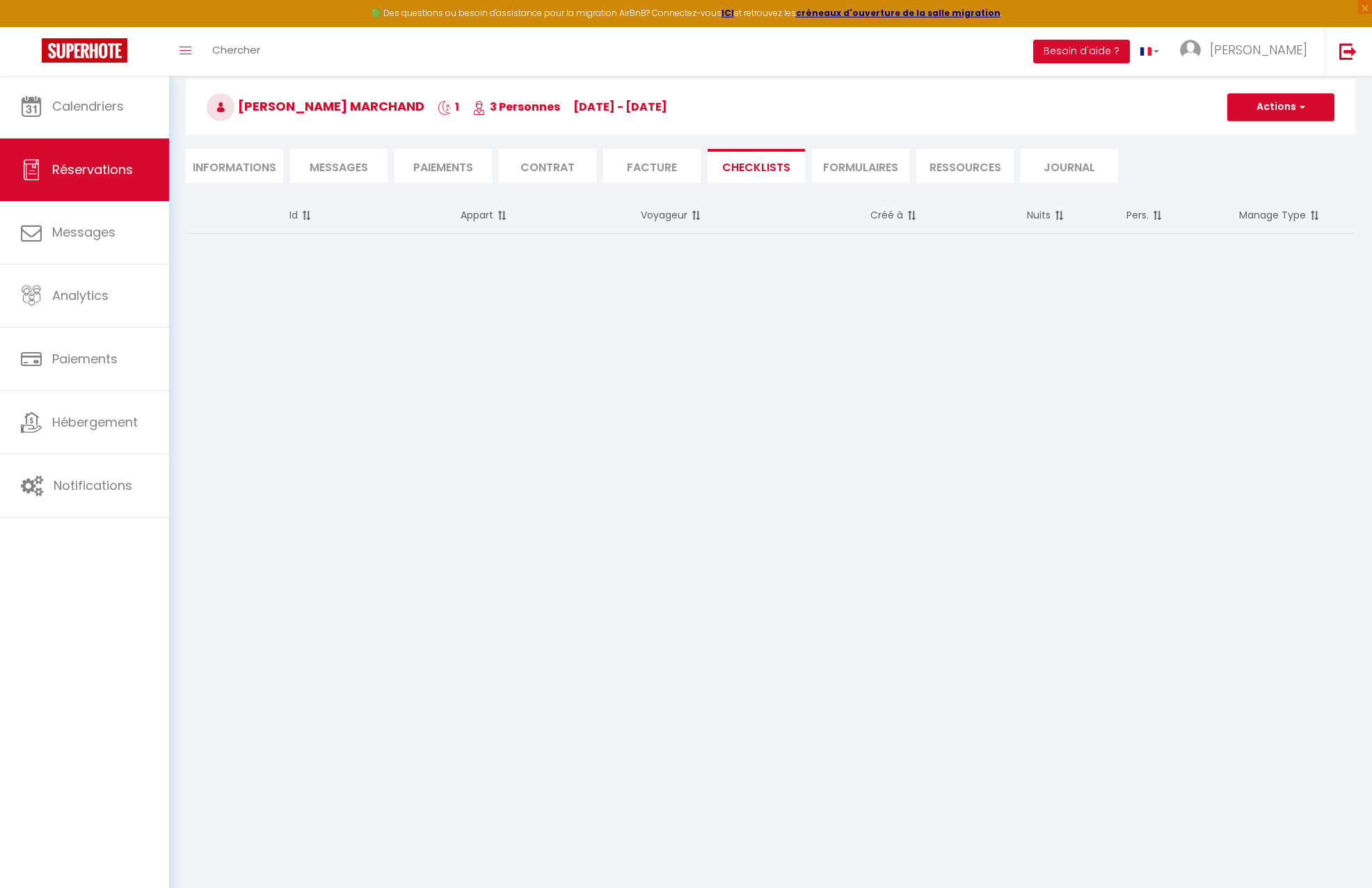
click at [875, 171] on li "FORMULAIRES" at bounding box center [860, 166] width 97 height 34
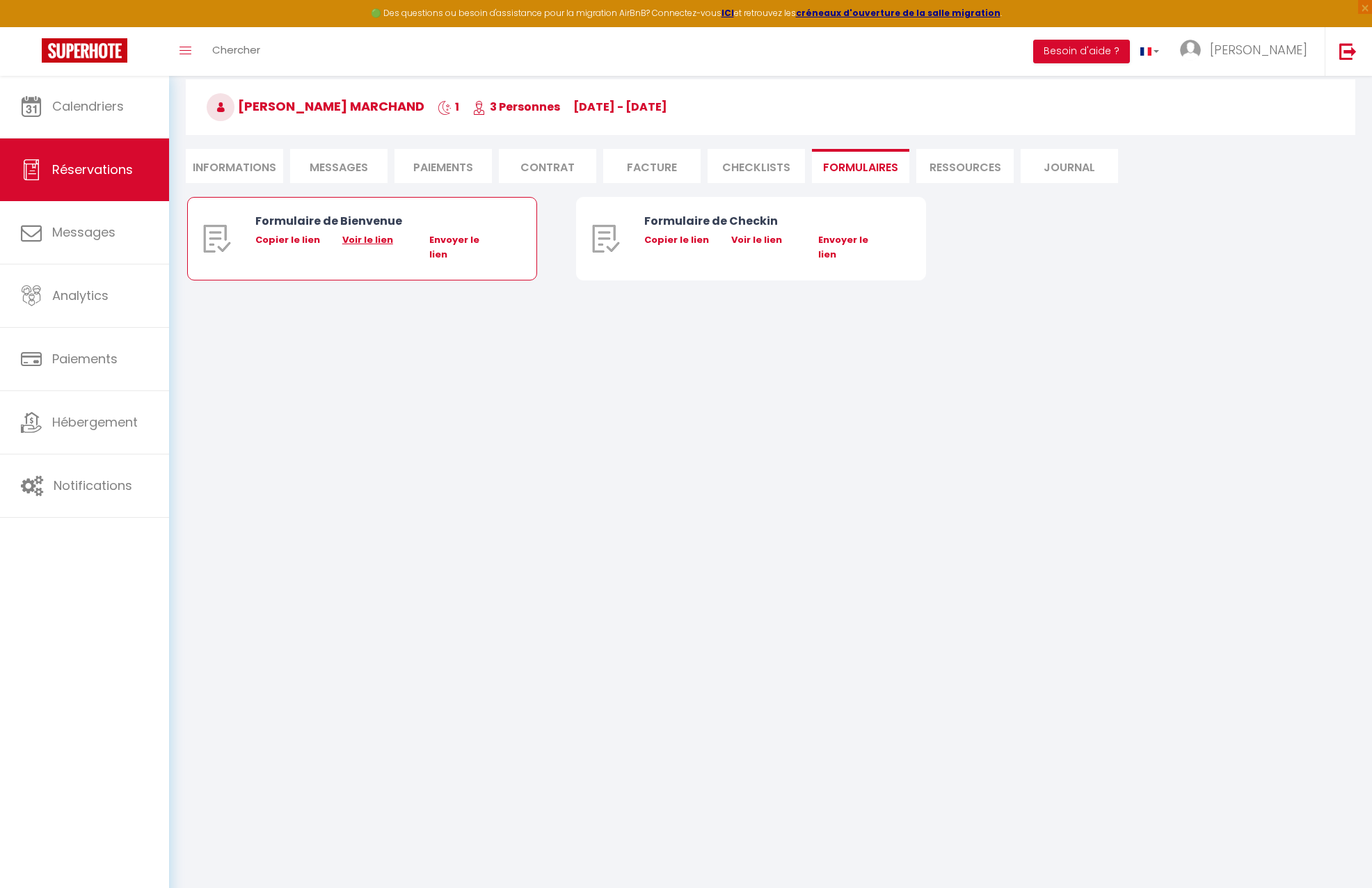
click at [363, 245] on link "Voir le lien" at bounding box center [368, 240] width 51 height 13
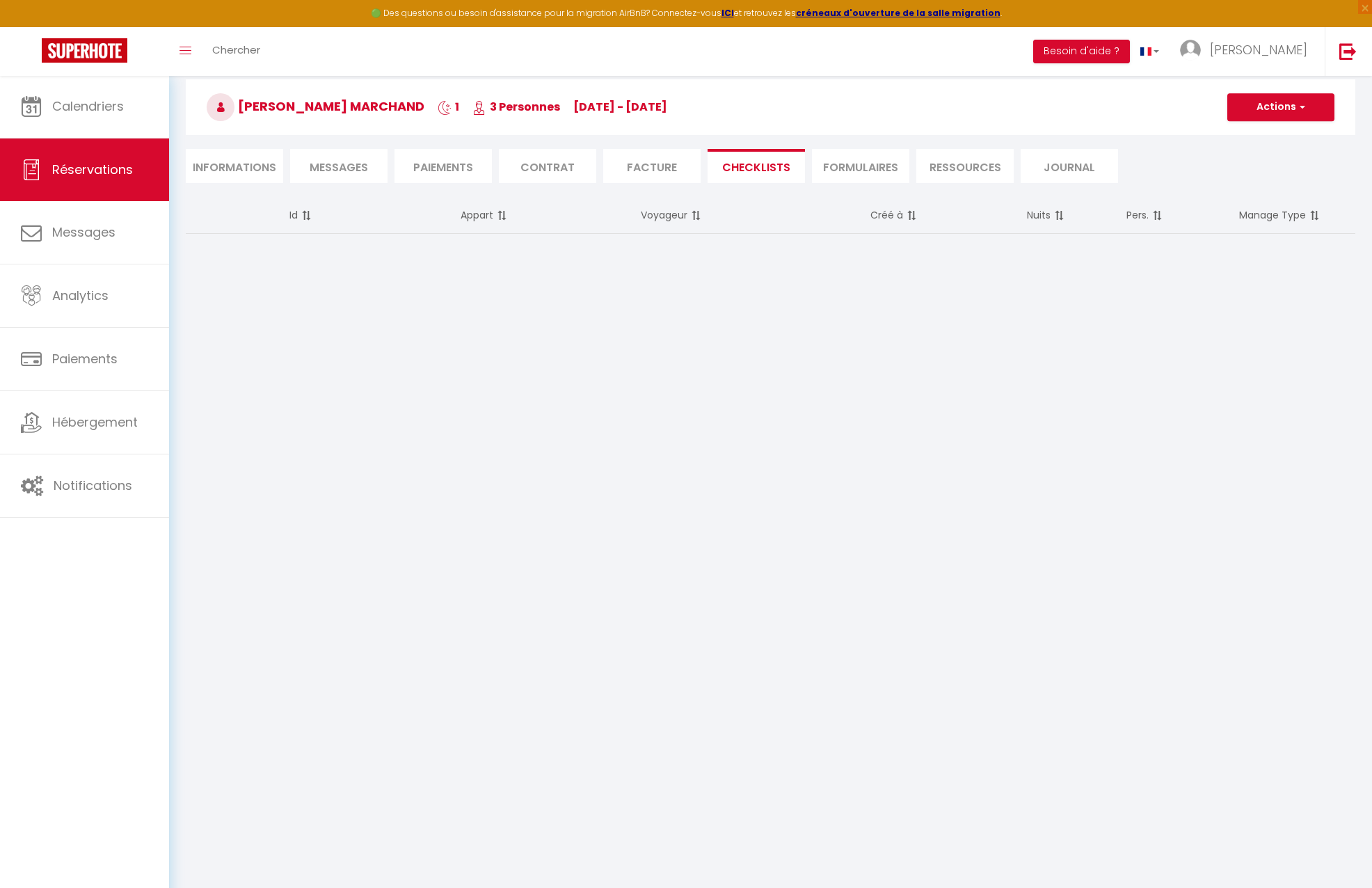
click at [334, 172] on span "Messages" at bounding box center [339, 167] width 59 height 16
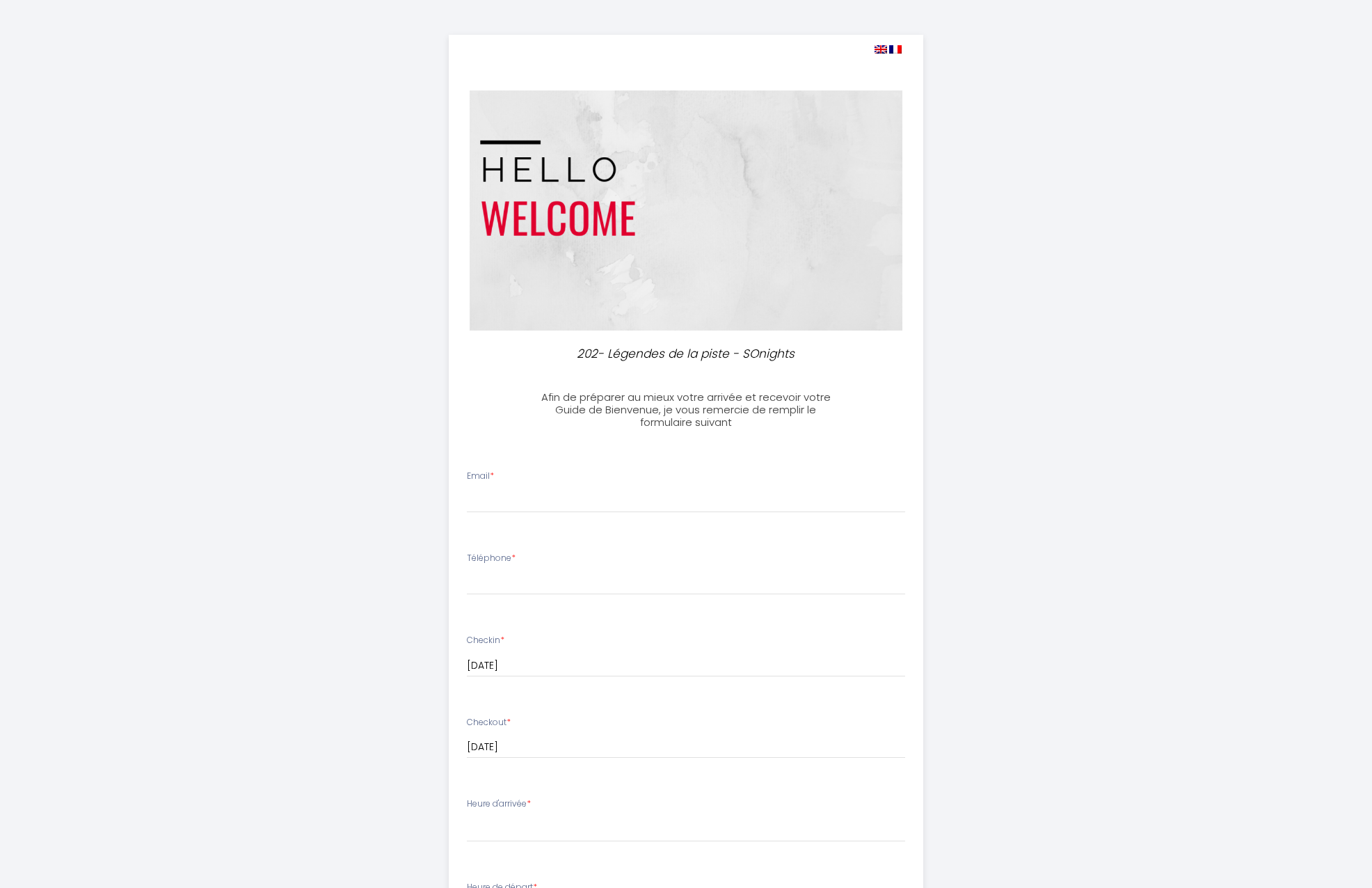
select select
